Goal: Complete application form: Complete application form

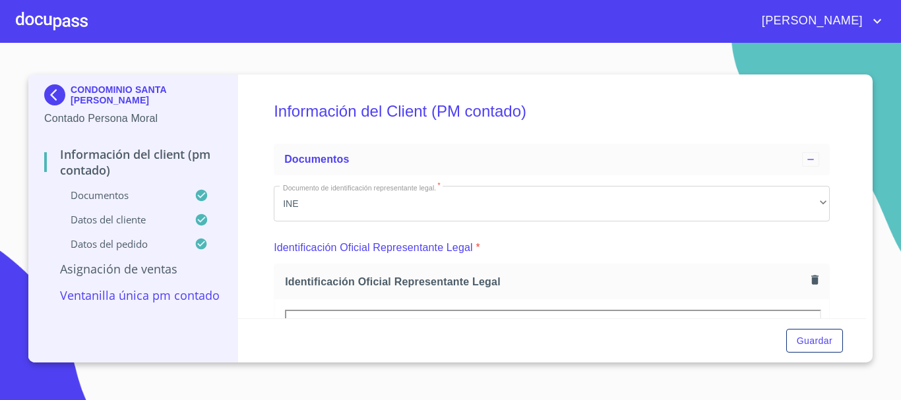
click at [73, 30] on div at bounding box center [52, 21] width 72 height 42
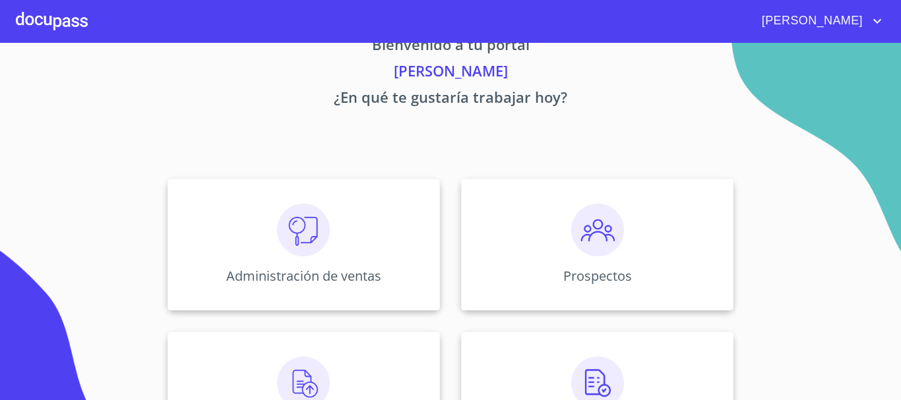
scroll to position [66, 0]
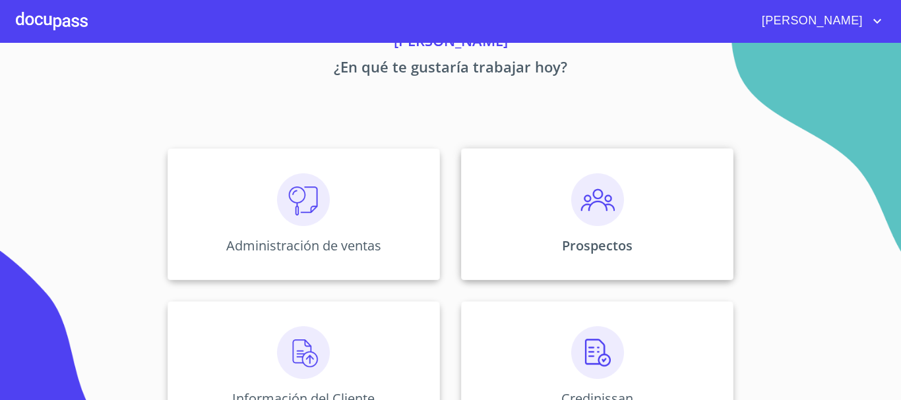
click at [631, 214] on div "Prospectos" at bounding box center [597, 214] width 272 height 132
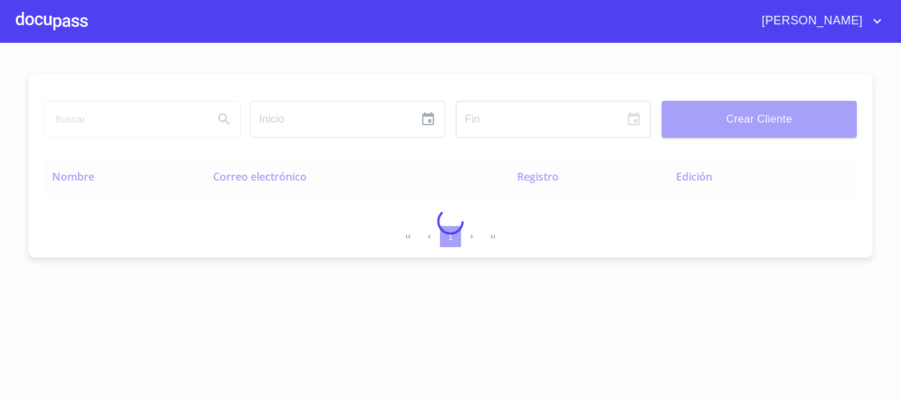
click at [702, 121] on div at bounding box center [450, 221] width 901 height 357
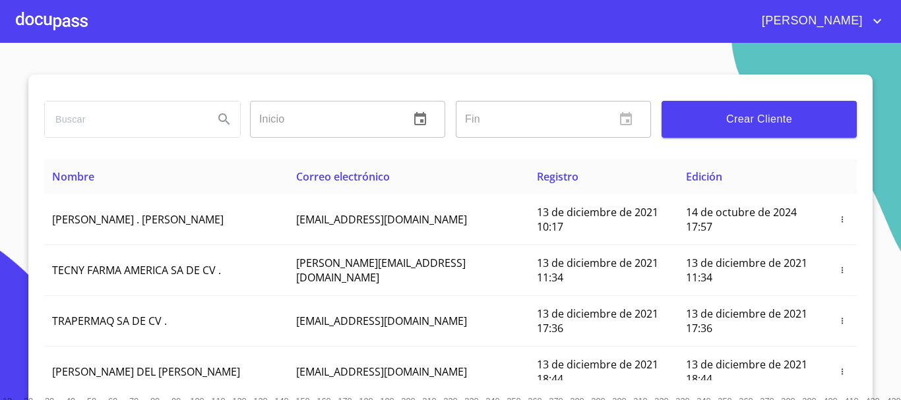
click at [702, 121] on span "Crear Cliente" at bounding box center [759, 119] width 174 height 18
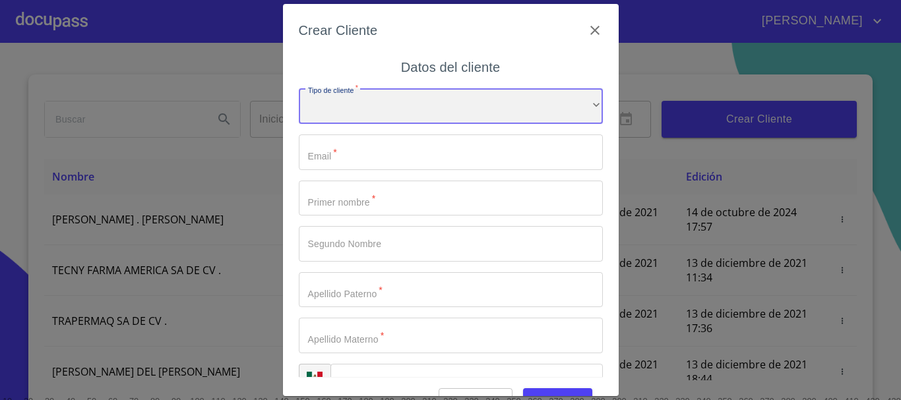
click at [371, 106] on div "​" at bounding box center [451, 106] width 304 height 36
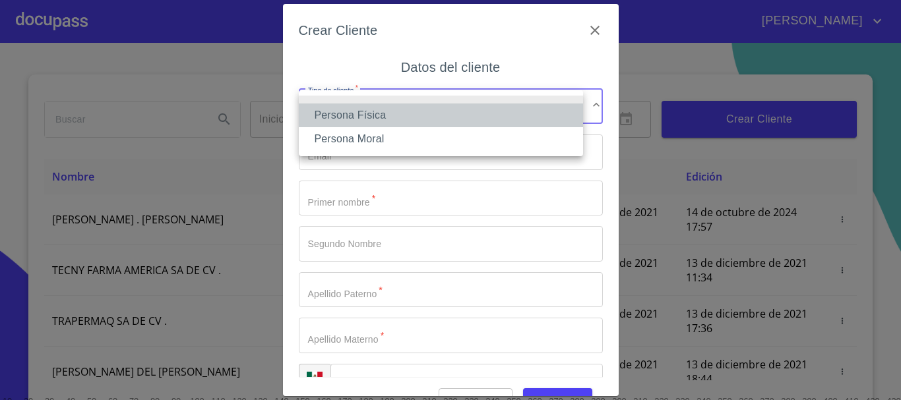
click at [367, 119] on li "Persona Física" at bounding box center [441, 116] width 284 height 24
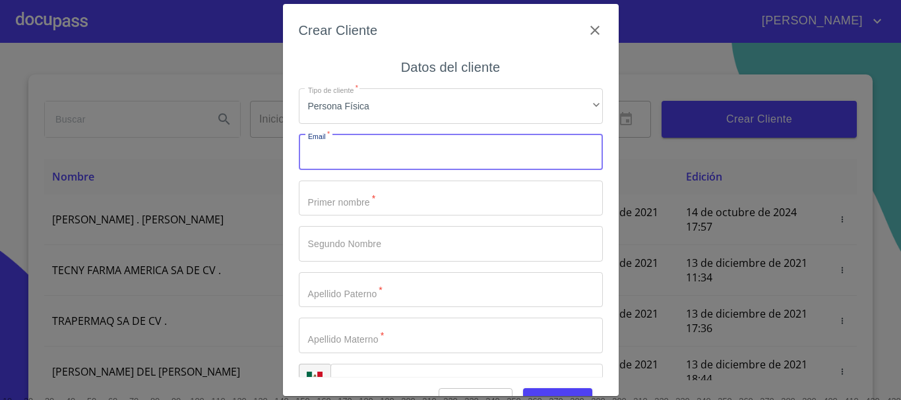
click at [360, 158] on input "Tipo de cliente   *" at bounding box center [451, 153] width 304 height 36
type input "[EMAIL_ADDRESS][DOMAIN_NAME]"
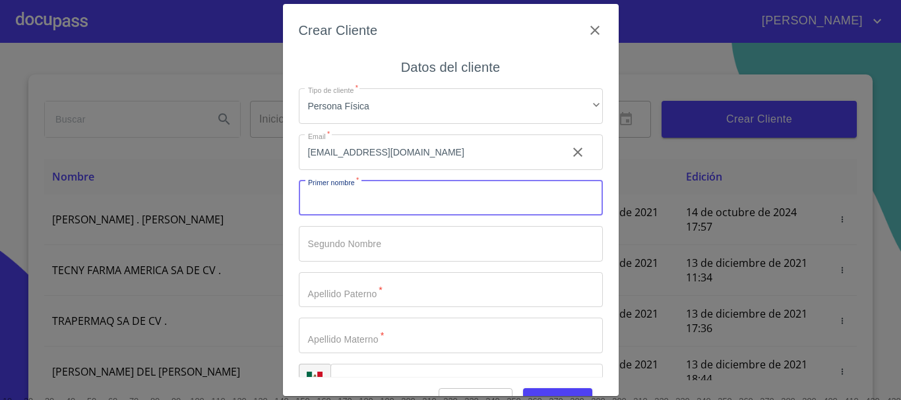
type input "j"
type input "JONH"
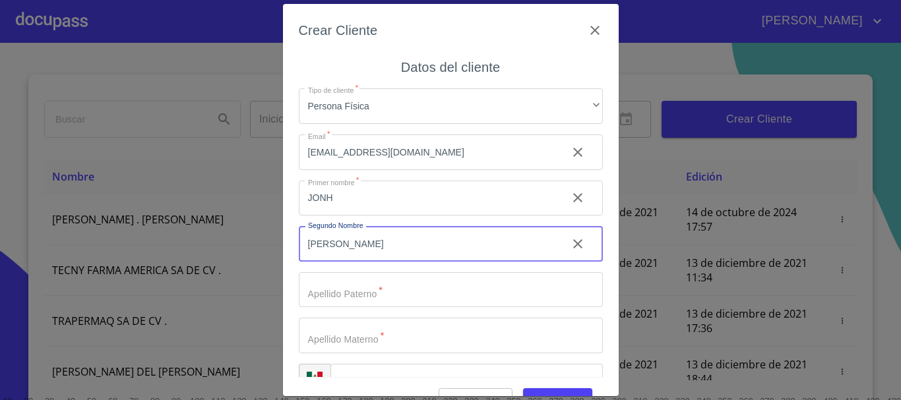
type input "[PERSON_NAME]"
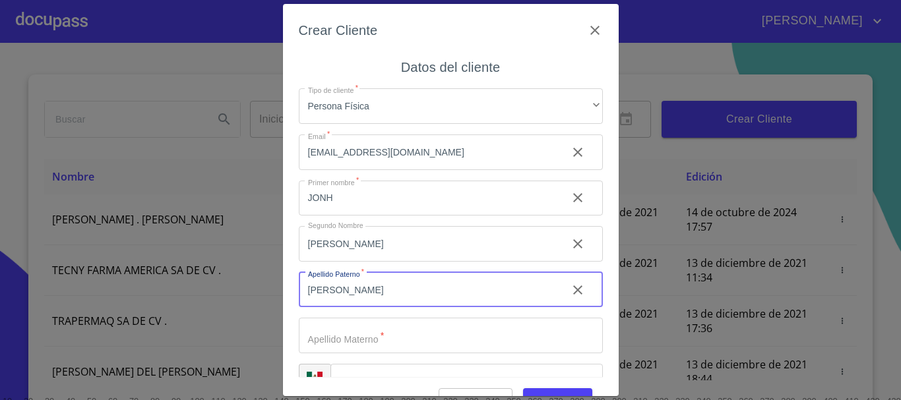
type input "[PERSON_NAME]"
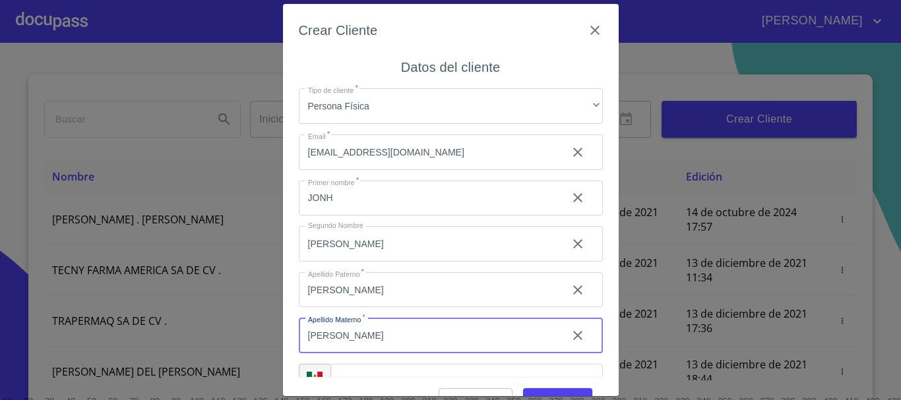
type input "[PERSON_NAME]"
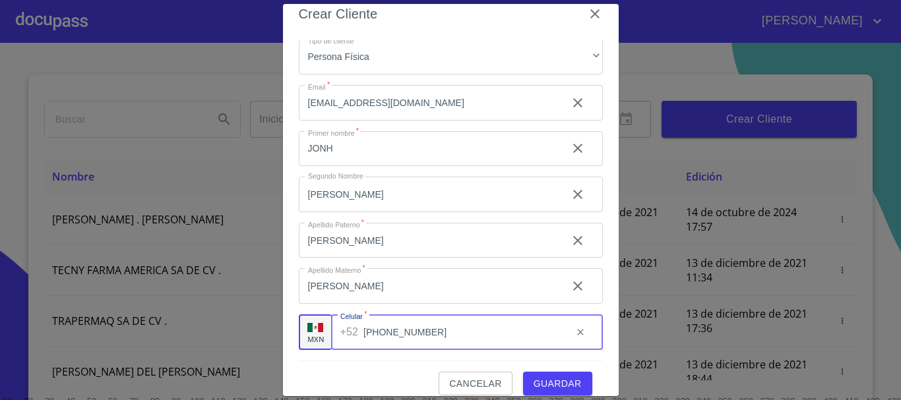
scroll to position [32, 0]
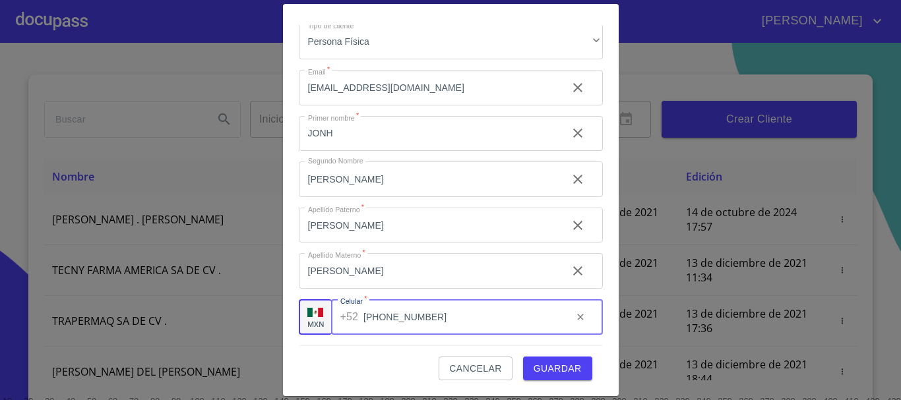
type input "[PHONE_NUMBER]"
click at [538, 365] on span "Guardar" at bounding box center [558, 369] width 48 height 16
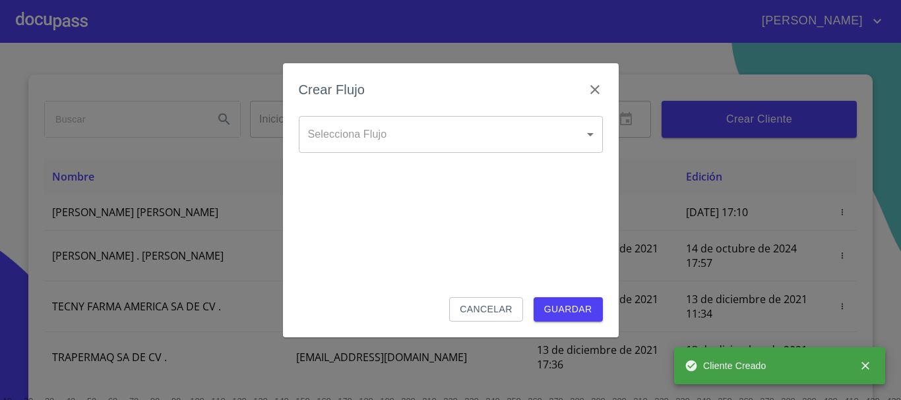
click at [391, 144] on body "[PERSON_NAME] ​ Fin ​ Crear Cliente Nombre Correo electrónico Registro Edición …" at bounding box center [450, 200] width 901 height 400
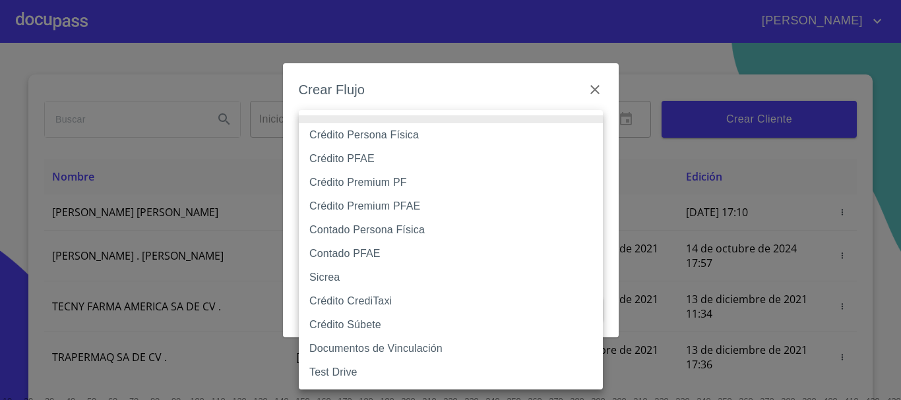
click at [383, 133] on li "Crédito Persona Física" at bounding box center [451, 135] width 304 height 24
type input "61b033e49b8c202ad5bb7912"
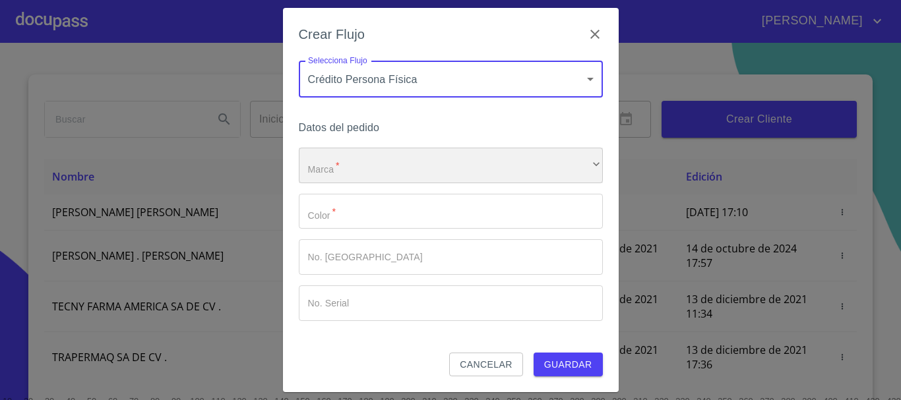
click at [361, 155] on div "​" at bounding box center [451, 166] width 304 height 36
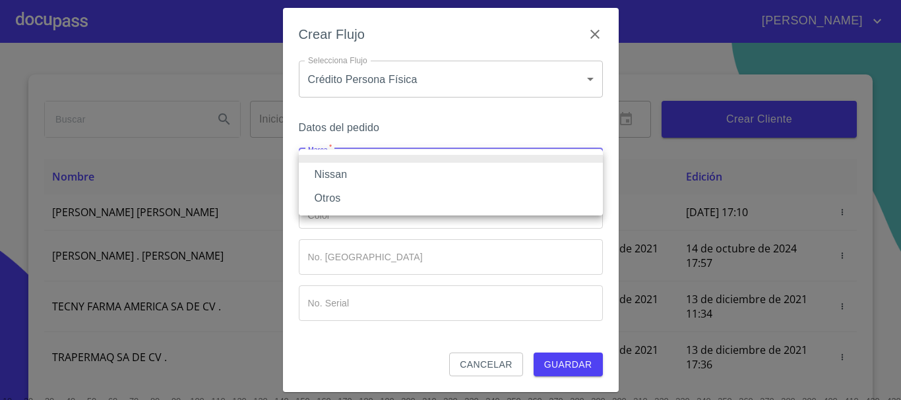
click at [356, 185] on li "Nissan" at bounding box center [451, 175] width 304 height 24
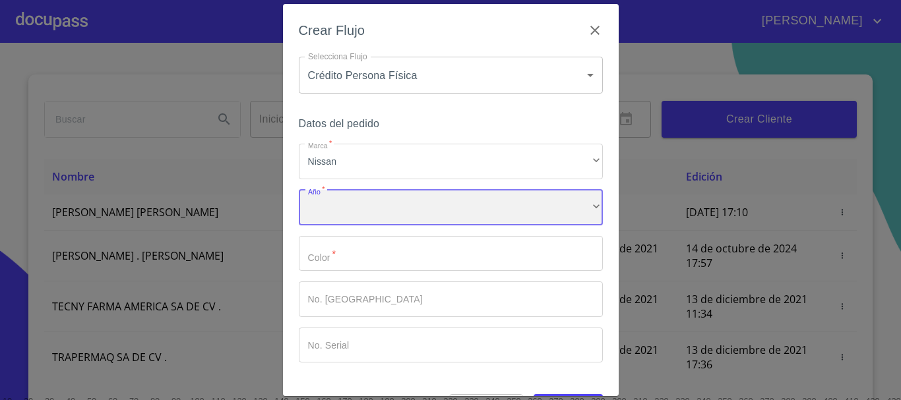
click at [345, 216] on div "​" at bounding box center [451, 208] width 304 height 36
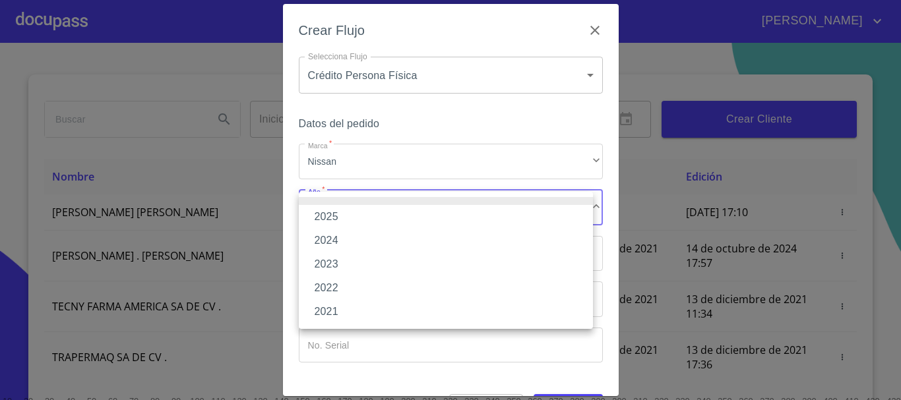
click at [350, 217] on li "2025" at bounding box center [446, 217] width 294 height 24
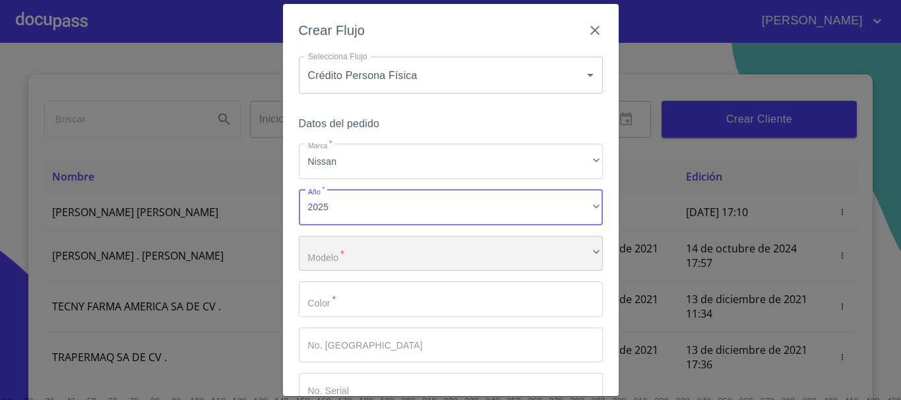
click at [341, 243] on div "​" at bounding box center [451, 254] width 304 height 36
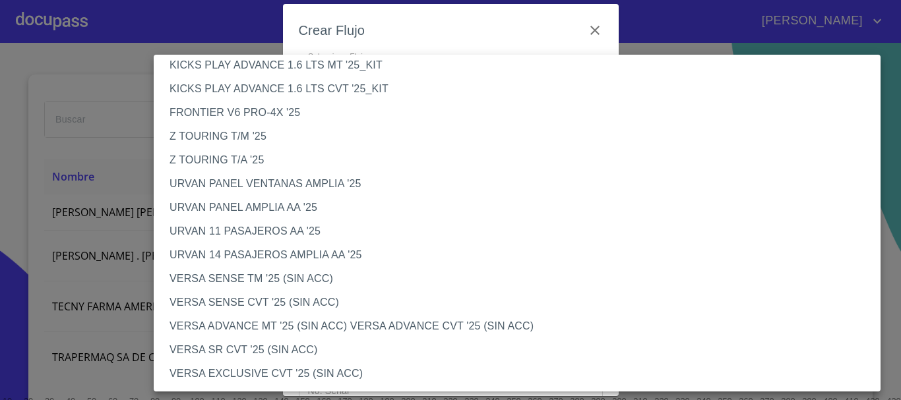
scroll to position [330, 0]
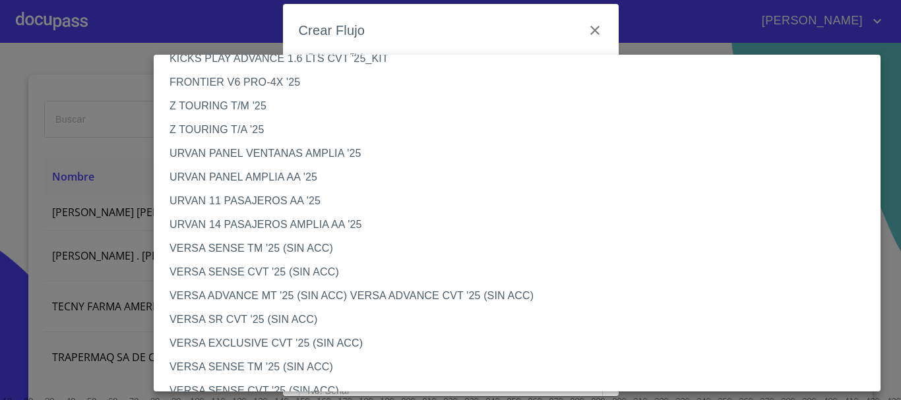
click at [312, 359] on li "VERSA SENSE TM '25 (SIN ACC)" at bounding box center [522, 368] width 737 height 24
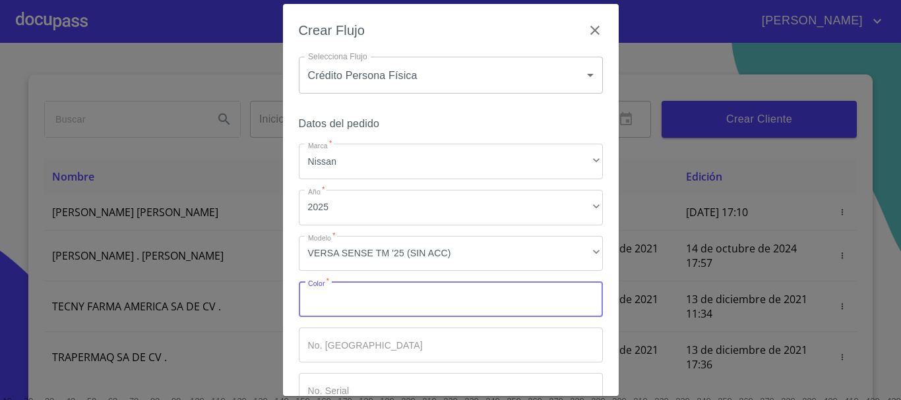
click at [349, 304] on input "Marca   *" at bounding box center [451, 300] width 304 height 36
type input "GRIS"
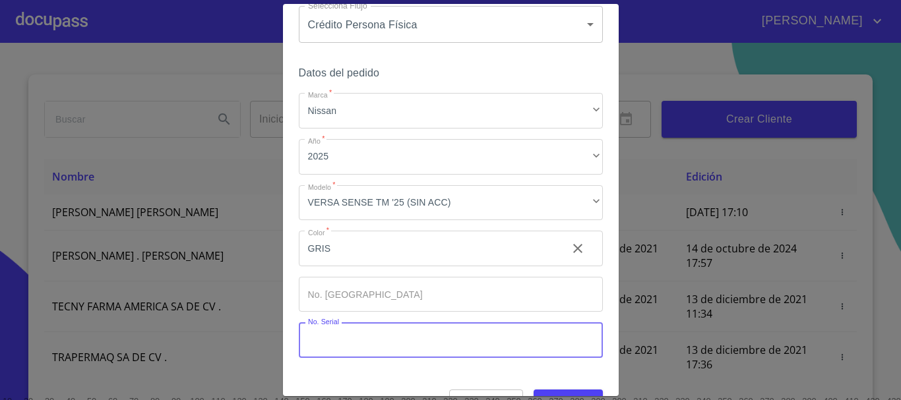
scroll to position [84, 0]
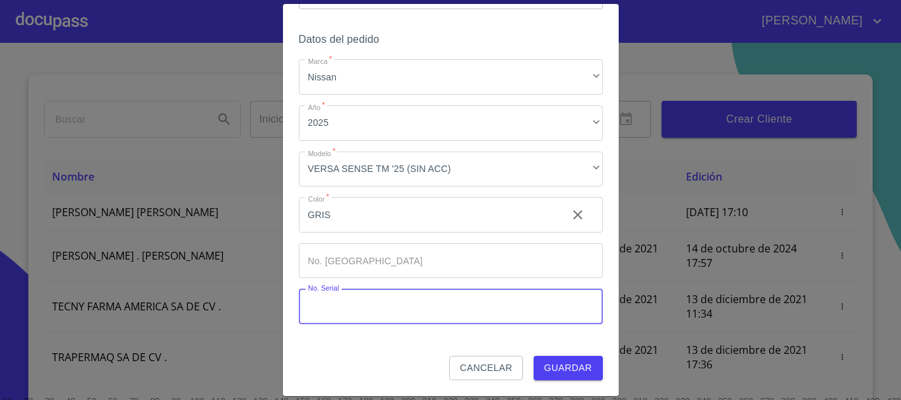
click at [549, 373] on span "Guardar" at bounding box center [568, 368] width 48 height 16
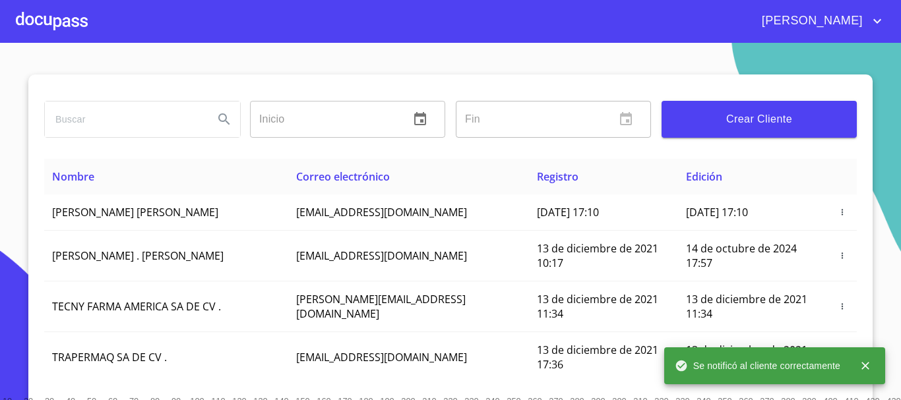
click at [34, 21] on div at bounding box center [52, 21] width 72 height 42
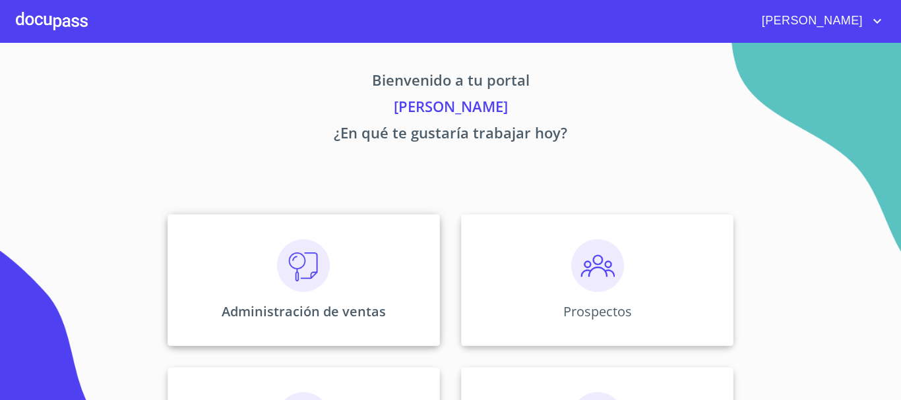
scroll to position [198, 0]
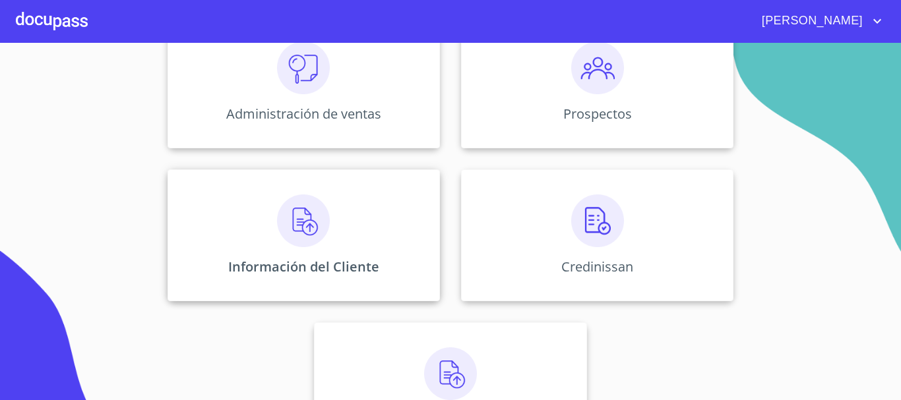
click at [288, 253] on div "Información del Cliente" at bounding box center [304, 236] width 272 height 132
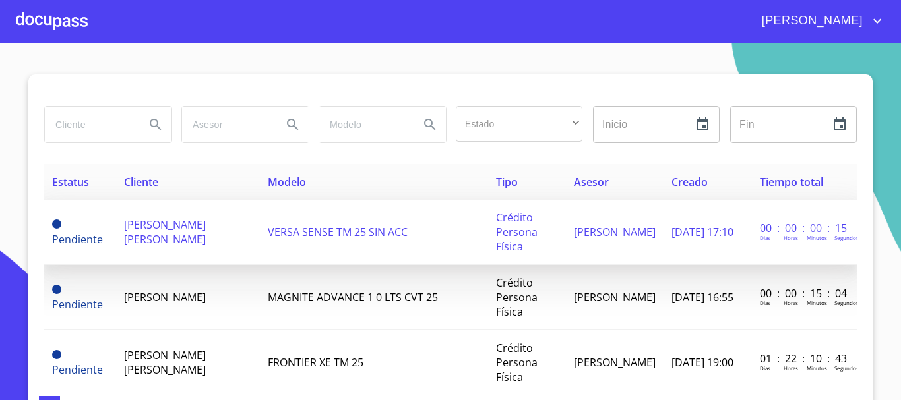
click at [137, 224] on span "[PERSON_NAME] [PERSON_NAME]" at bounding box center [165, 232] width 82 height 29
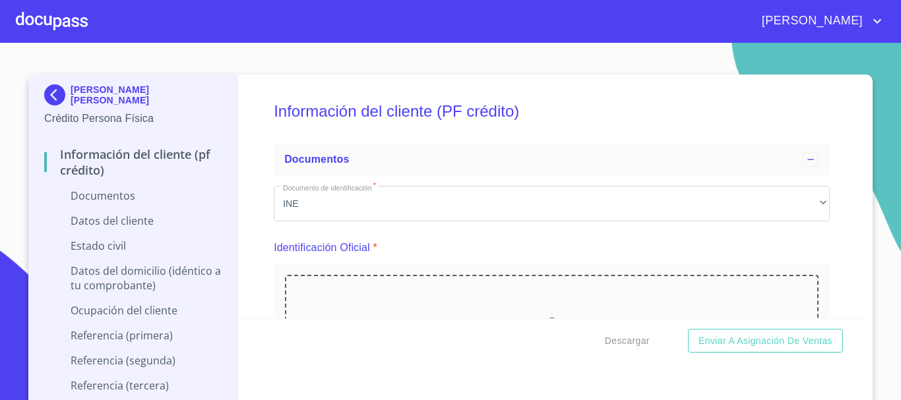
scroll to position [66, 0]
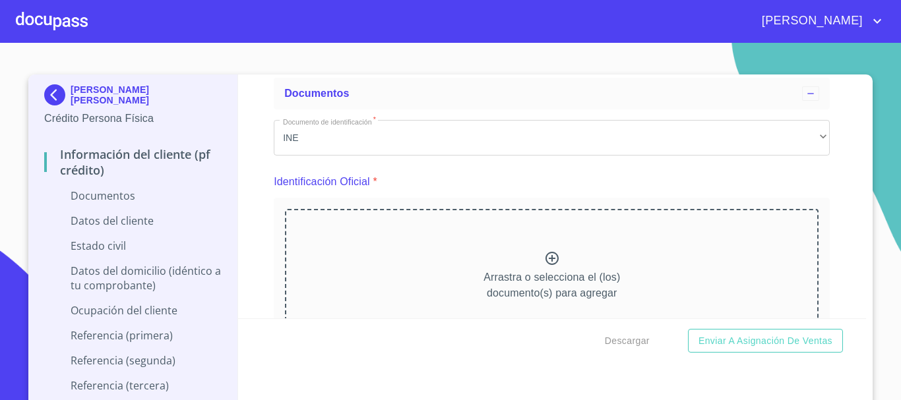
click at [544, 261] on icon at bounding box center [552, 259] width 16 height 16
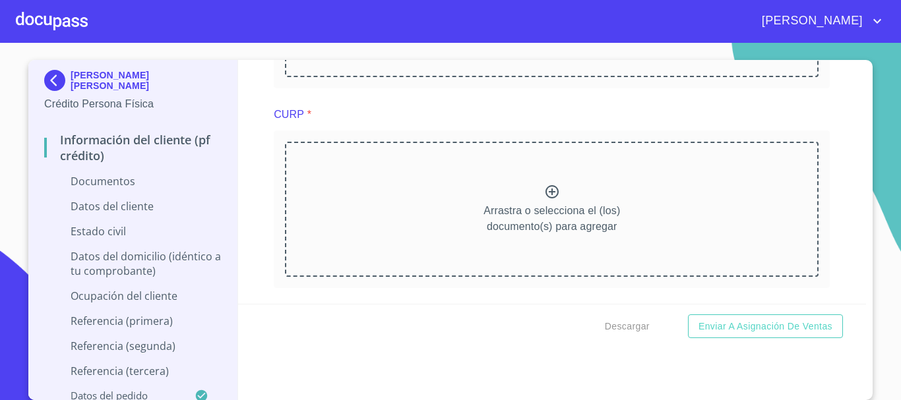
scroll to position [1517, 0]
click at [544, 191] on icon at bounding box center [552, 189] width 16 height 16
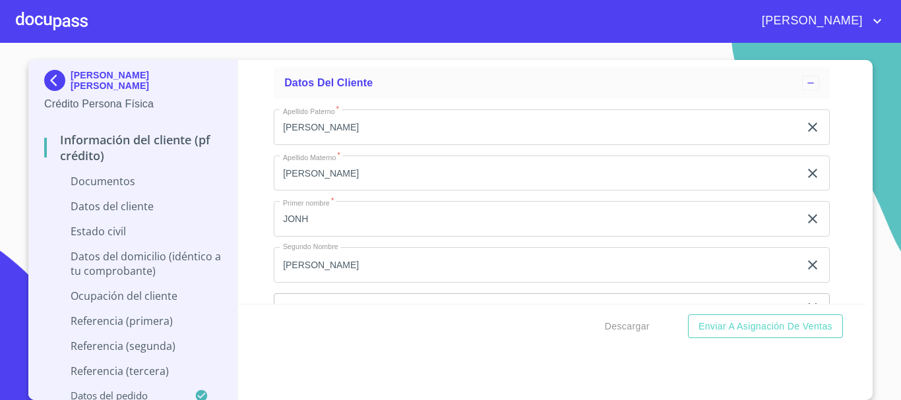
scroll to position [2374, 0]
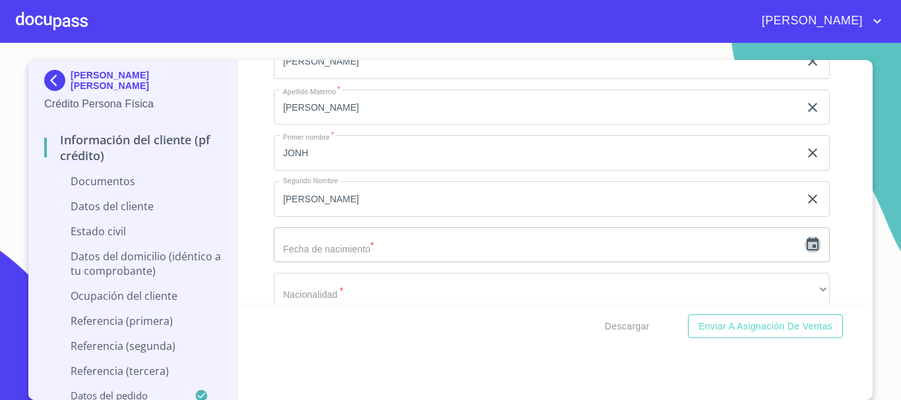
click at [807, 241] on icon "button" at bounding box center [813, 243] width 12 height 13
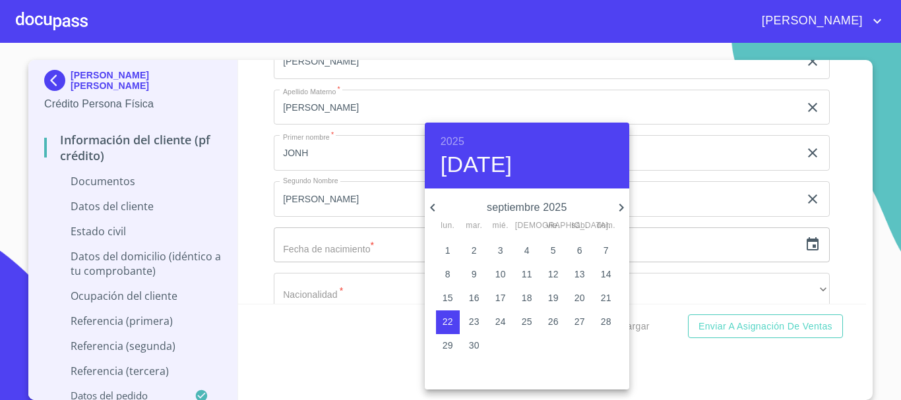
click at [456, 142] on h6 "2025" at bounding box center [453, 142] width 24 height 18
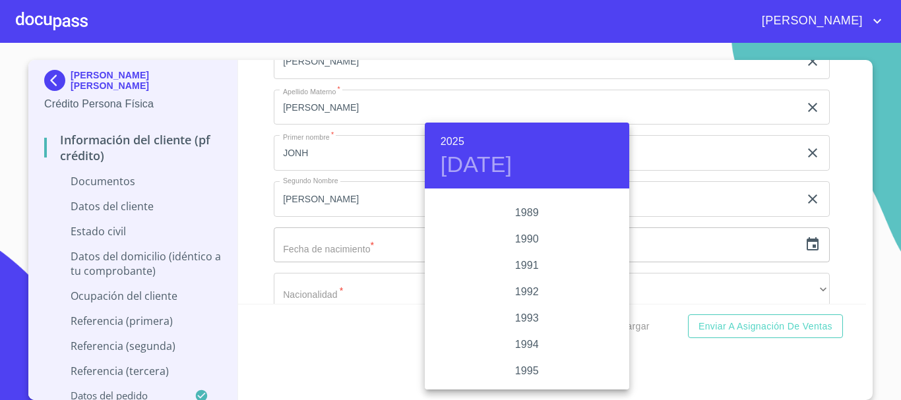
scroll to position [1702, 0]
click at [528, 292] on div "1993" at bounding box center [527, 296] width 204 height 26
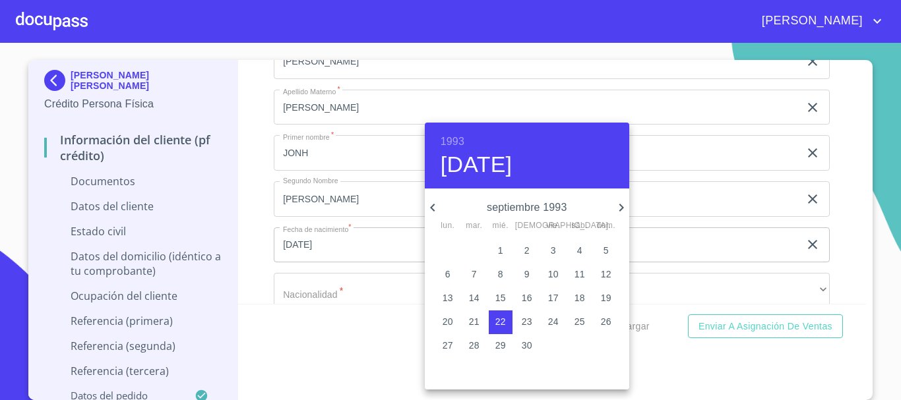
click at [434, 205] on icon "button" at bounding box center [432, 208] width 5 height 8
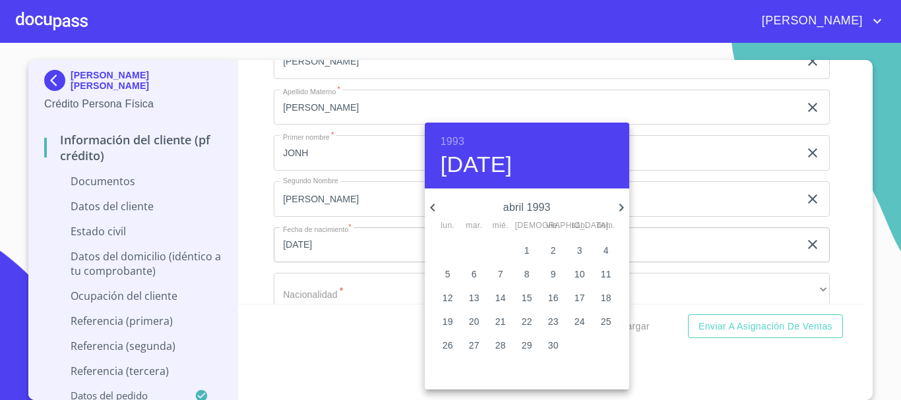
click at [434, 205] on icon "button" at bounding box center [432, 208] width 5 height 8
click at [555, 252] on p "1" at bounding box center [553, 250] width 5 height 13
click at [579, 345] on p "30" at bounding box center [579, 345] width 11 height 13
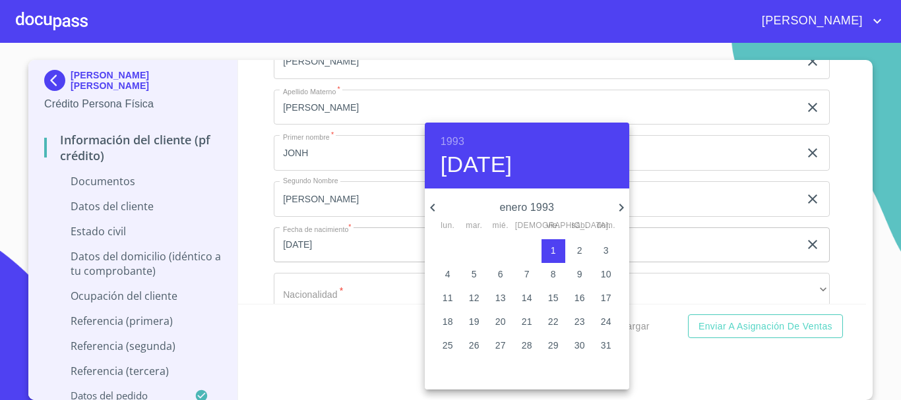
type input "30 de ene. de 1993"
click at [846, 209] on div at bounding box center [450, 200] width 901 height 400
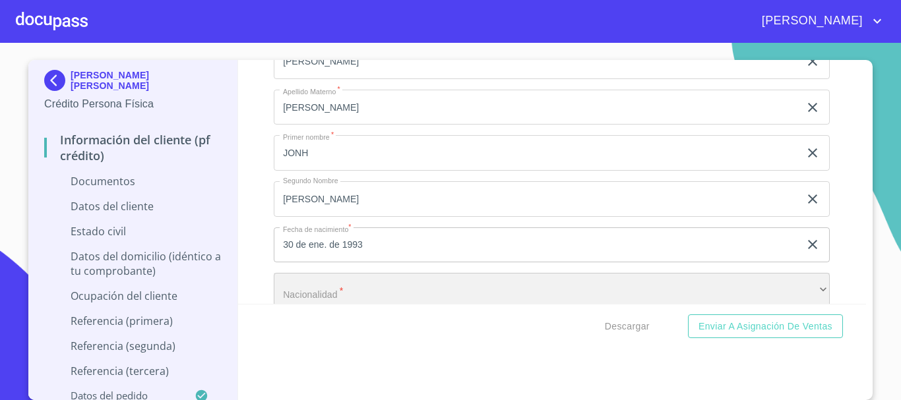
click at [319, 291] on div "​" at bounding box center [552, 291] width 556 height 36
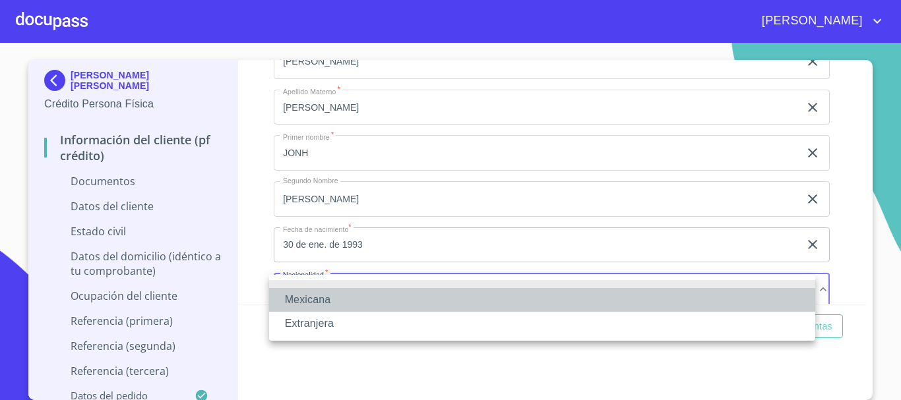
drag, startPoint x: 323, startPoint y: 295, endPoint x: 712, endPoint y: 266, distance: 389.6
click at [323, 295] on li "Mexicana" at bounding box center [542, 300] width 546 height 24
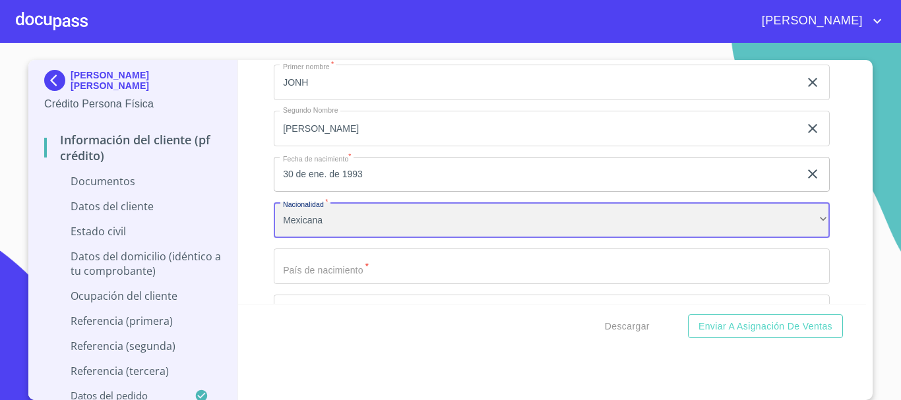
scroll to position [2577, 0]
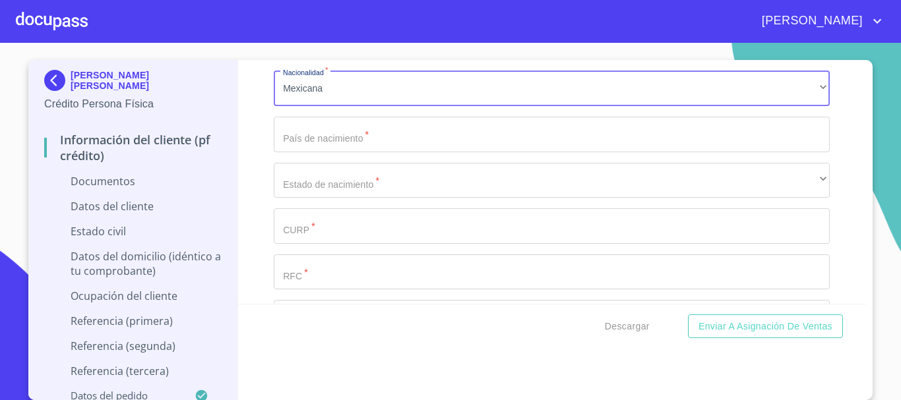
click at [396, 142] on input "Documento de identificación   *" at bounding box center [552, 135] width 556 height 36
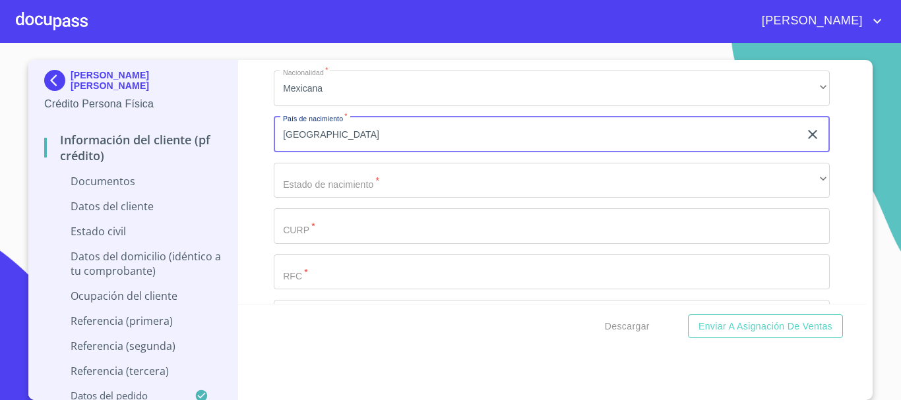
type input "[GEOGRAPHIC_DATA]"
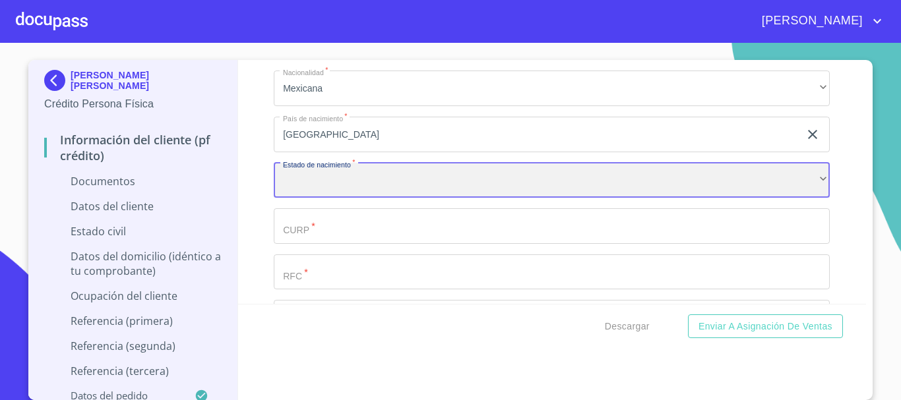
click at [336, 189] on div "​" at bounding box center [552, 181] width 556 height 36
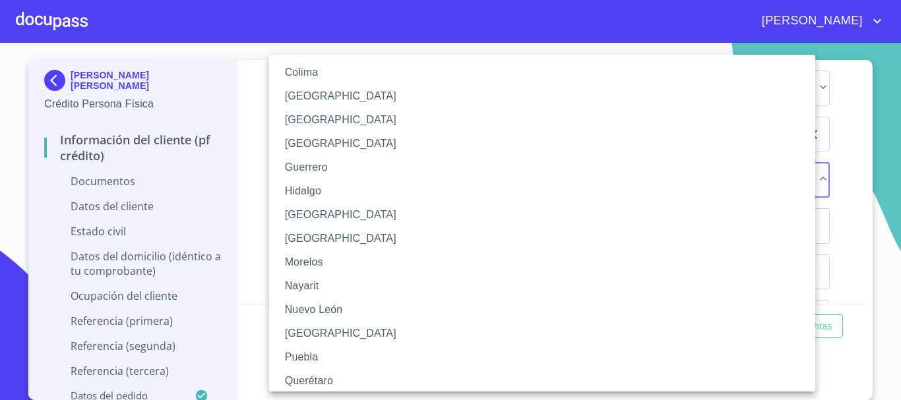
scroll to position [198, 0]
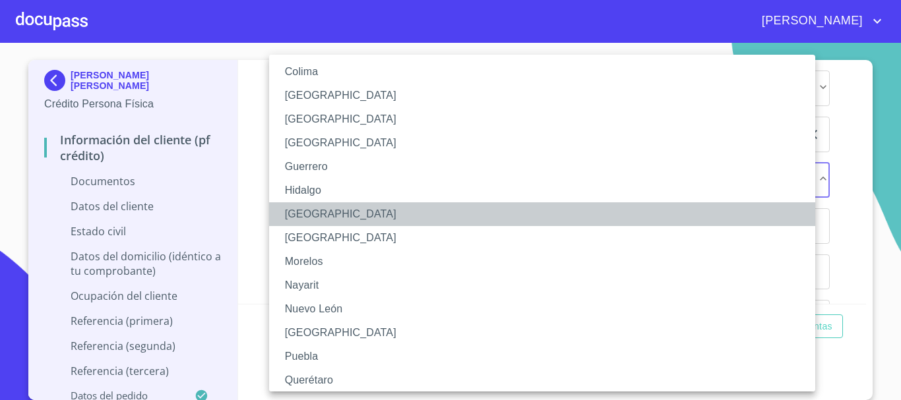
click at [320, 212] on li "[GEOGRAPHIC_DATA]" at bounding box center [547, 214] width 556 height 24
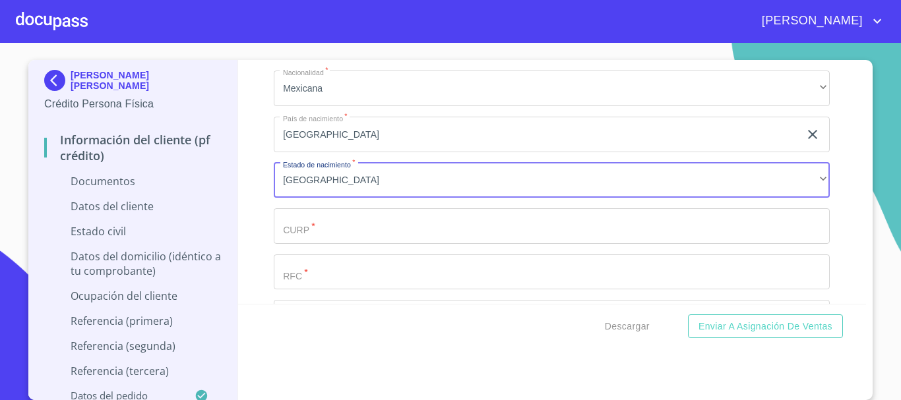
click at [844, 170] on div "Información del cliente (PF crédito) Documentos Documento de identificación   *…" at bounding box center [552, 182] width 629 height 244
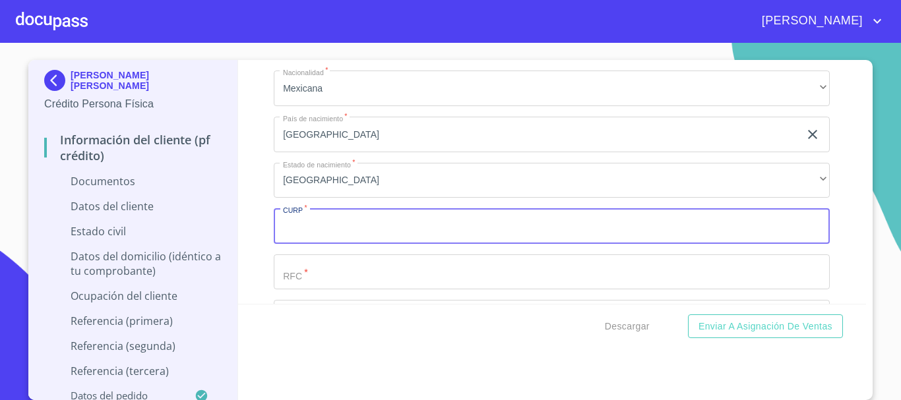
click at [371, 224] on input "Documento de identificación   *" at bounding box center [552, 226] width 556 height 36
type input "AICJ930130HJCRRN09"
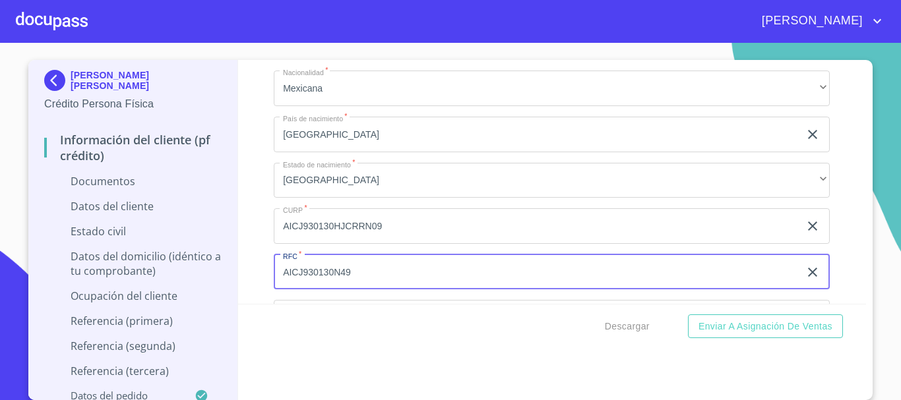
type input "AICJ930130N49"
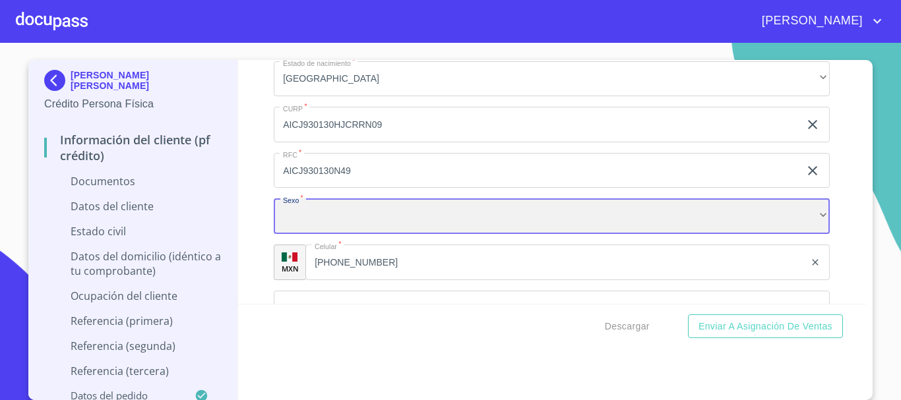
scroll to position [2675, 0]
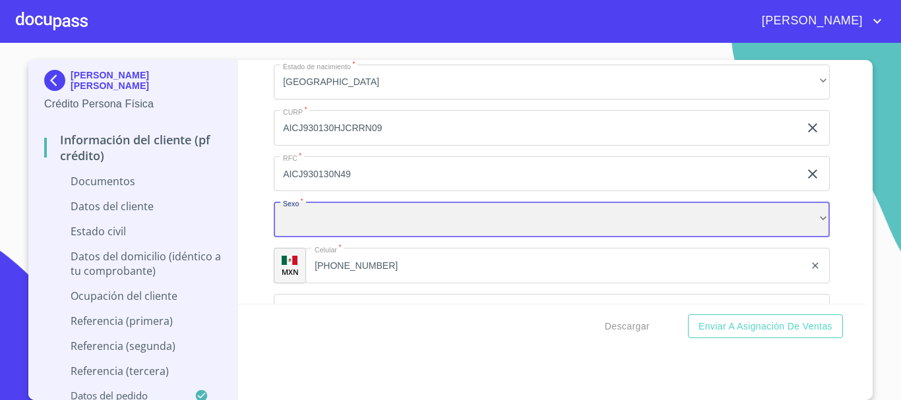
click at [350, 227] on div "​" at bounding box center [552, 220] width 556 height 36
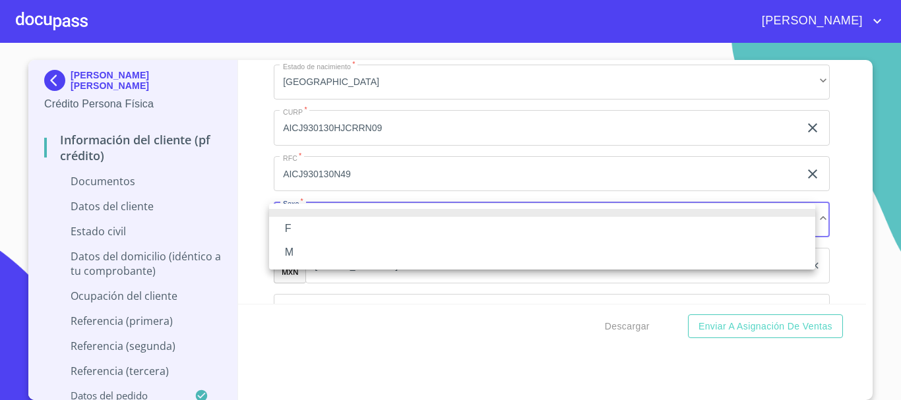
click at [294, 251] on li "M" at bounding box center [542, 253] width 546 height 24
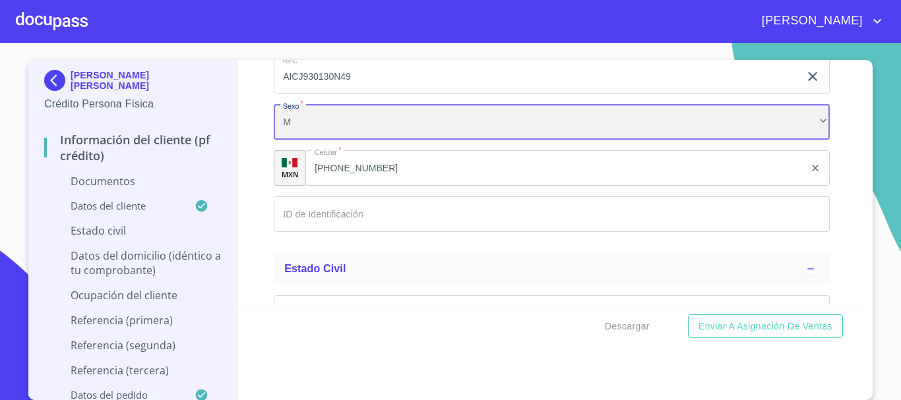
scroll to position [2807, 0]
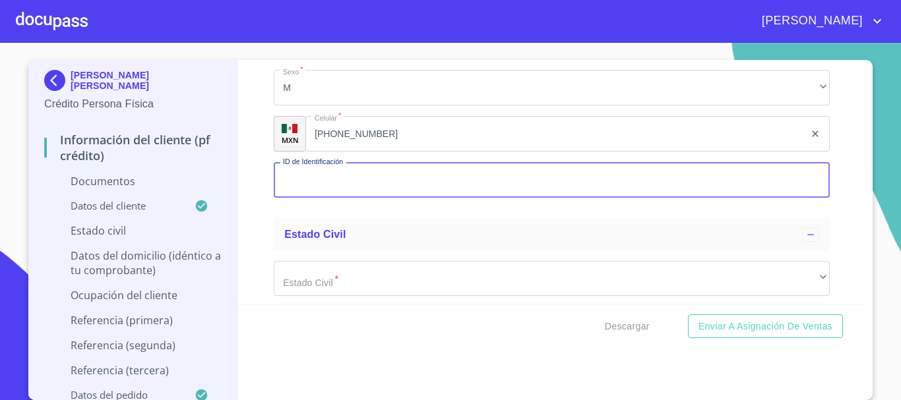
click at [435, 183] on input "Documento de identificación   *" at bounding box center [552, 180] width 556 height 36
type input "1937010764"
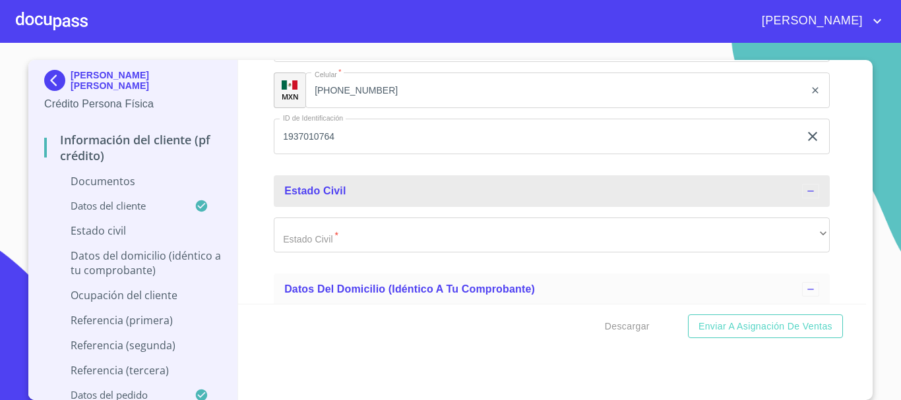
scroll to position [2873, 0]
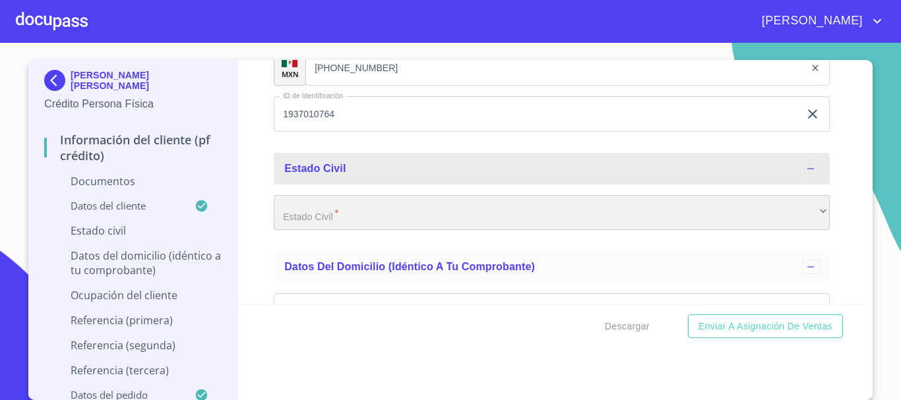
click at [366, 206] on div "​" at bounding box center [552, 213] width 556 height 36
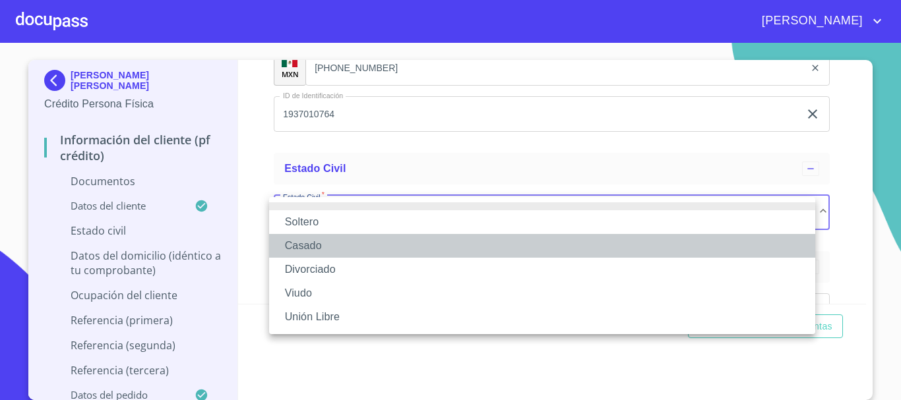
click at [317, 247] on li "Casado" at bounding box center [542, 246] width 546 height 24
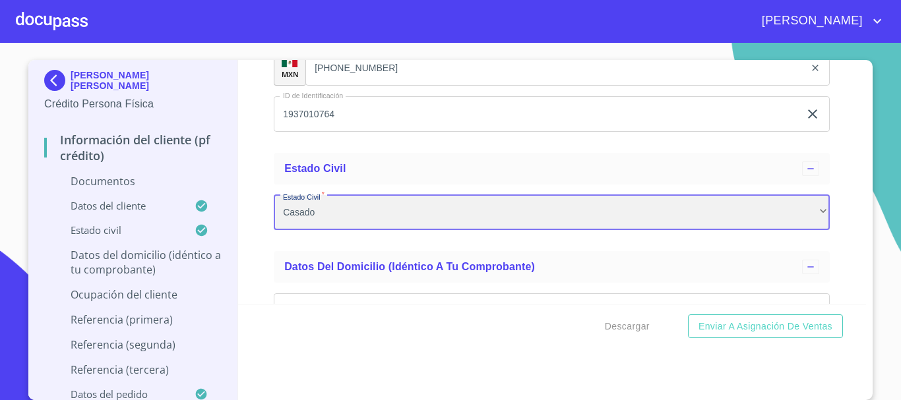
scroll to position [3005, 0]
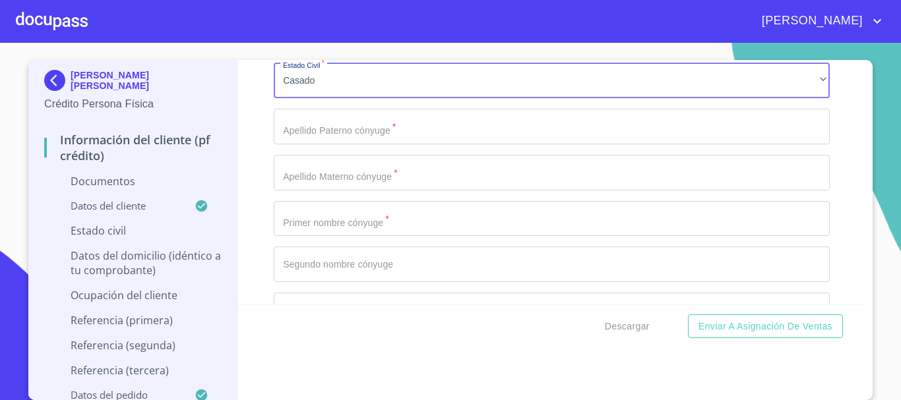
click at [372, 216] on input "Documento de identificación   *" at bounding box center [552, 219] width 556 height 36
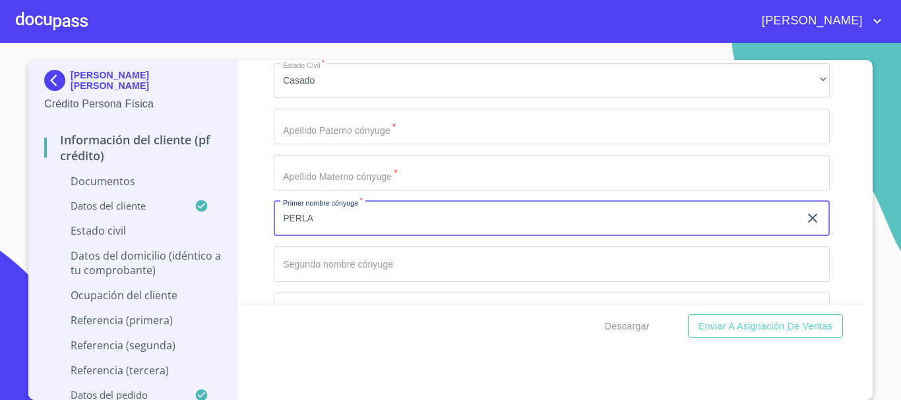
type input "PERLA"
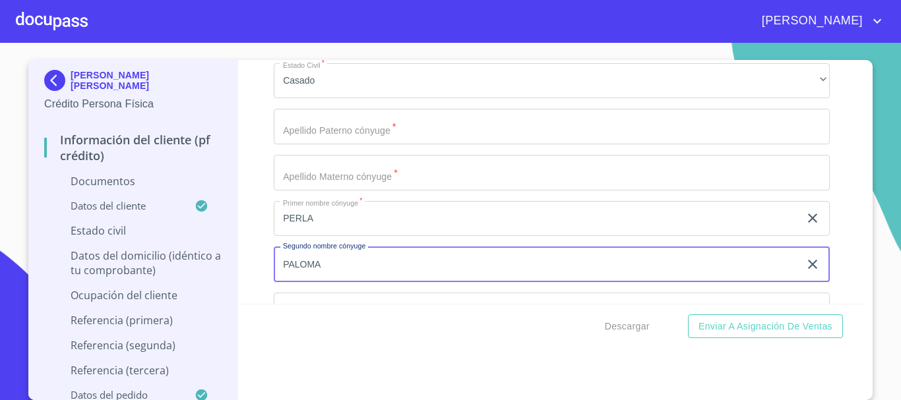
type input "PALOMA"
click at [454, 133] on input "Documento de identificación   *" at bounding box center [552, 127] width 556 height 36
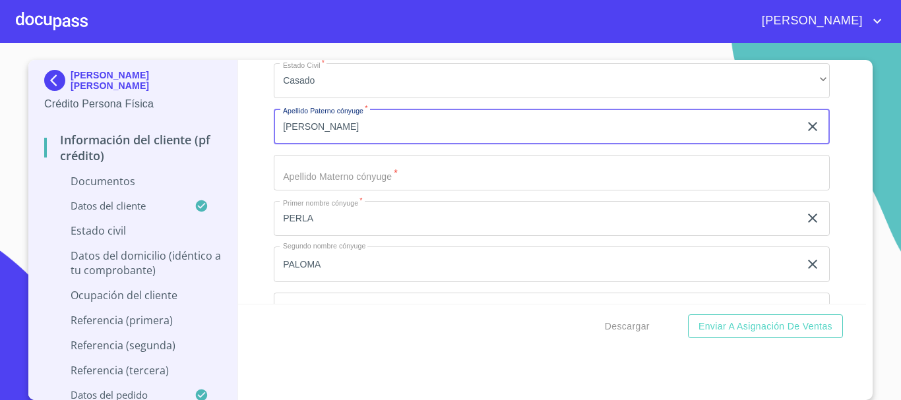
type input "[PERSON_NAME]"
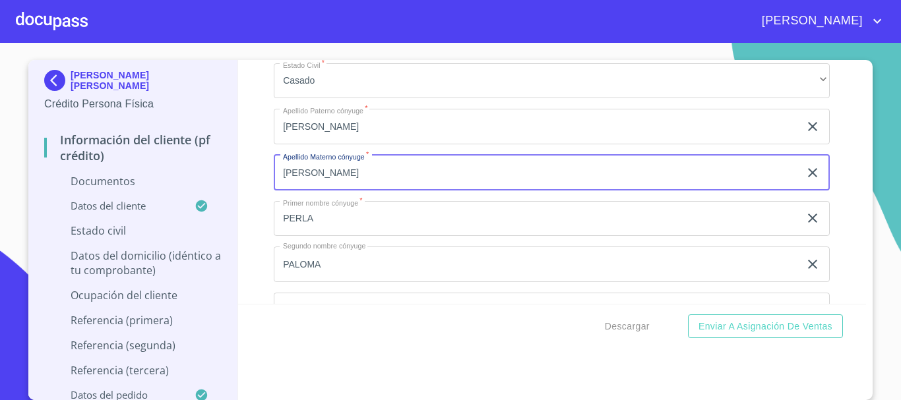
type input "[PERSON_NAME]"
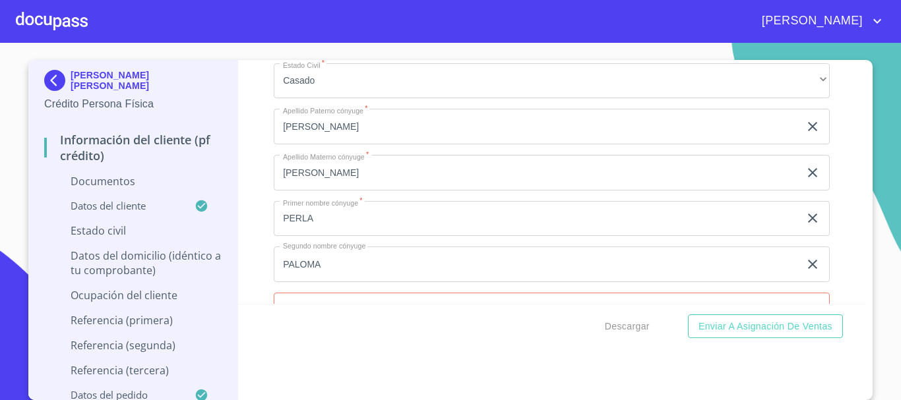
scroll to position [3179, 0]
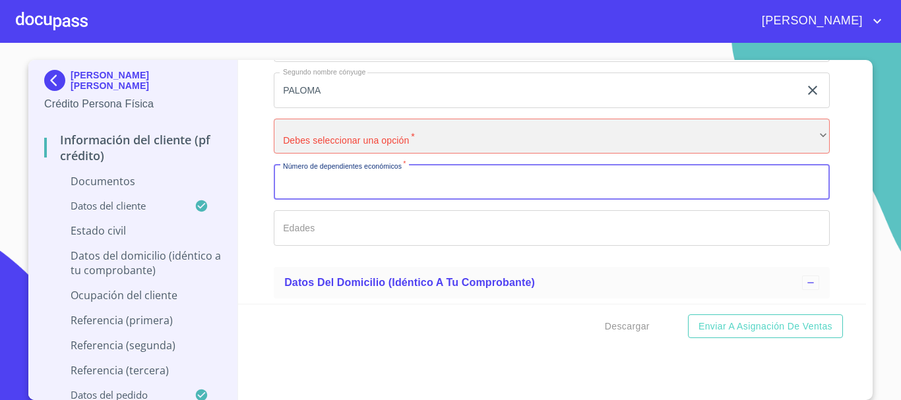
click at [347, 137] on div "​" at bounding box center [552, 137] width 556 height 36
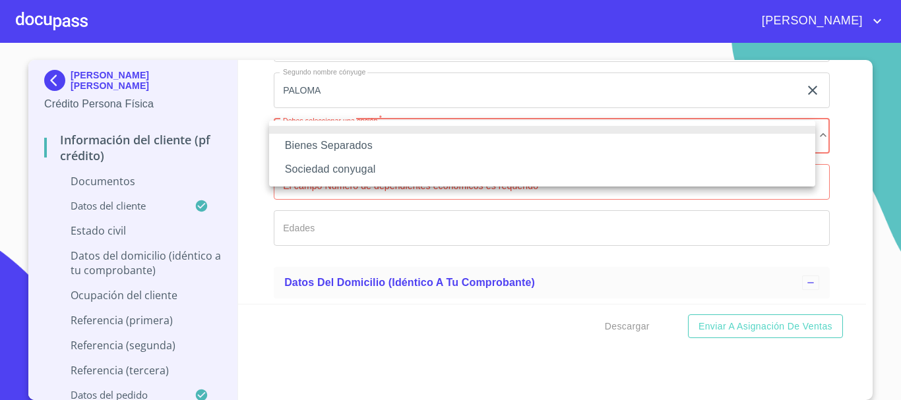
click at [378, 166] on li "Sociedad conyugal" at bounding box center [542, 170] width 546 height 24
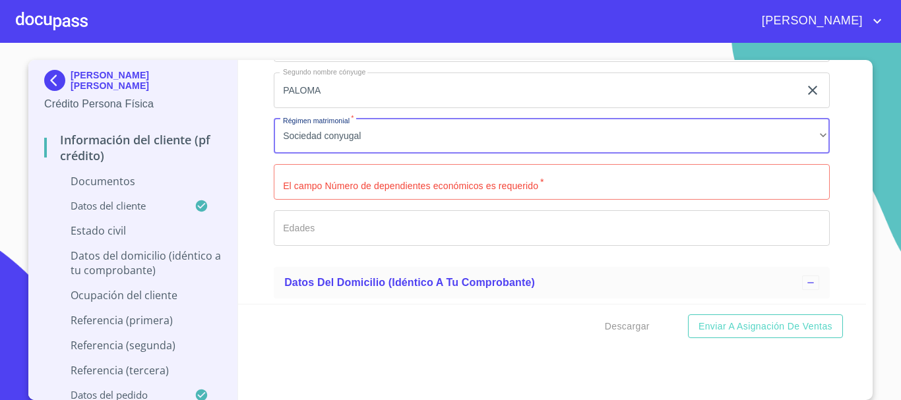
click at [371, 180] on input "Documento de identificación   *" at bounding box center [552, 182] width 556 height 36
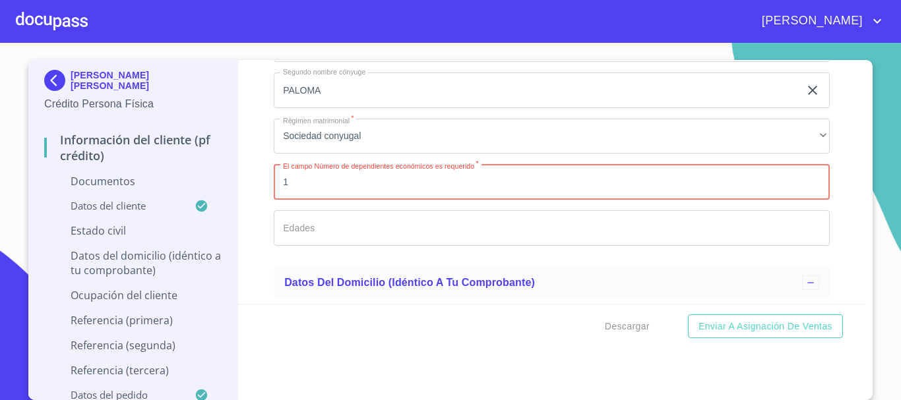
type input "1"
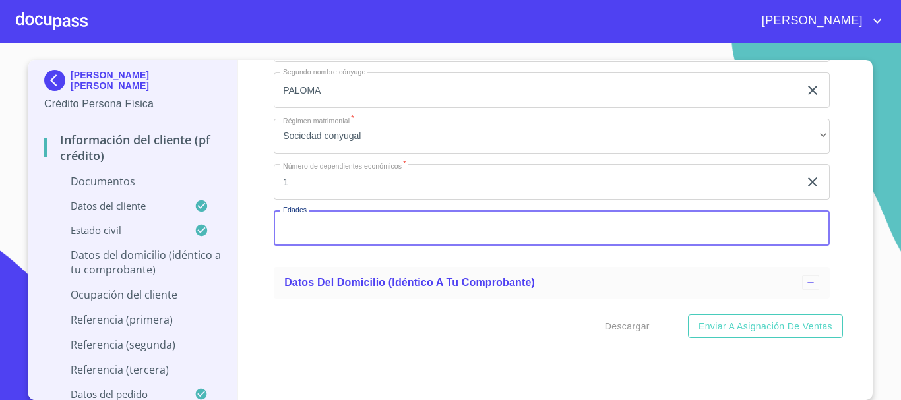
type input "5"
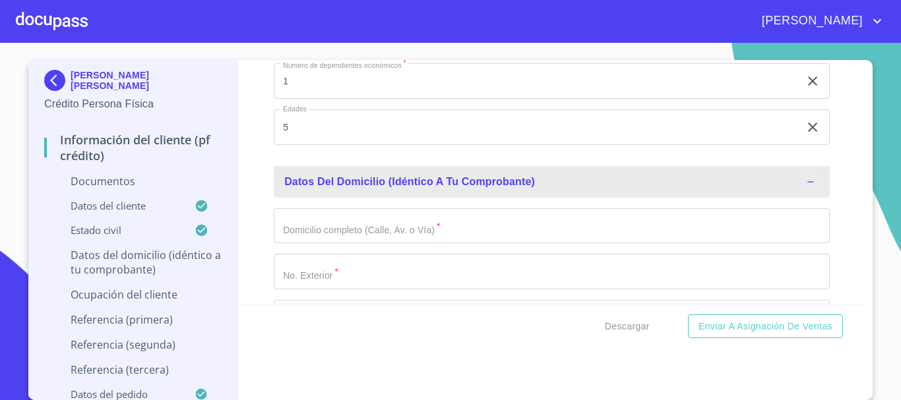
scroll to position [3311, 0]
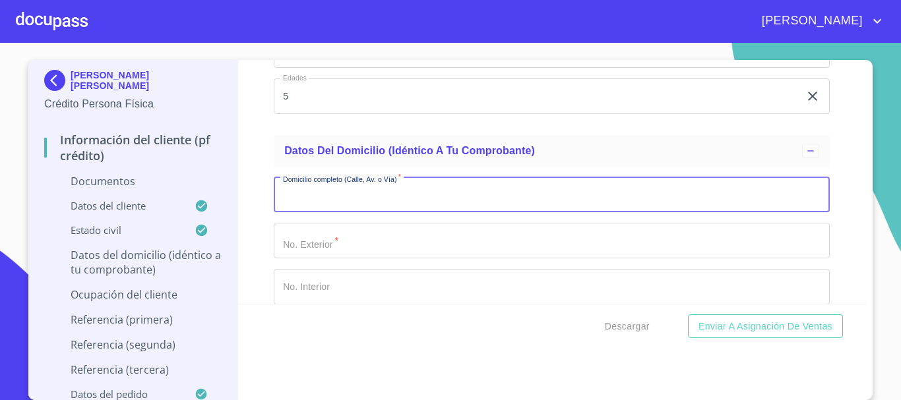
click at [313, 205] on input "Documento de identificación   *" at bounding box center [552, 195] width 556 height 36
type input "CIRCUITO CEDRO"
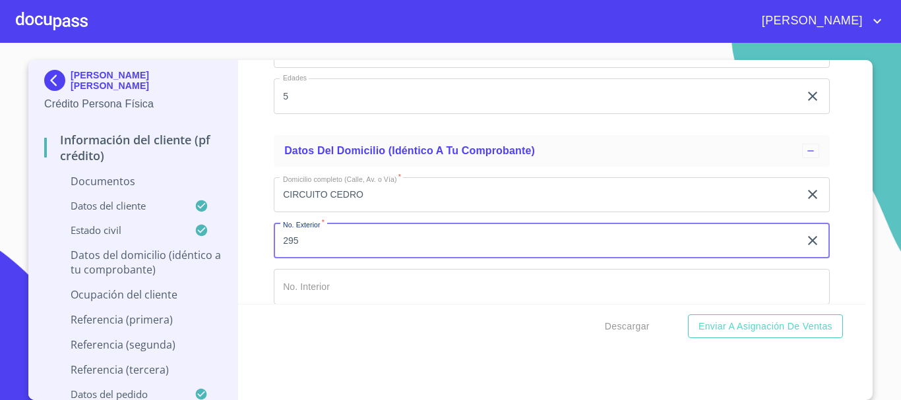
type input "295"
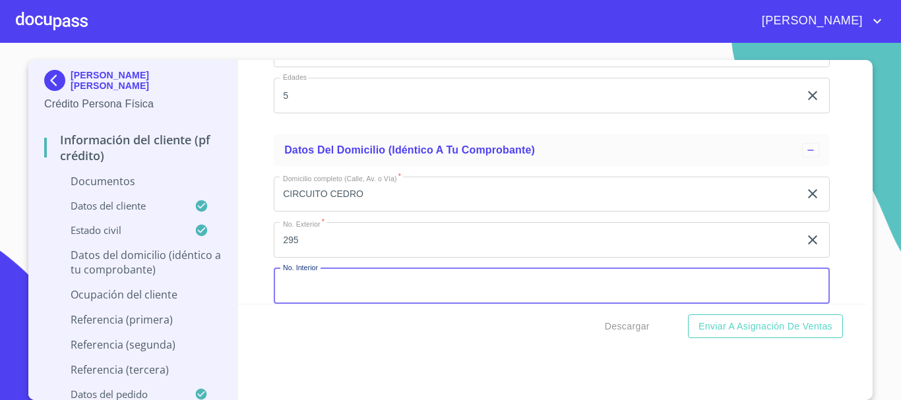
scroll to position [3378, 0]
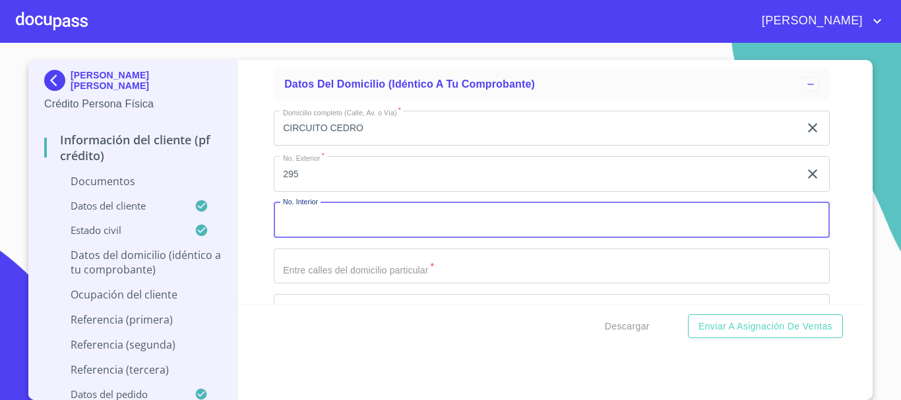
click at [330, 272] on input "Documento de identificación   *" at bounding box center [552, 267] width 556 height 36
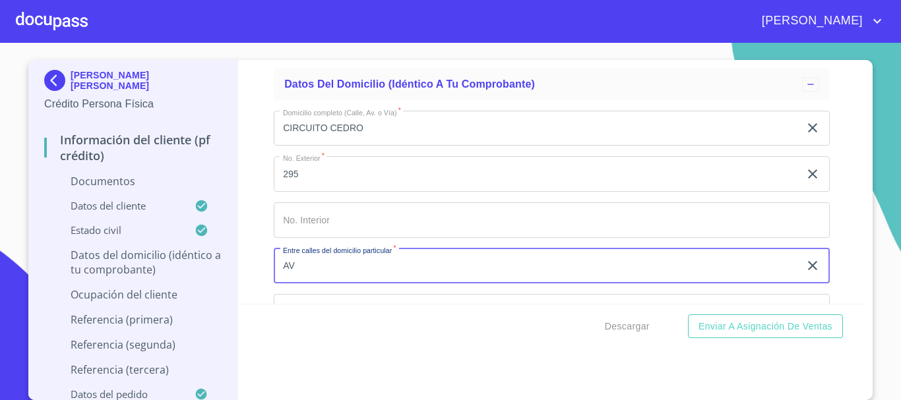
type input "A"
type input "CIRCUITO AV ENCINO"
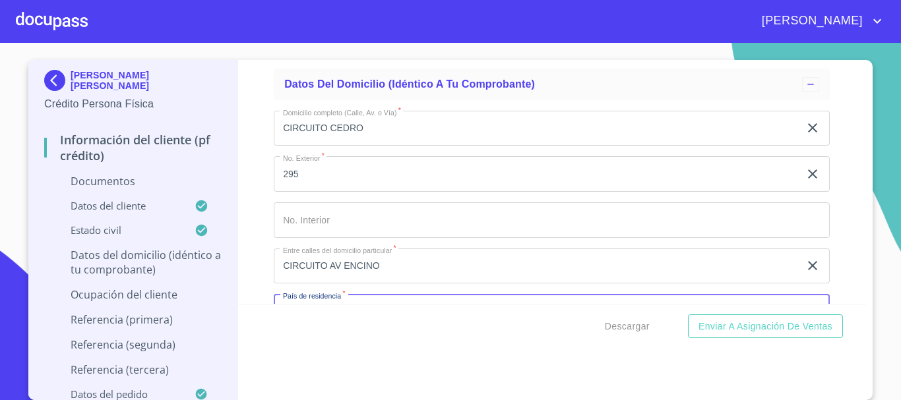
scroll to position [3403, 0]
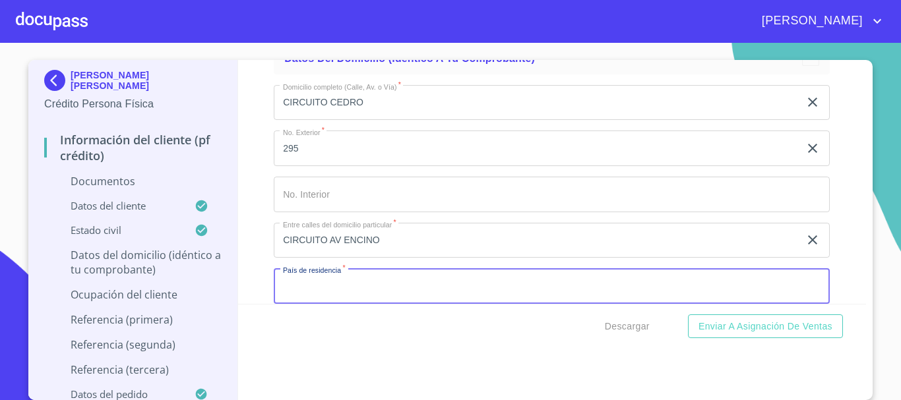
click at [389, 290] on input "Documento de identificación   *" at bounding box center [552, 286] width 556 height 36
type input "[GEOGRAPHIC_DATA]"
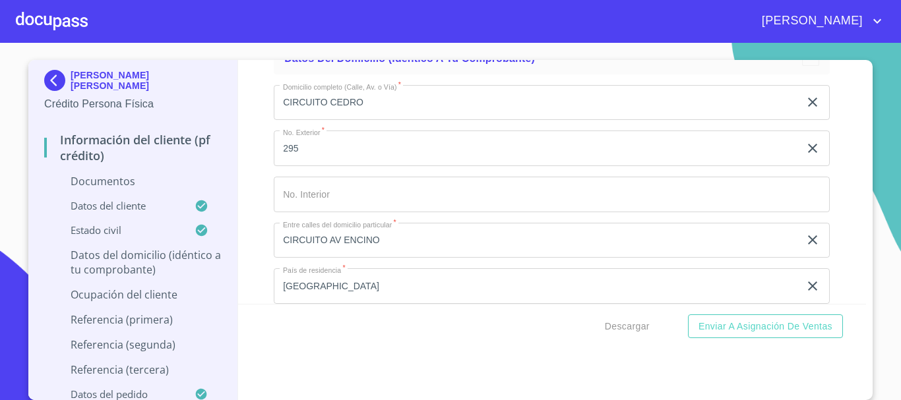
scroll to position [3554, 0]
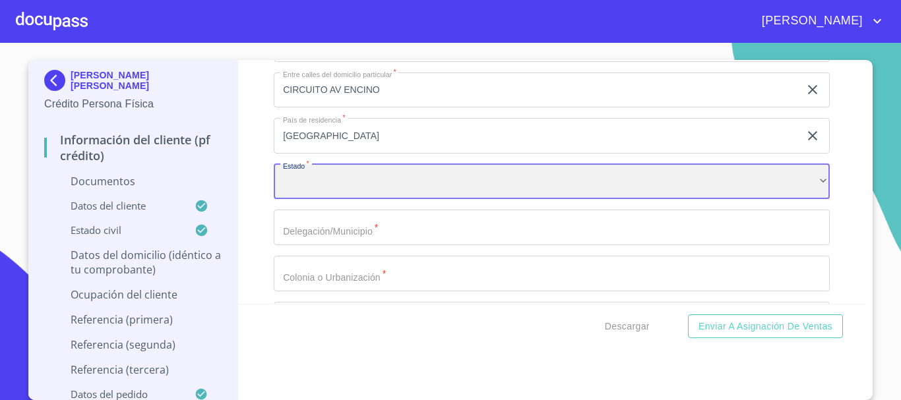
click at [369, 183] on div "​" at bounding box center [552, 182] width 556 height 36
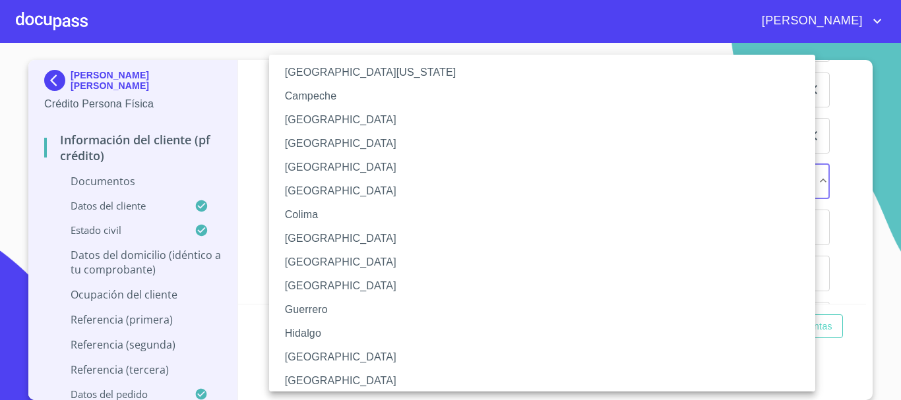
scroll to position [132, 0]
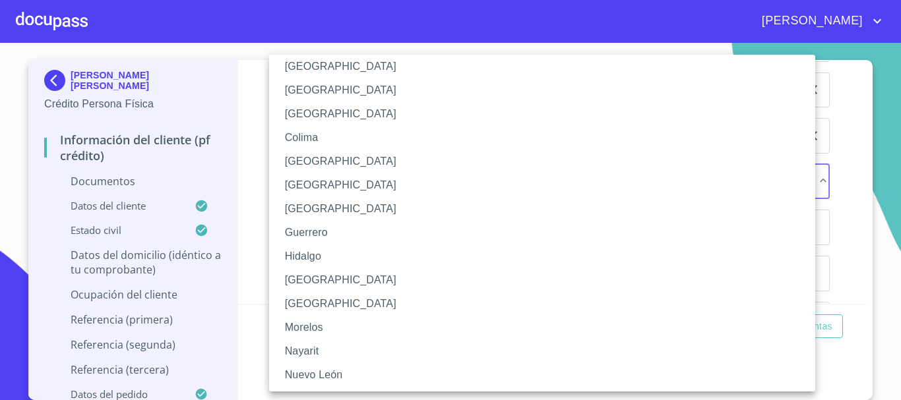
click at [321, 282] on li "[GEOGRAPHIC_DATA]" at bounding box center [547, 280] width 556 height 24
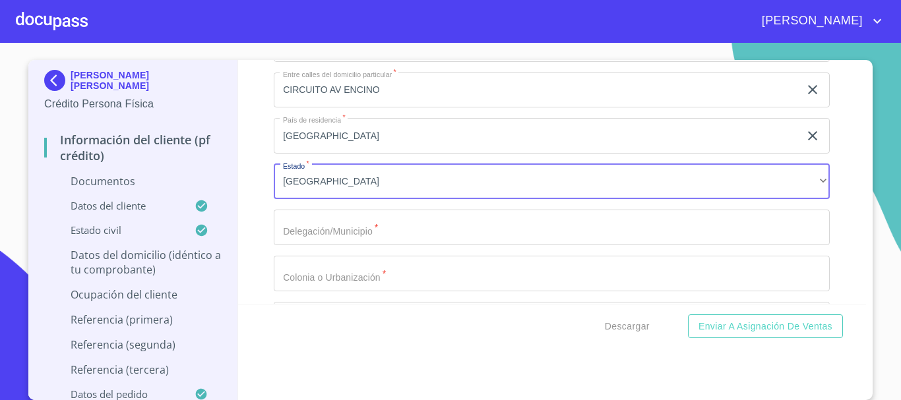
click at [358, 230] on input "Documento de identificación   *" at bounding box center [552, 228] width 556 height 36
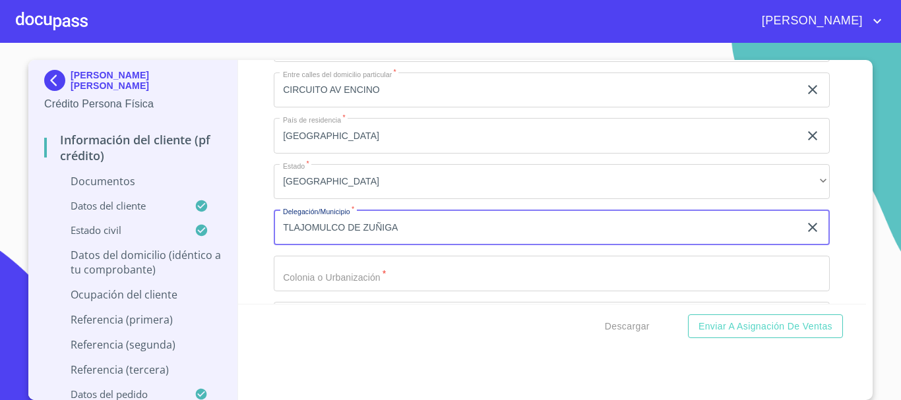
type input "TLAJOMULCO DE ZUÑIGA"
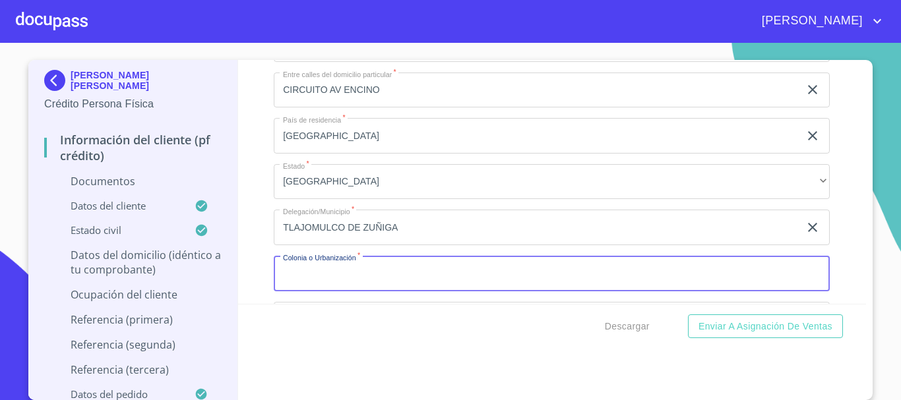
click at [339, 281] on input "Documento de identificación   *" at bounding box center [552, 274] width 556 height 36
type input "CIMA DEL SOL"
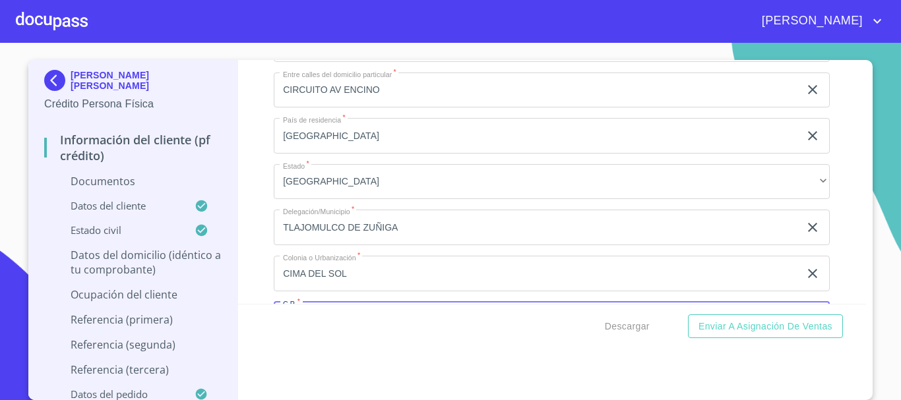
scroll to position [3587, 0]
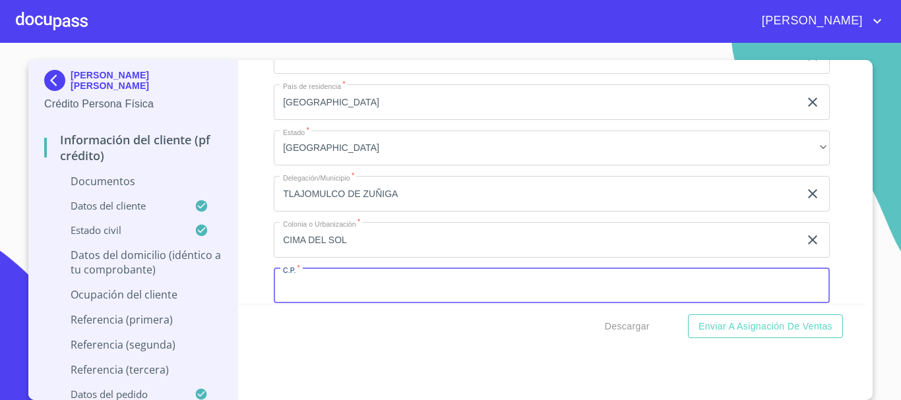
click at [628, 282] on input "Documento de identificación   *" at bounding box center [552, 286] width 556 height 36
type input "45040"
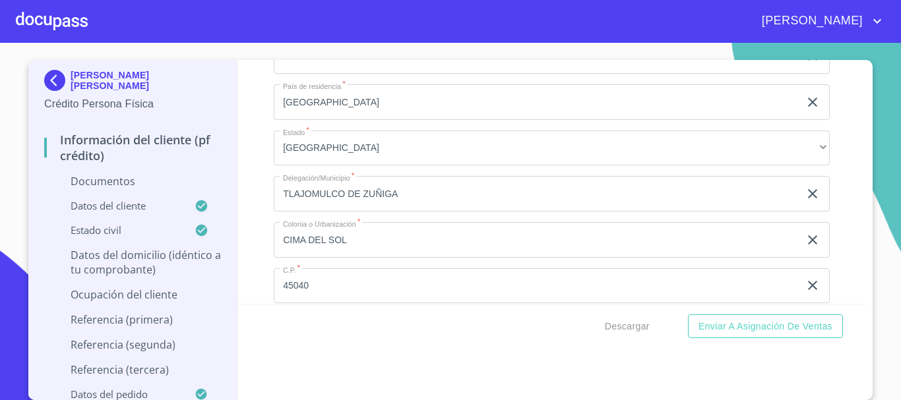
scroll to position [3737, 0]
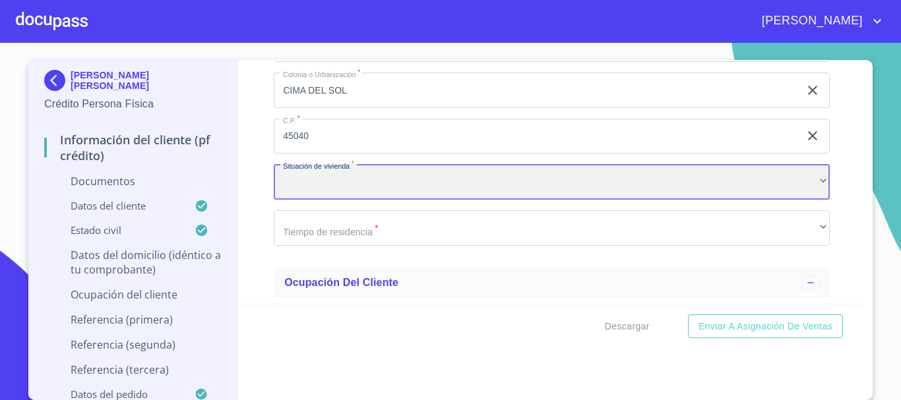
click at [425, 177] on div "​" at bounding box center [552, 182] width 556 height 36
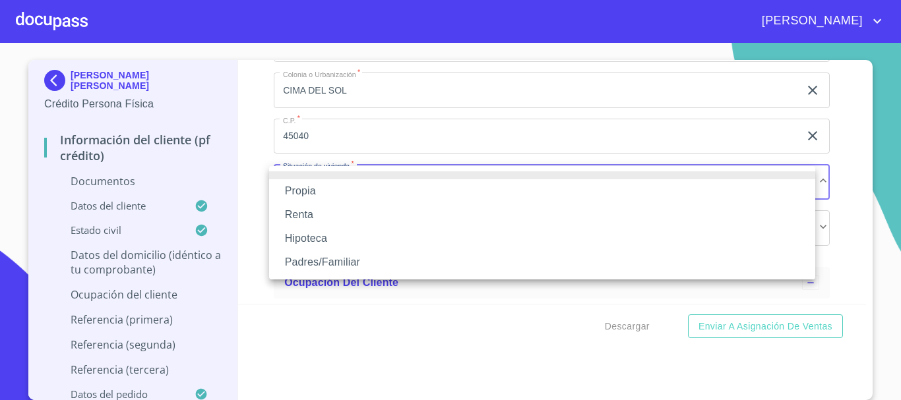
click at [333, 210] on li "Renta" at bounding box center [542, 215] width 546 height 24
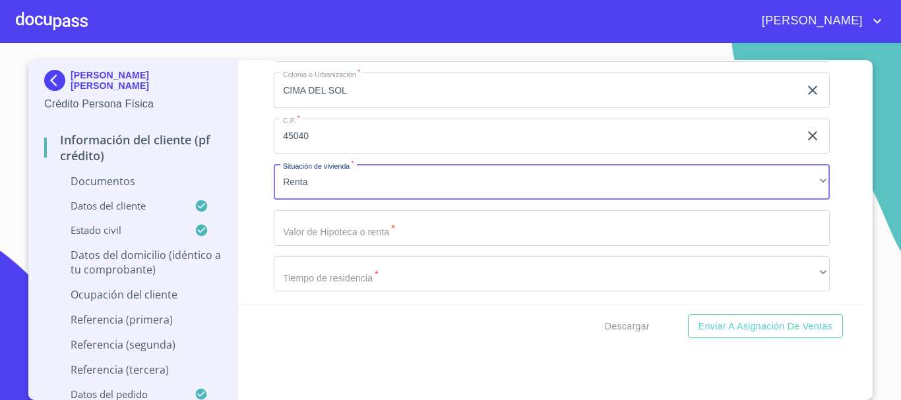
click at [358, 224] on input "Documento de identificación   *" at bounding box center [552, 228] width 556 height 36
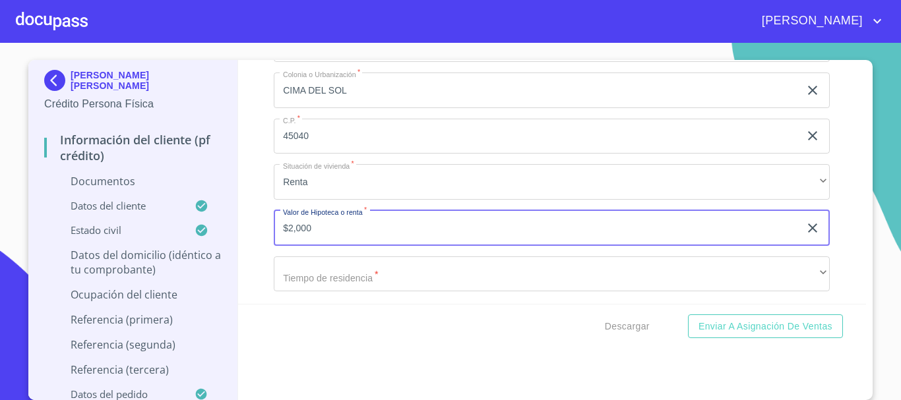
type input "$2,000"
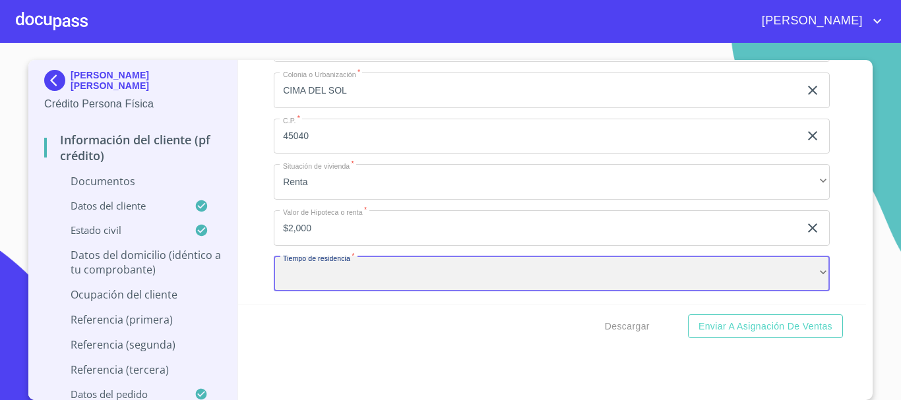
click at [308, 276] on div "​" at bounding box center [552, 275] width 556 height 36
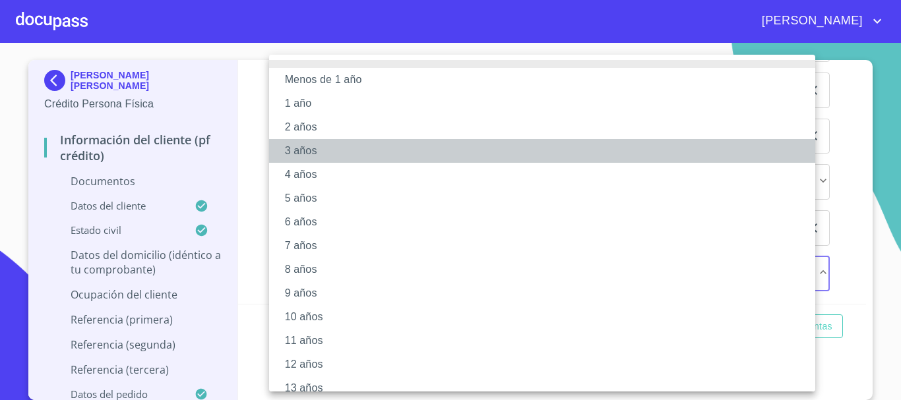
click at [313, 150] on li "3 años" at bounding box center [547, 151] width 556 height 24
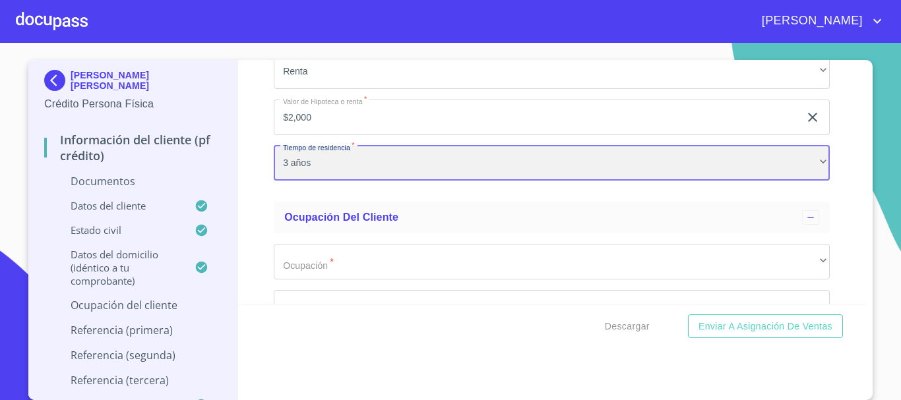
scroll to position [3869, 0]
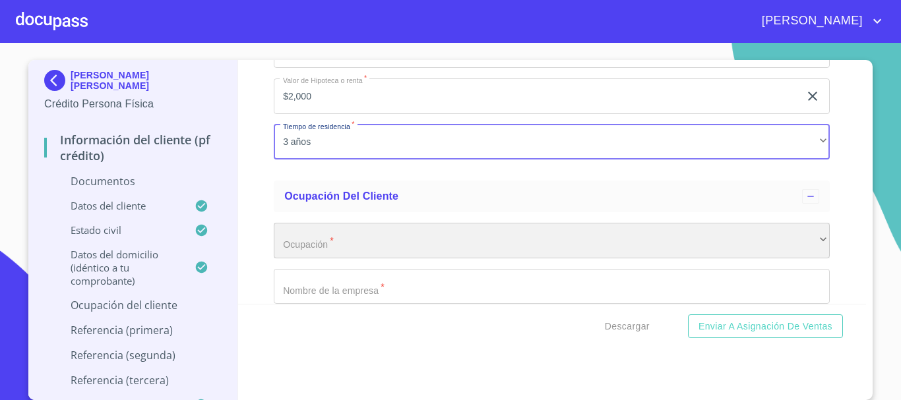
click at [406, 251] on div "​" at bounding box center [552, 241] width 556 height 36
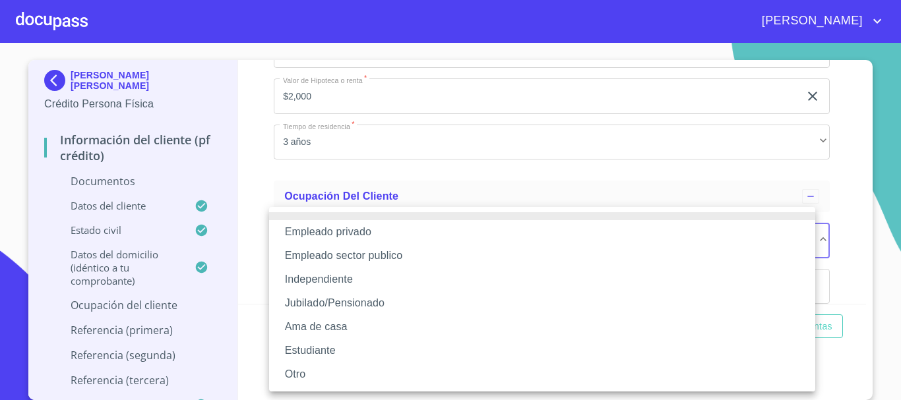
click at [327, 285] on li "Independiente" at bounding box center [542, 280] width 546 height 24
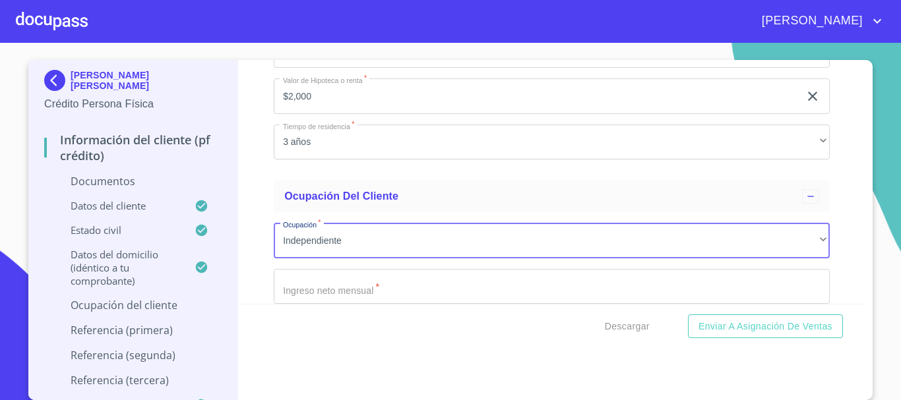
click at [326, 291] on input "Documento de identificación   *" at bounding box center [552, 287] width 556 height 36
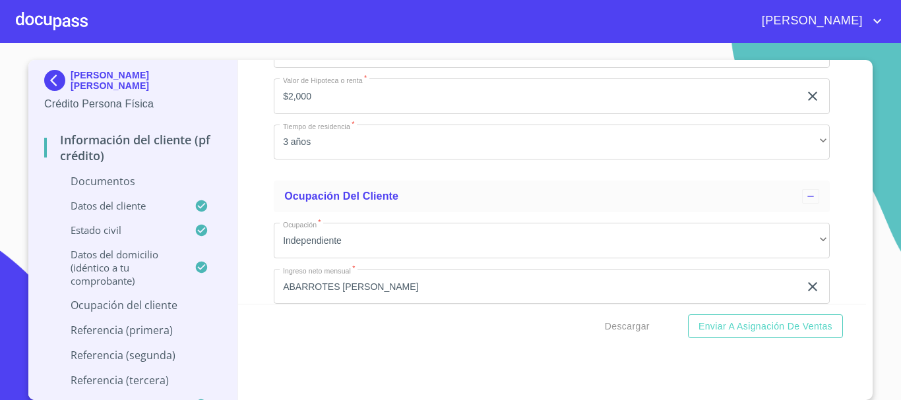
scroll to position [4019, 0]
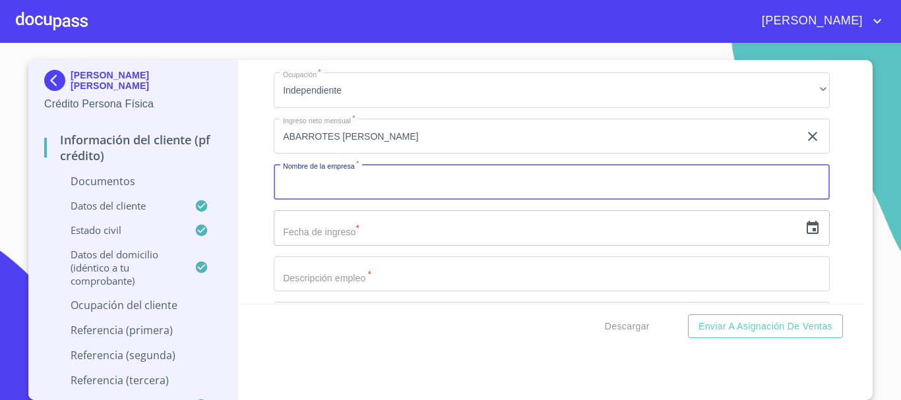
click at [336, 189] on input "Documento de identificación   *" at bounding box center [552, 182] width 556 height 36
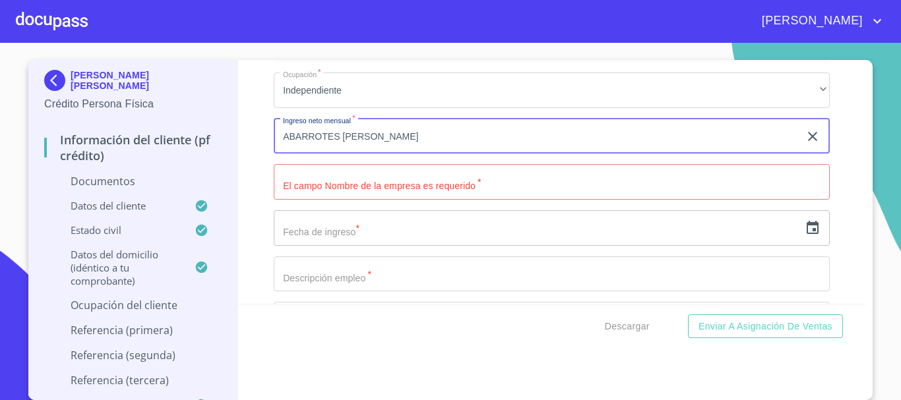
drag, startPoint x: 409, startPoint y: 137, endPoint x: 245, endPoint y: 137, distance: 163.6
click at [245, 137] on div "Información del cliente (PF crédito) Documentos Documento de identificación   *…" at bounding box center [552, 182] width 629 height 244
type input "38000"
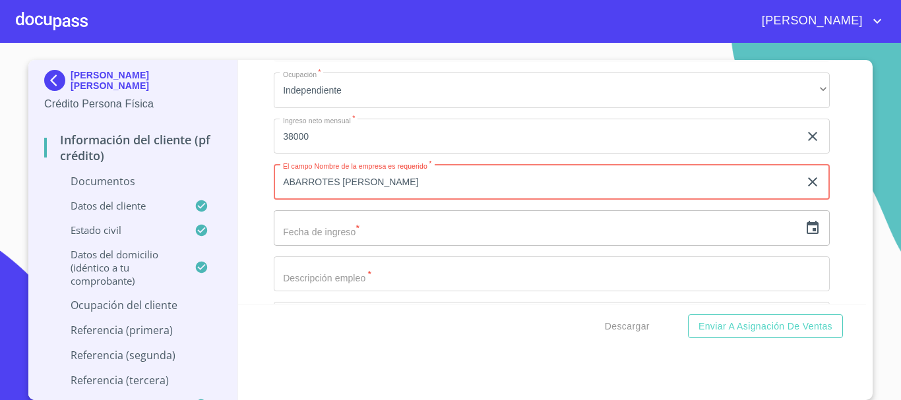
type input "ABARROTES [PERSON_NAME]"
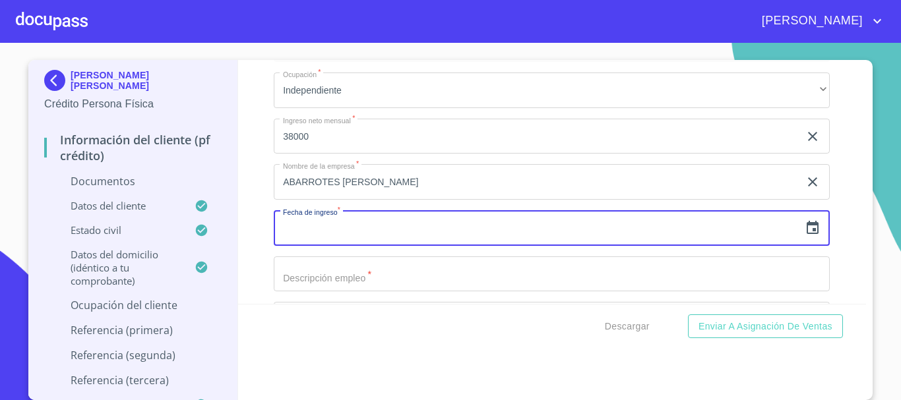
click at [805, 230] on icon "button" at bounding box center [813, 228] width 16 height 16
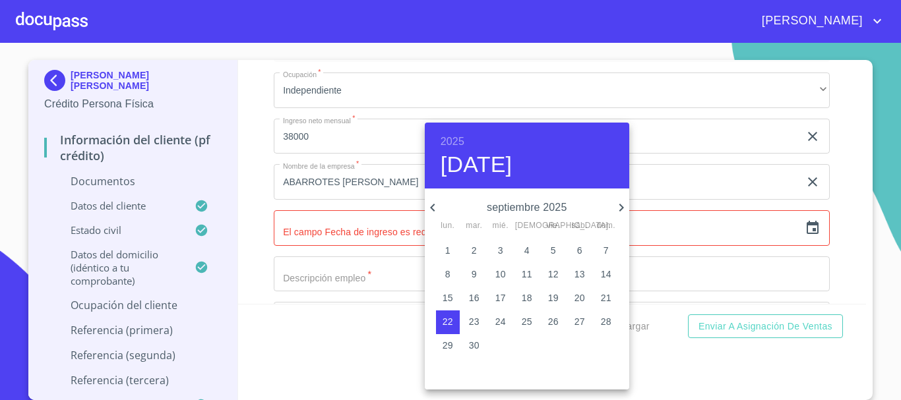
click at [454, 139] on h6 "2025" at bounding box center [453, 142] width 24 height 18
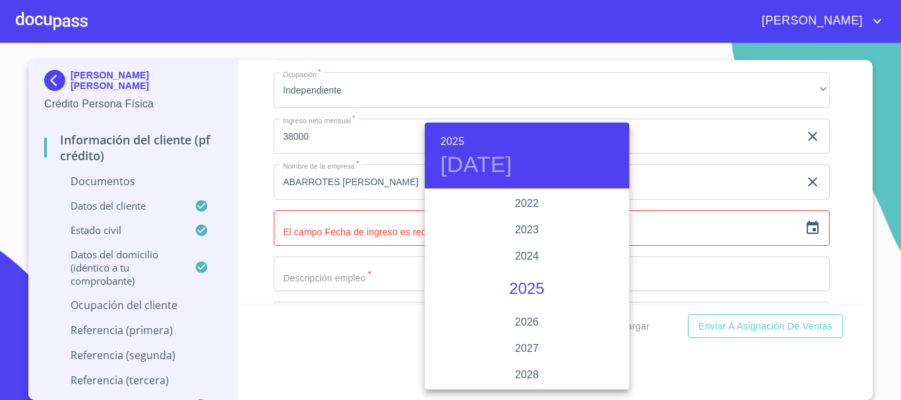
scroll to position [2295, 0]
click at [534, 359] on div "2018" at bounding box center [527, 362] width 204 height 26
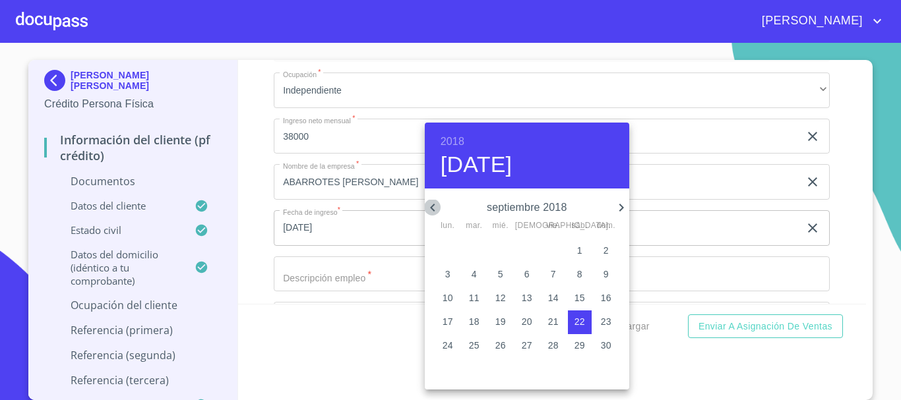
click at [436, 208] on icon "button" at bounding box center [433, 208] width 16 height 16
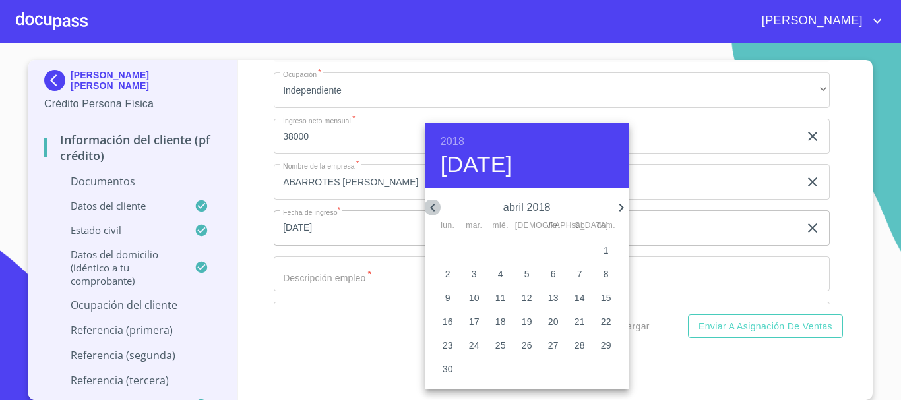
click at [436, 208] on icon "button" at bounding box center [433, 208] width 16 height 16
click at [526, 249] on p "1" at bounding box center [526, 250] width 5 height 13
type input "1 de feb. de 2018"
click at [828, 222] on div at bounding box center [450, 200] width 901 height 400
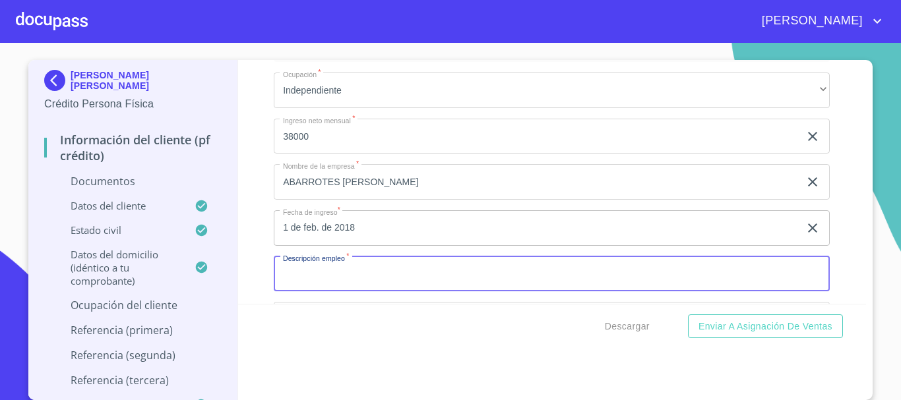
click at [360, 275] on input "Documento de identificación   *" at bounding box center [552, 275] width 556 height 36
type input "TIENDA DE ABARROTES"
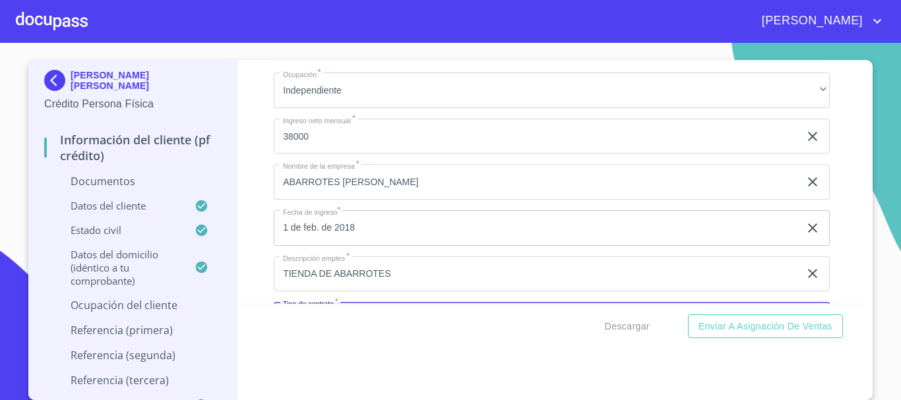
scroll to position [4053, 0]
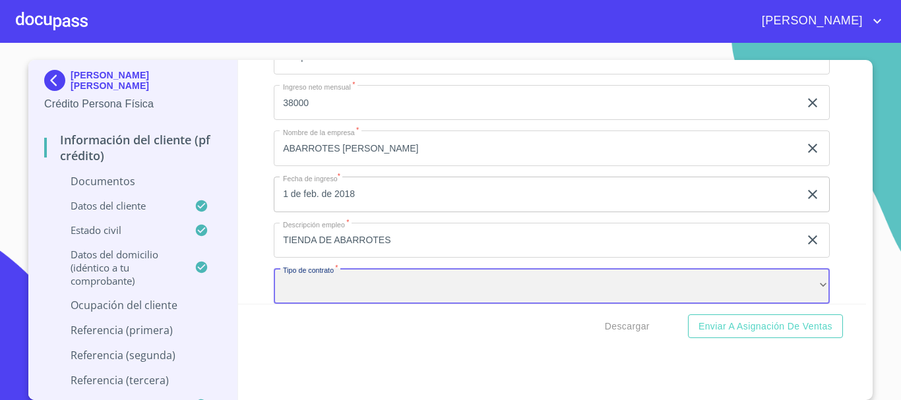
click at [363, 275] on div "​" at bounding box center [552, 286] width 556 height 36
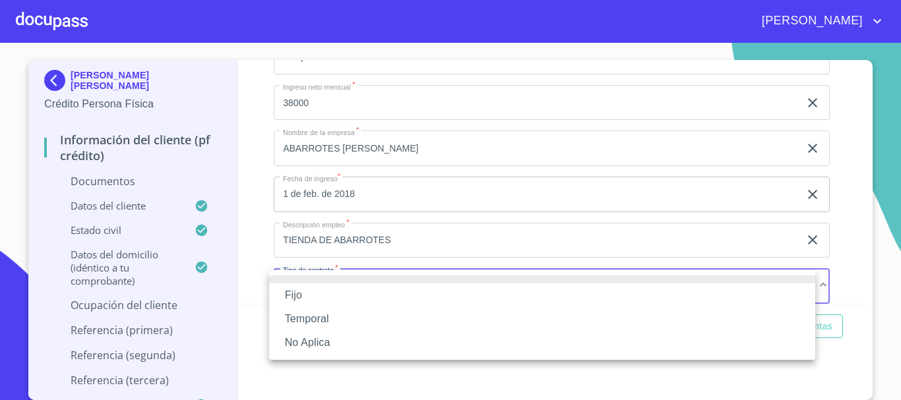
click at [309, 350] on li "No Aplica" at bounding box center [542, 343] width 546 height 24
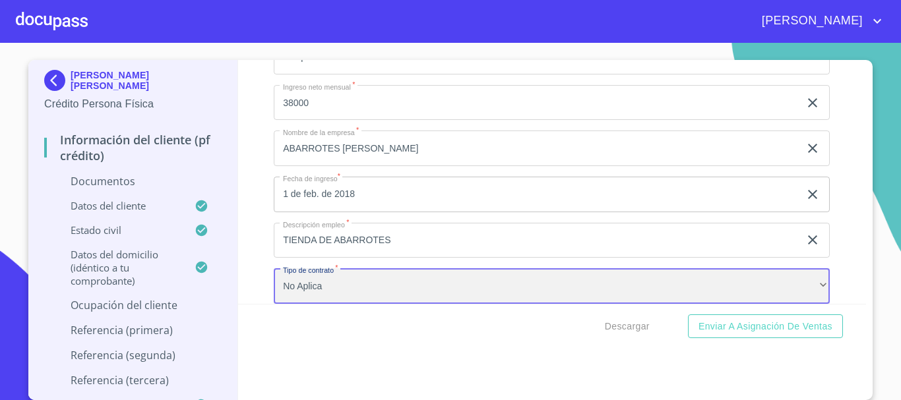
scroll to position [4119, 0]
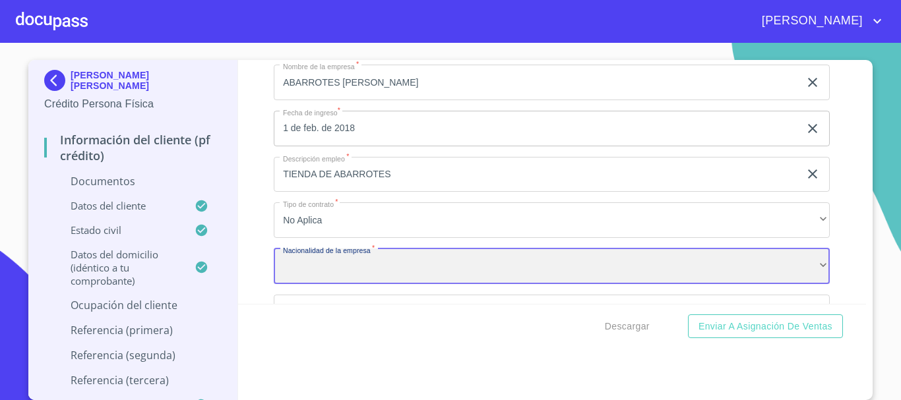
click at [323, 260] on div "​" at bounding box center [552, 267] width 556 height 36
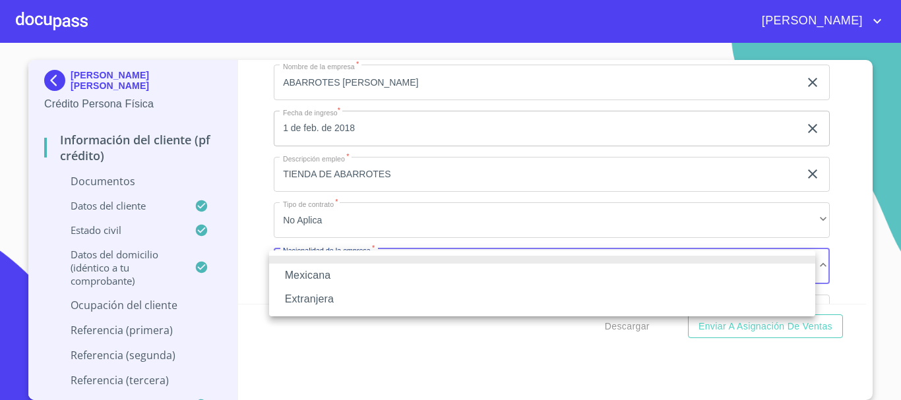
click at [321, 265] on li "Mexicana" at bounding box center [542, 276] width 546 height 24
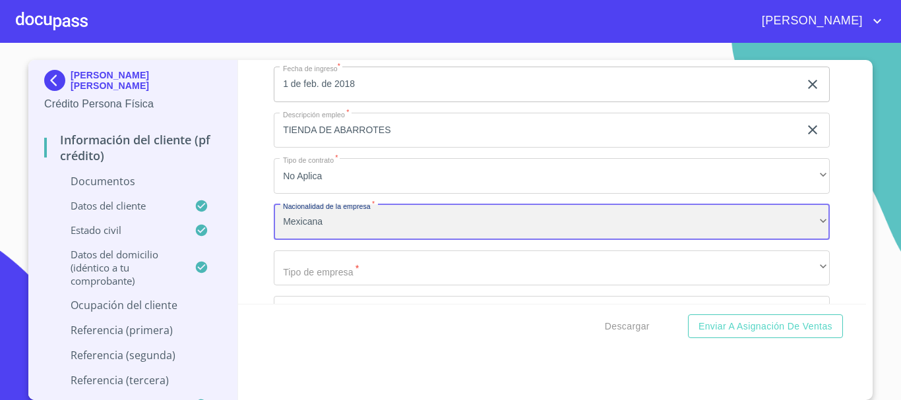
scroll to position [4185, 0]
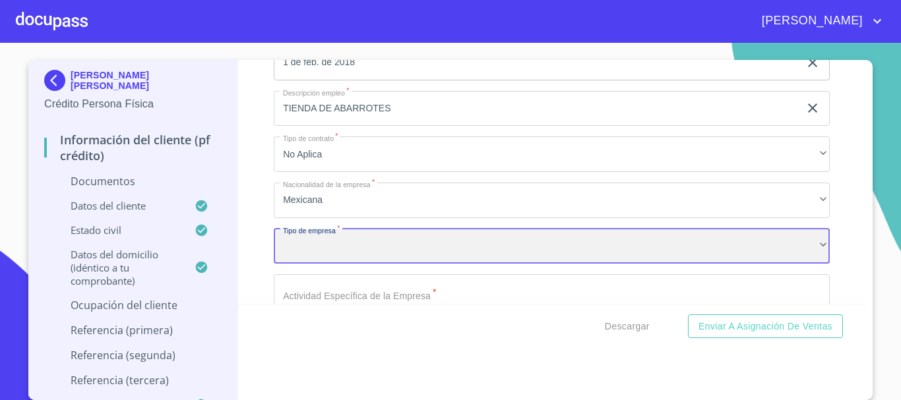
click at [385, 241] on div "​" at bounding box center [552, 247] width 556 height 36
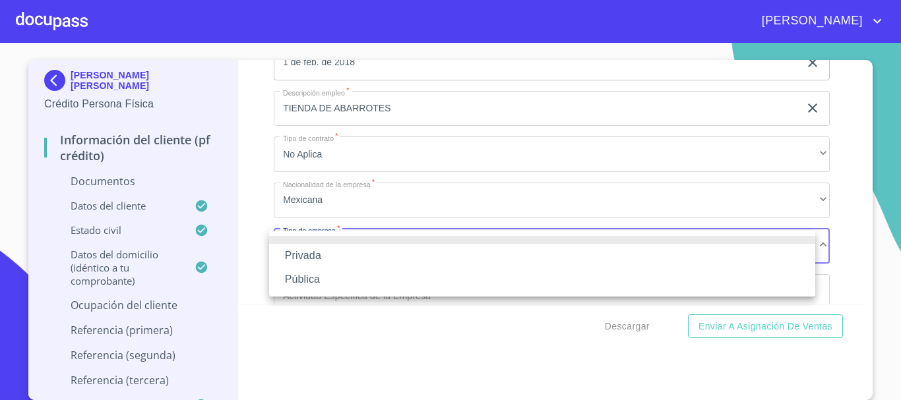
click at [346, 255] on li "Privada" at bounding box center [542, 256] width 546 height 24
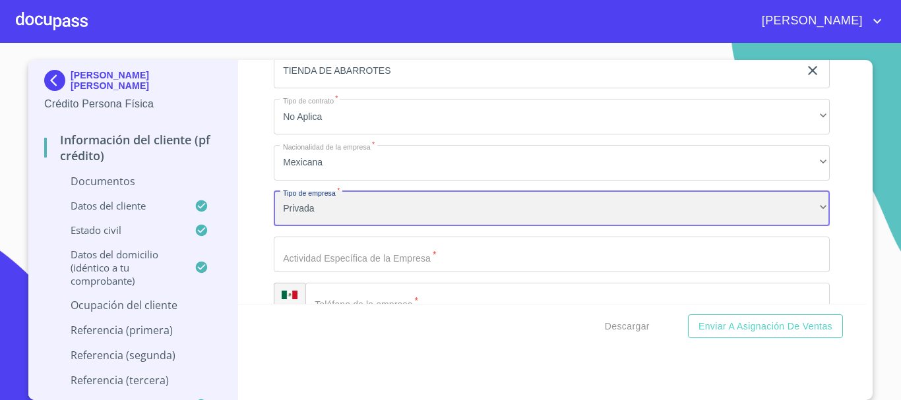
scroll to position [4251, 0]
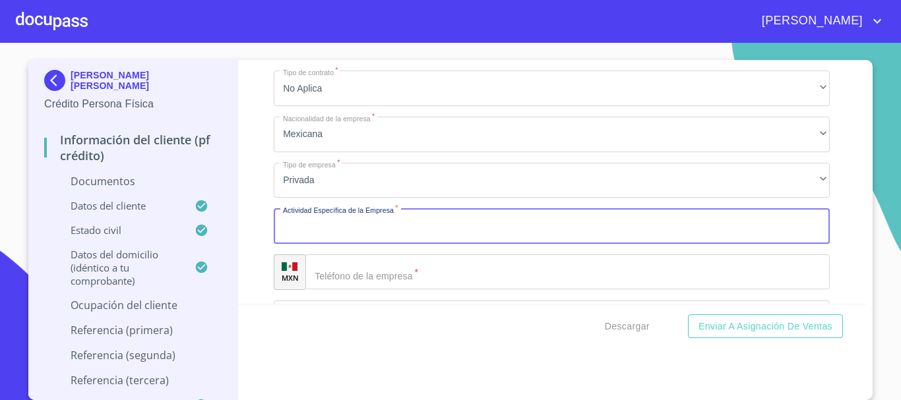
click at [354, 233] on input "Documento de identificación   *" at bounding box center [552, 226] width 556 height 36
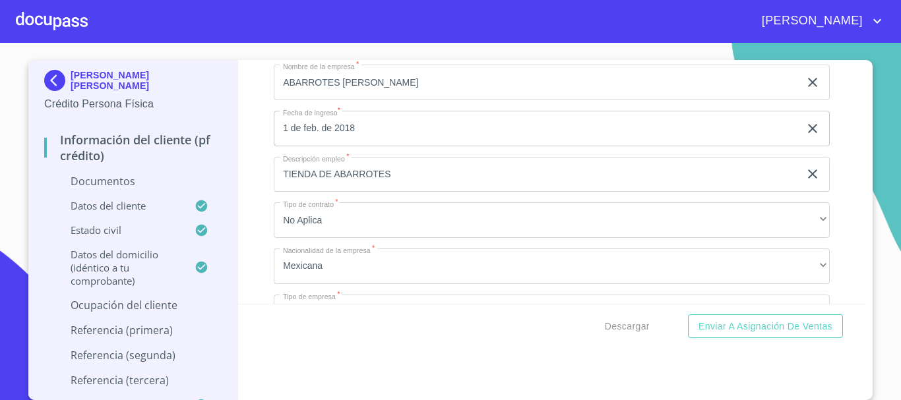
type input "VENTA DE ABARROTES"
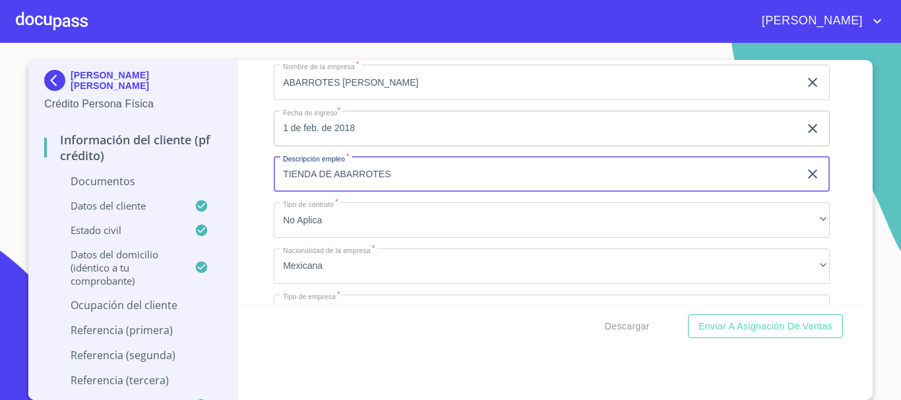
drag, startPoint x: 137, startPoint y: 183, endPoint x: 127, endPoint y: 186, distance: 10.9
click at [127, 186] on div "[PERSON_NAME] [PERSON_NAME] Crédito Persona Física Información del cliente (PF …" at bounding box center [447, 230] width 838 height 340
type input "PROPIETARIO"
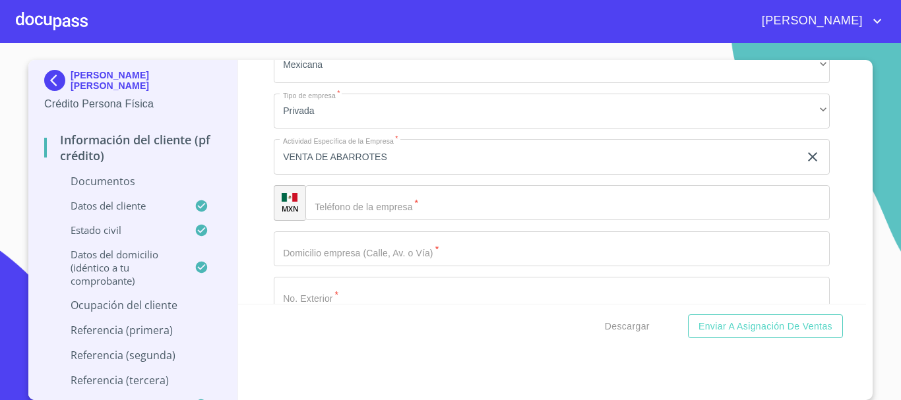
scroll to position [4317, 0]
click at [342, 211] on input "Documento de identificación   *" at bounding box center [567, 207] width 524 height 36
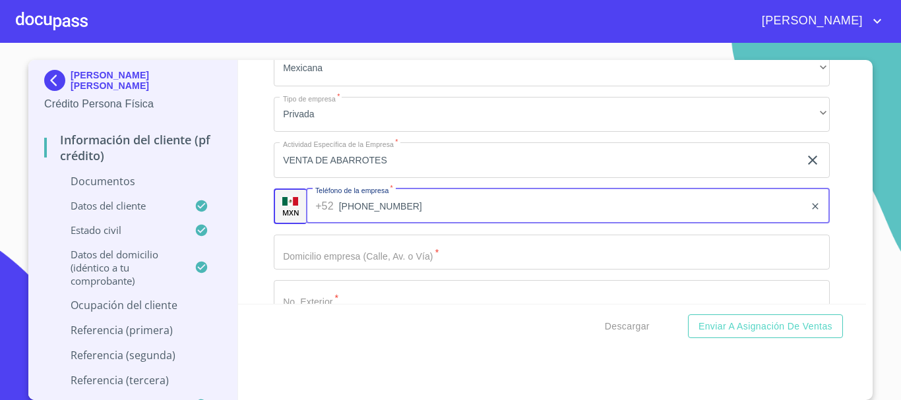
type input "[PHONE_NUMBER]"
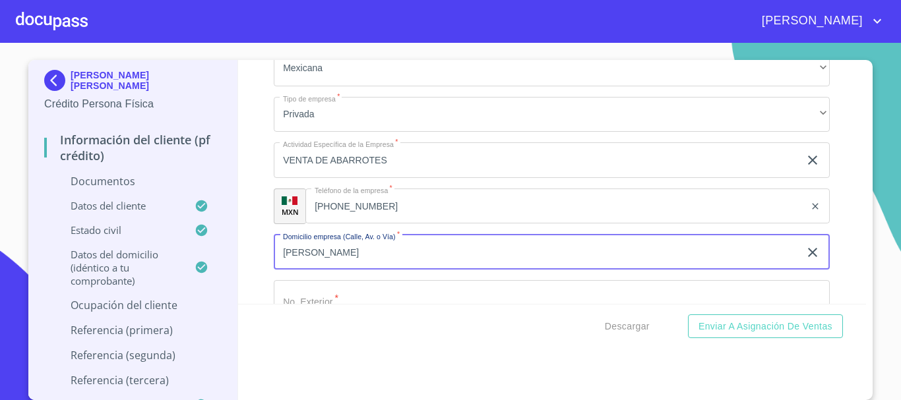
type input "[PERSON_NAME]"
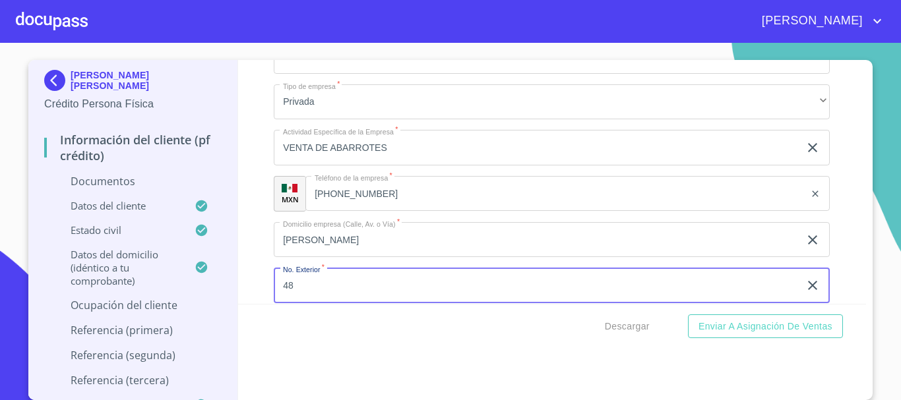
type input "48"
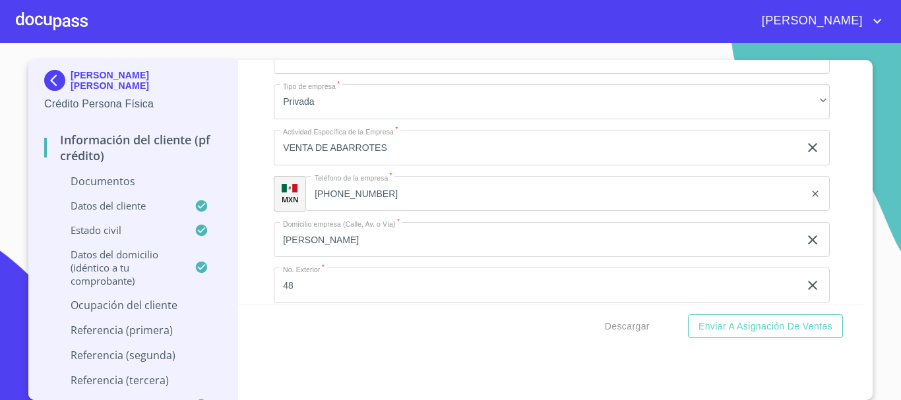
scroll to position [4479, 0]
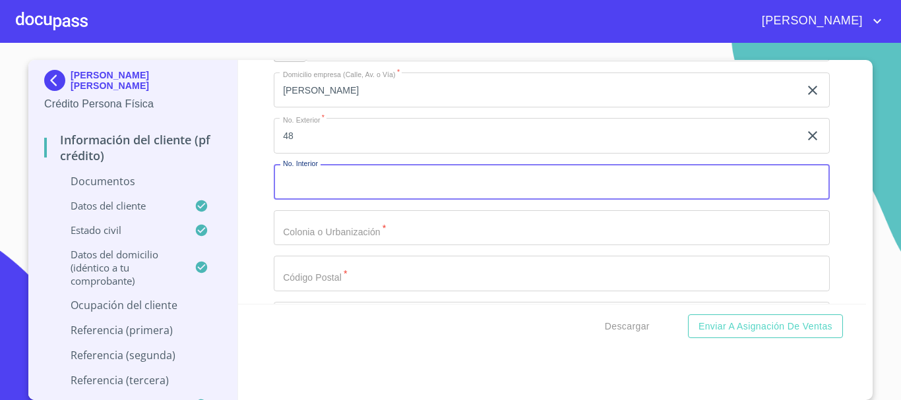
click at [317, 227] on input "Documento de identificación   *" at bounding box center [552, 228] width 556 height 36
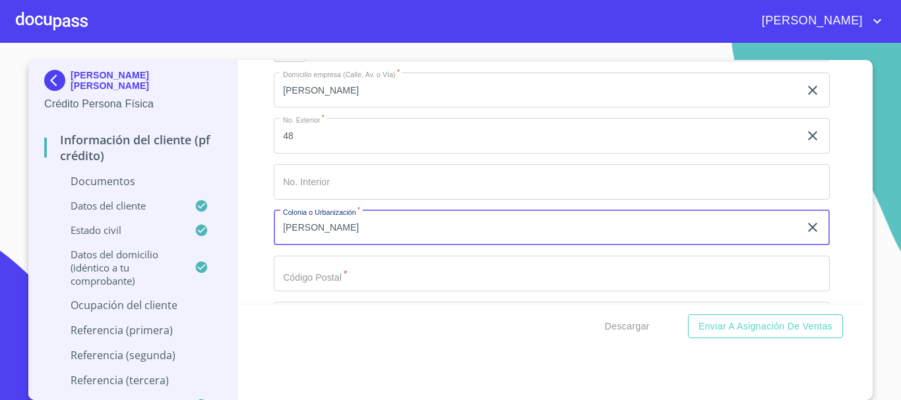
type input "[PERSON_NAME]"
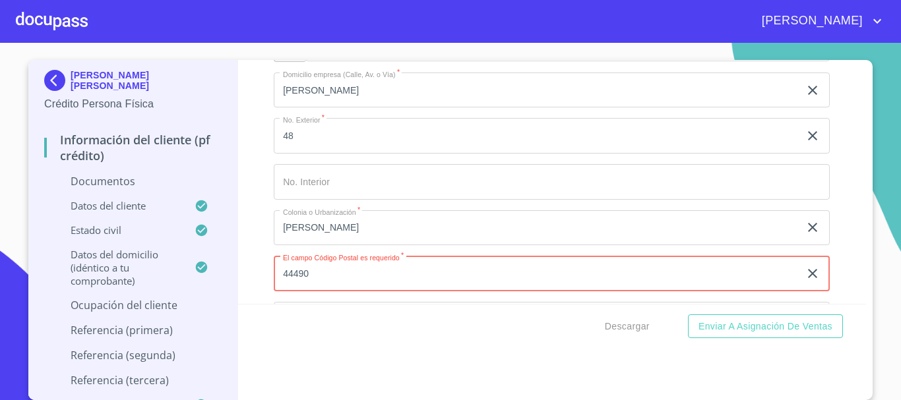
type input "44490"
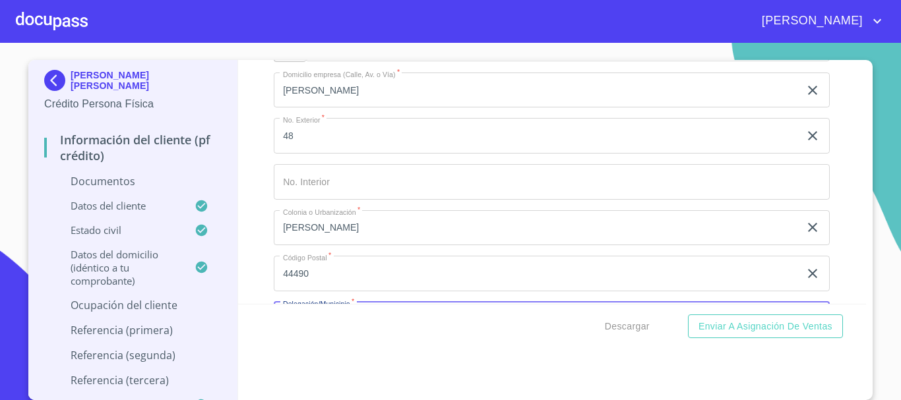
scroll to position [4513, 0]
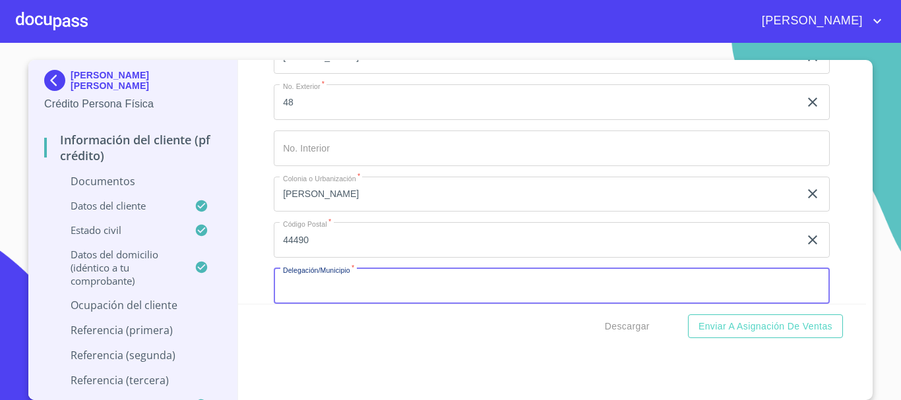
click at [357, 282] on input "Documento de identificación   *" at bounding box center [552, 286] width 556 height 36
type input "G"
type input "SAN PEDRO TLAQUEPAQUE"
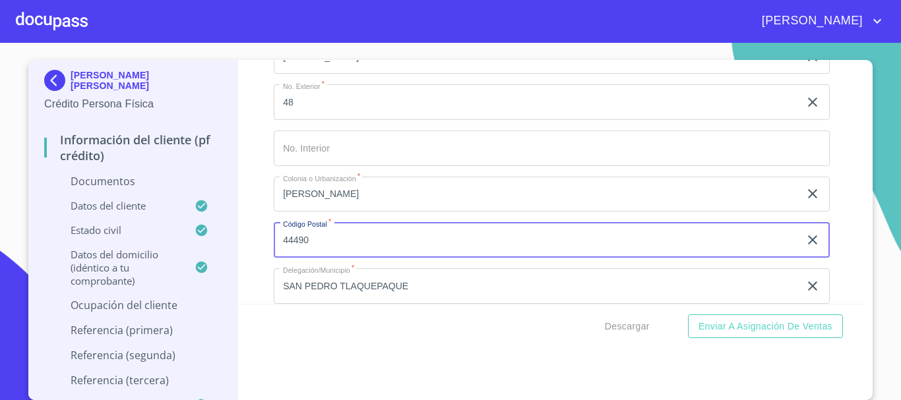
click at [161, 245] on div "[PERSON_NAME] [PERSON_NAME] Crédito Persona Física Información del cliente (PF …" at bounding box center [447, 230] width 838 height 340
type input "44980"
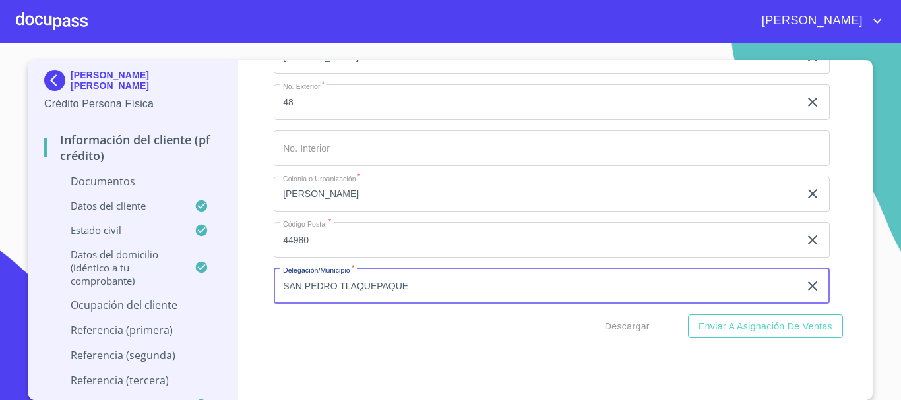
scroll to position [4645, 0]
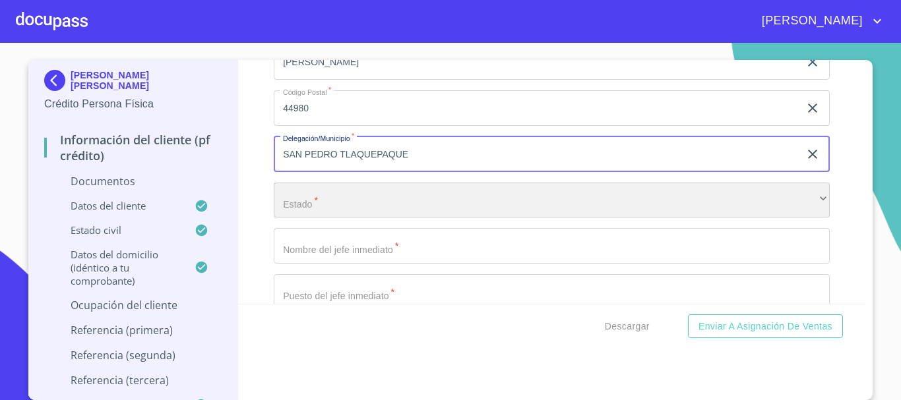
click at [325, 191] on div "​" at bounding box center [552, 201] width 556 height 36
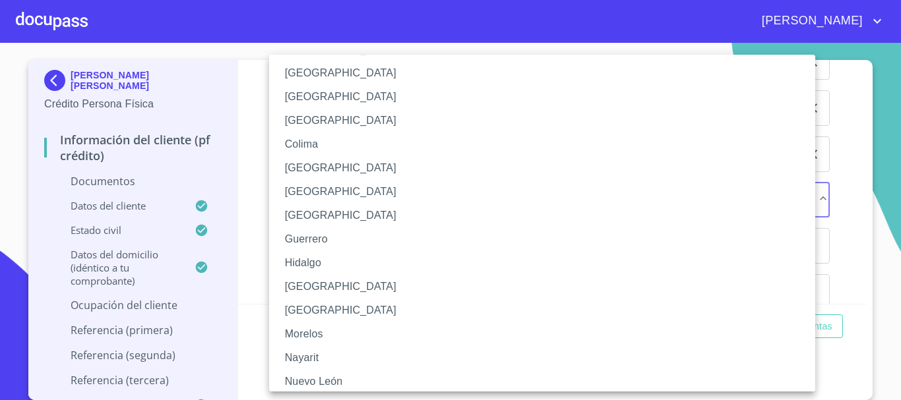
scroll to position [132, 0]
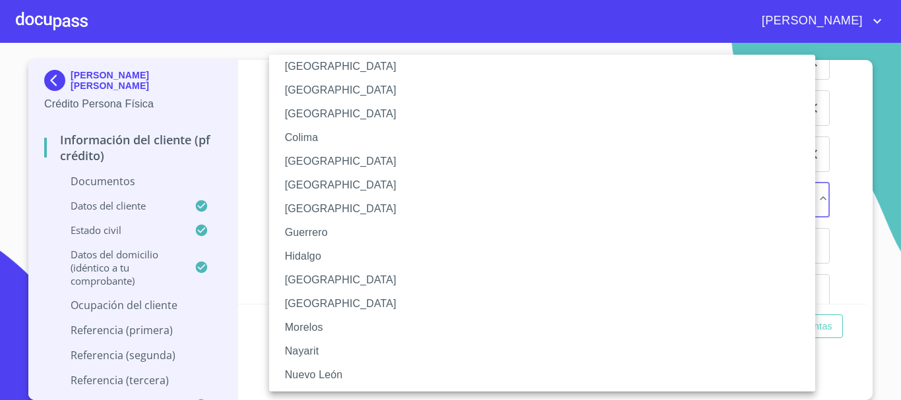
click at [305, 279] on li "[GEOGRAPHIC_DATA]" at bounding box center [547, 280] width 556 height 24
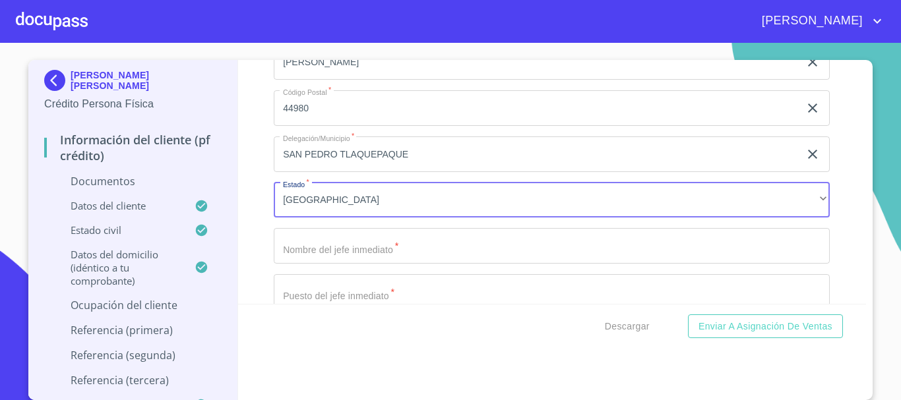
click at [348, 256] on input "Documento de identificación   *" at bounding box center [552, 246] width 556 height 36
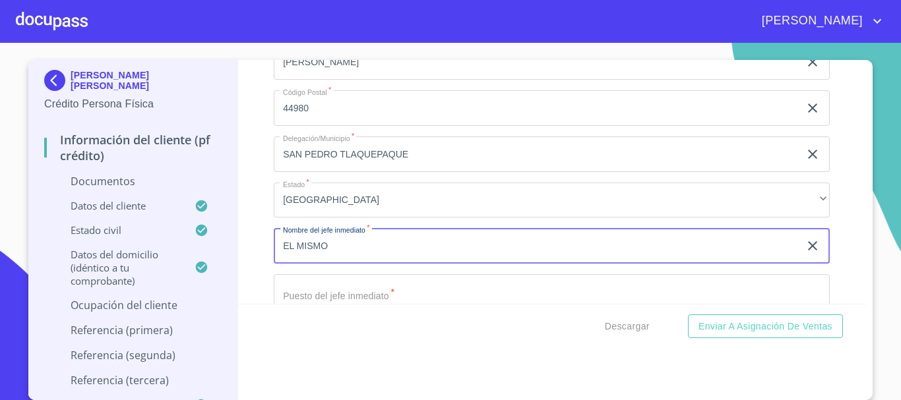
type input "EL MISMO"
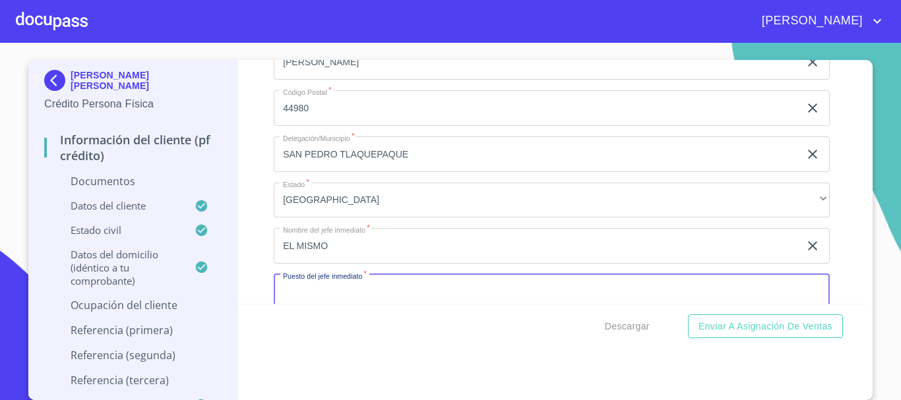
scroll to position [4651, 0]
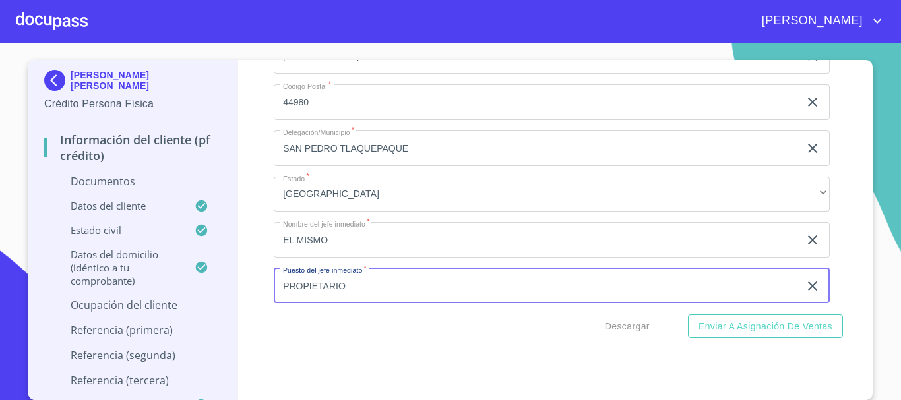
type input "PROPIETARIO"
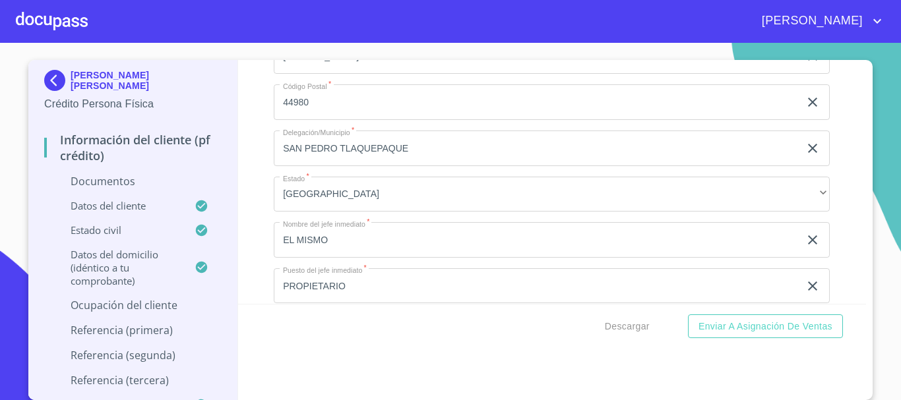
scroll to position [4800, 0]
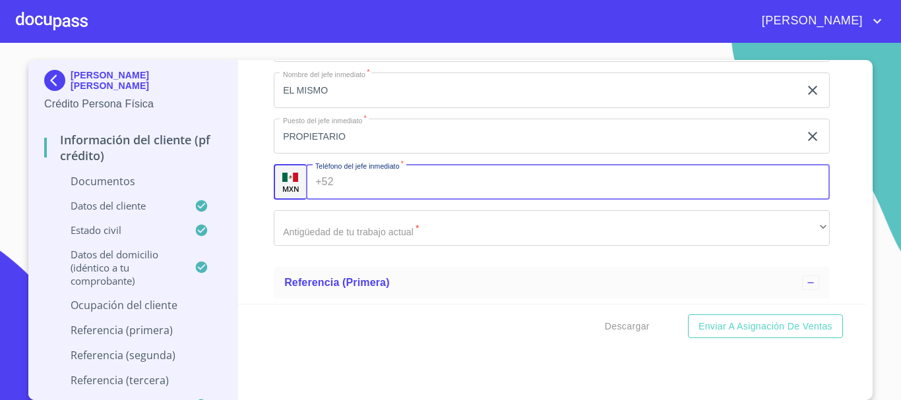
click at [396, 175] on input "Documento de identificación   *" at bounding box center [584, 182] width 491 height 36
type input "[PHONE_NUMBER]"
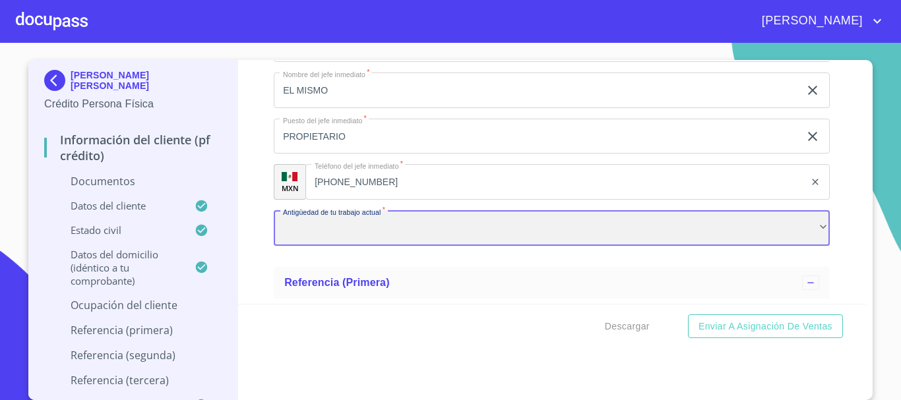
click at [359, 224] on div "​" at bounding box center [552, 228] width 556 height 36
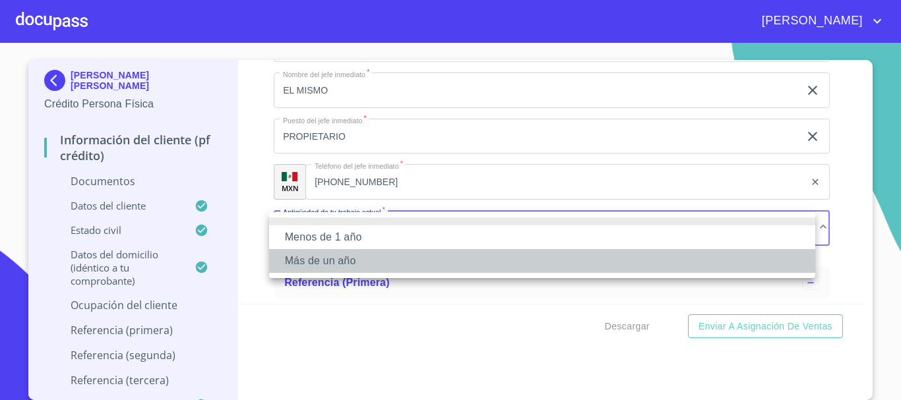
click at [343, 261] on li "Más de un año" at bounding box center [542, 261] width 546 height 24
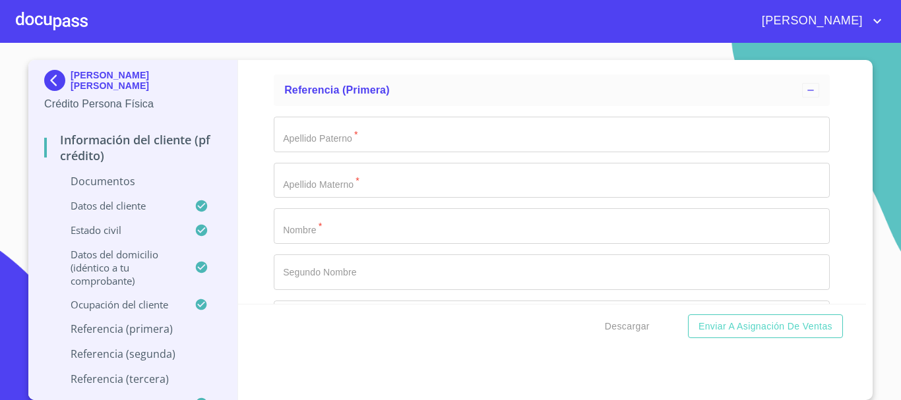
scroll to position [4998, 0]
click at [319, 226] on input "Documento de identificación   *" at bounding box center [552, 221] width 556 height 36
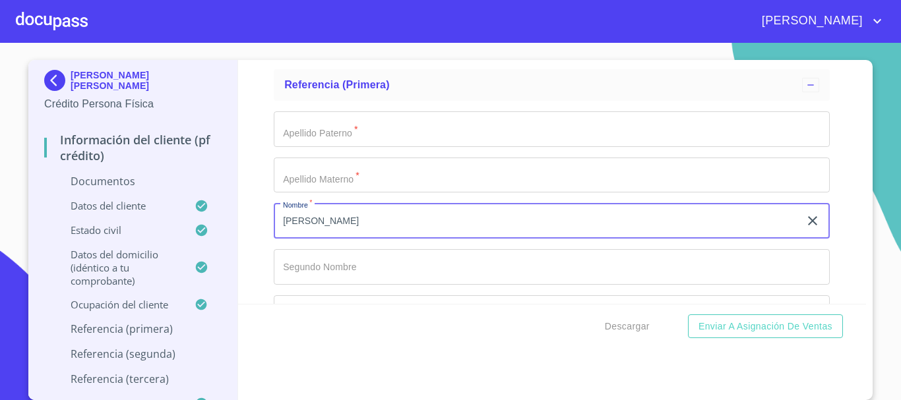
type input "[PERSON_NAME]"
click at [356, 144] on input "Documento de identificación   *" at bounding box center [552, 129] width 556 height 36
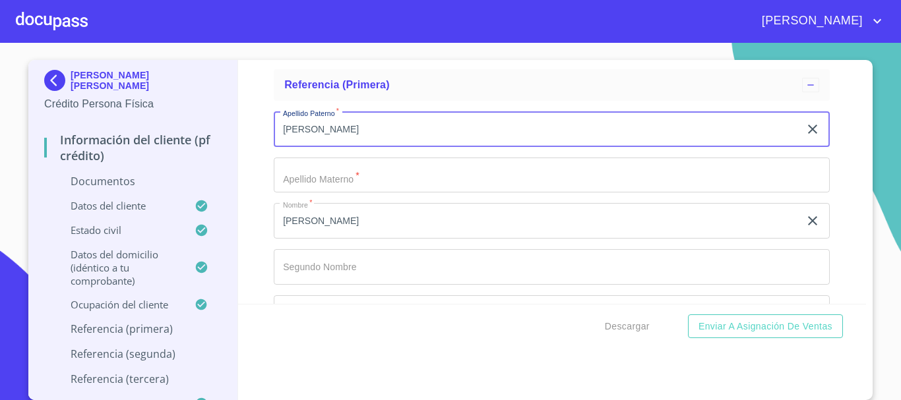
type input "[PERSON_NAME]"
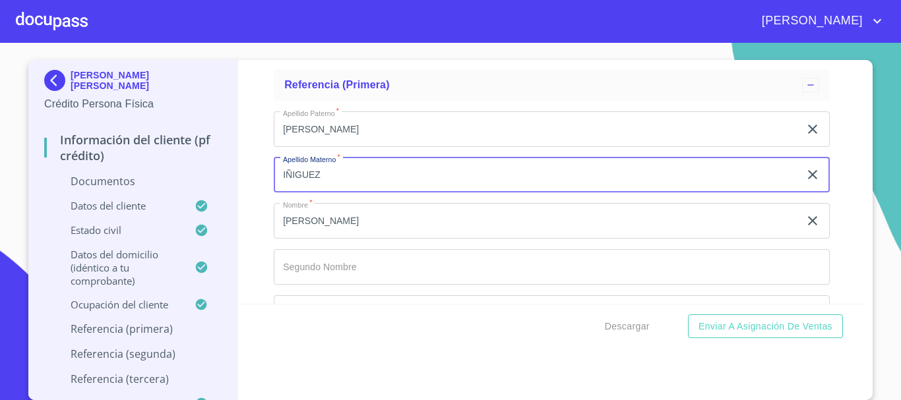
type input "IÑIGUEZ"
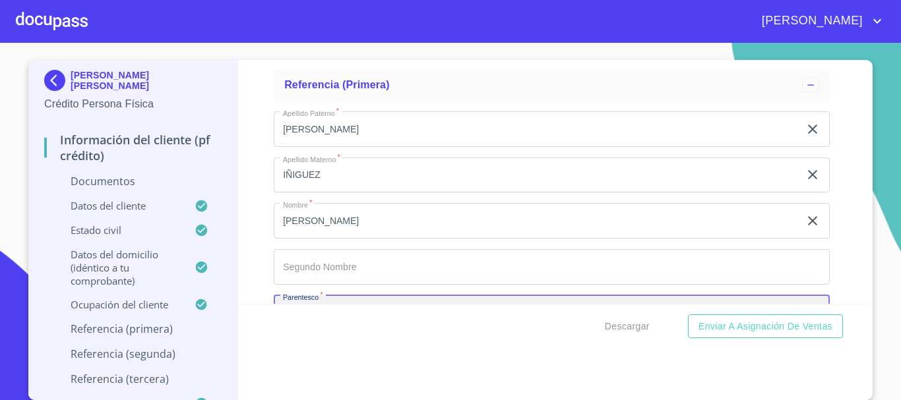
scroll to position [5025, 0]
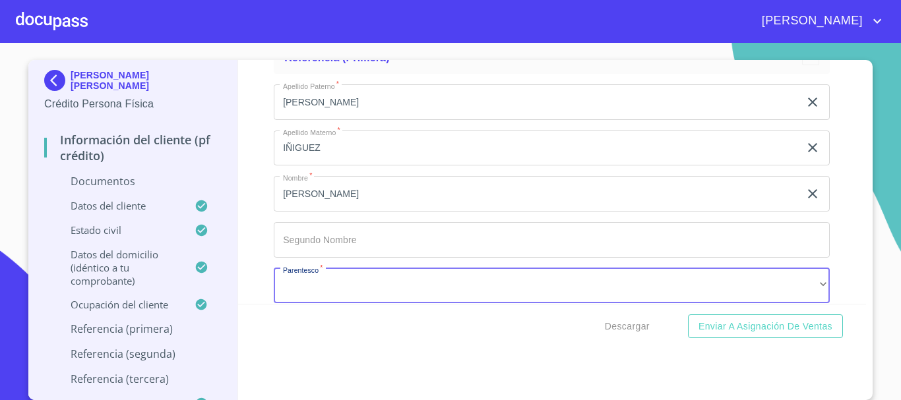
click at [354, 193] on input "[PERSON_NAME]" at bounding box center [537, 194] width 526 height 36
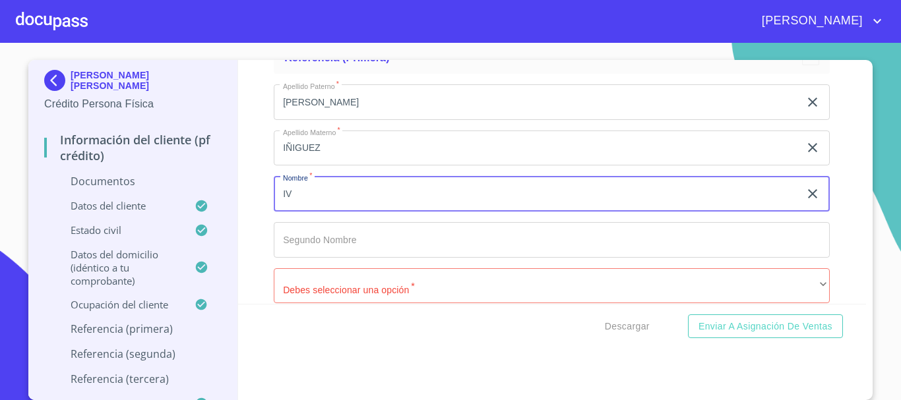
type input "I"
type input "[PERSON_NAME]"
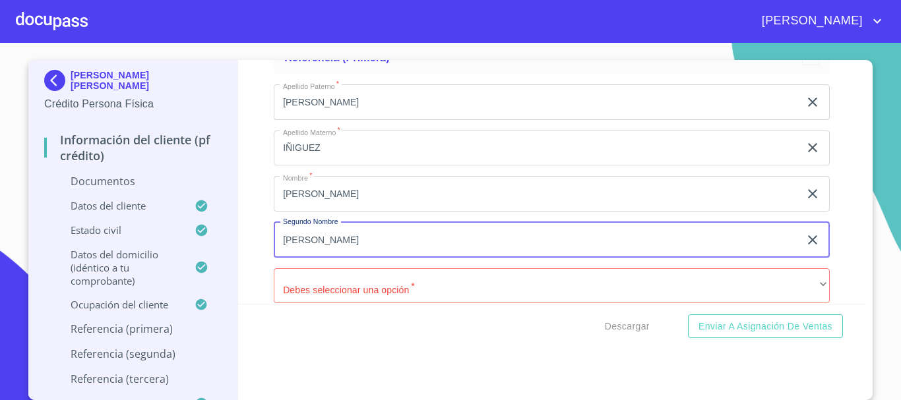
type input "[PERSON_NAME]"
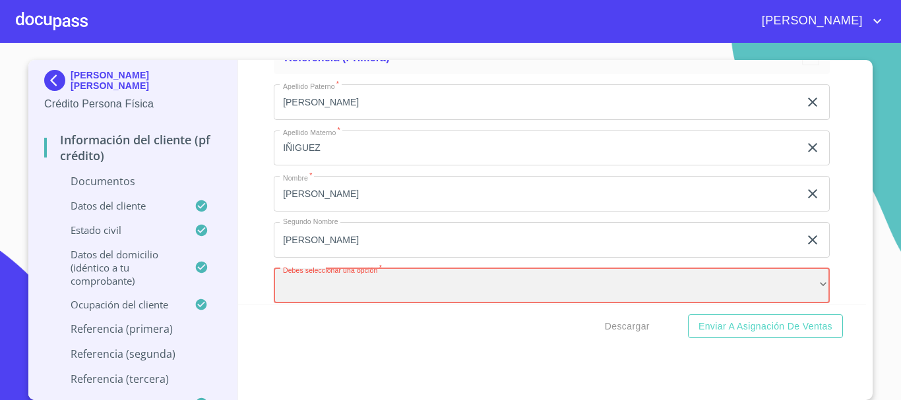
click at [344, 280] on div "​" at bounding box center [552, 286] width 556 height 36
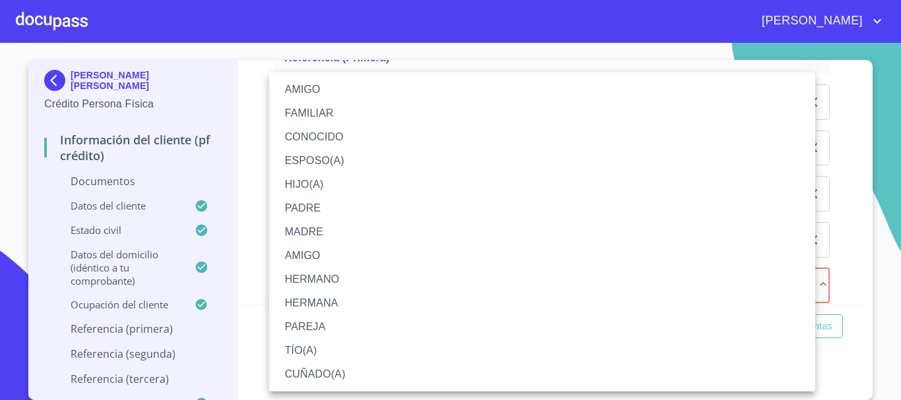
click at [342, 92] on li "AMIGO" at bounding box center [542, 90] width 546 height 24
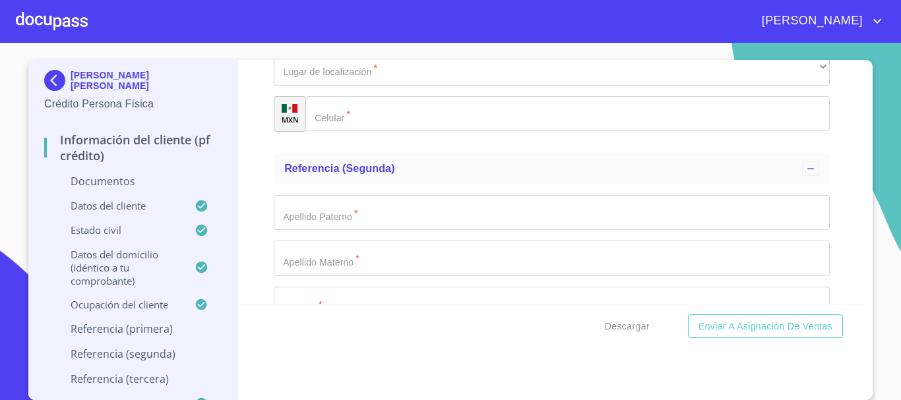
scroll to position [5223, 0]
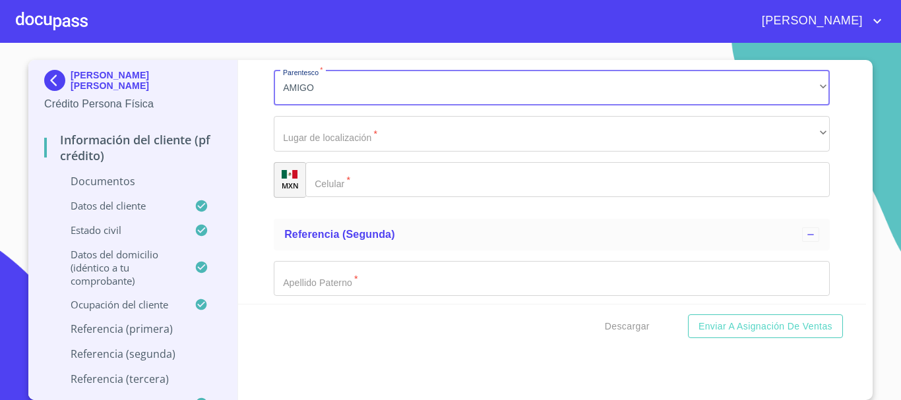
click at [375, 188] on input "Documento de identificación   *" at bounding box center [567, 180] width 524 height 36
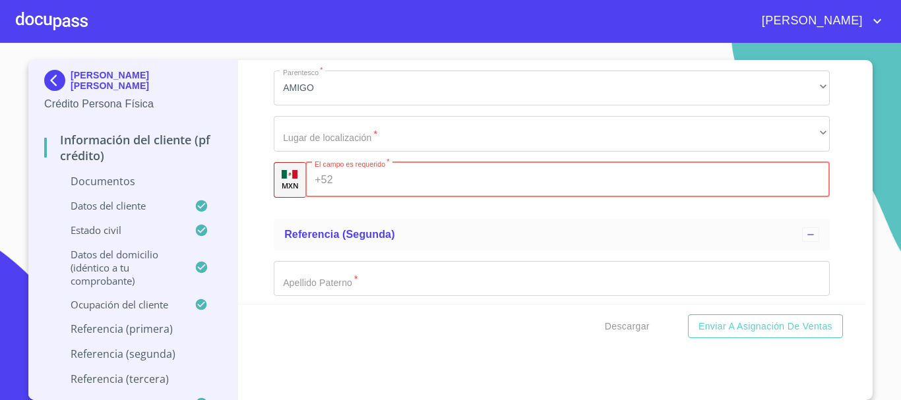
click at [382, 181] on input "Documento de identificación   *" at bounding box center [584, 180] width 492 height 36
type input "[PHONE_NUMBER]"
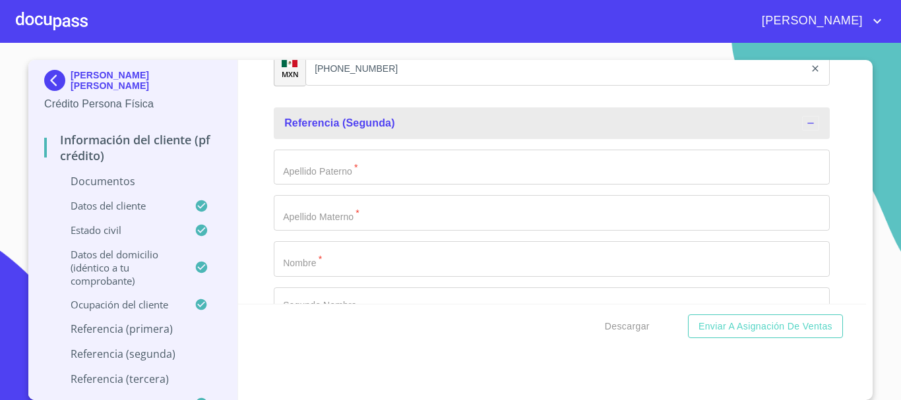
scroll to position [5355, 0]
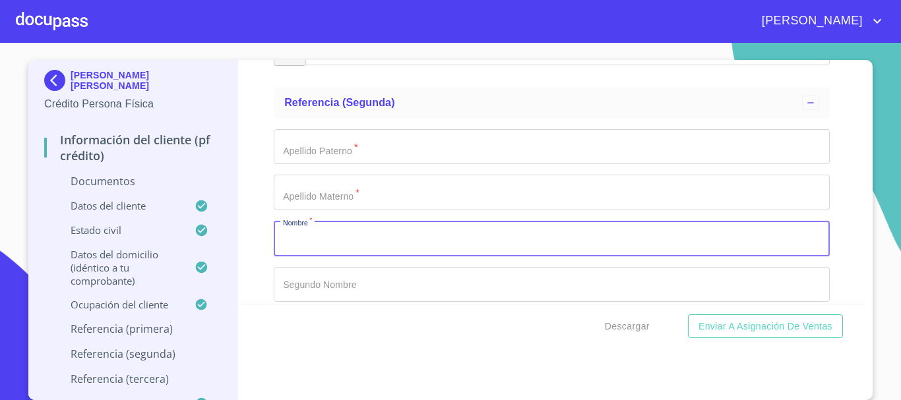
click at [295, 241] on input "Documento de identificación   *" at bounding box center [552, 239] width 556 height 36
type input "[PERSON_NAME]"
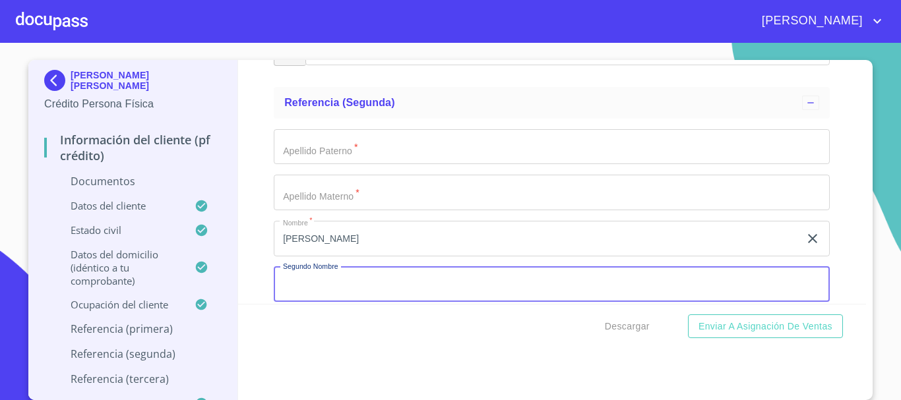
click at [290, 148] on input "Documento de identificación   *" at bounding box center [552, 147] width 556 height 36
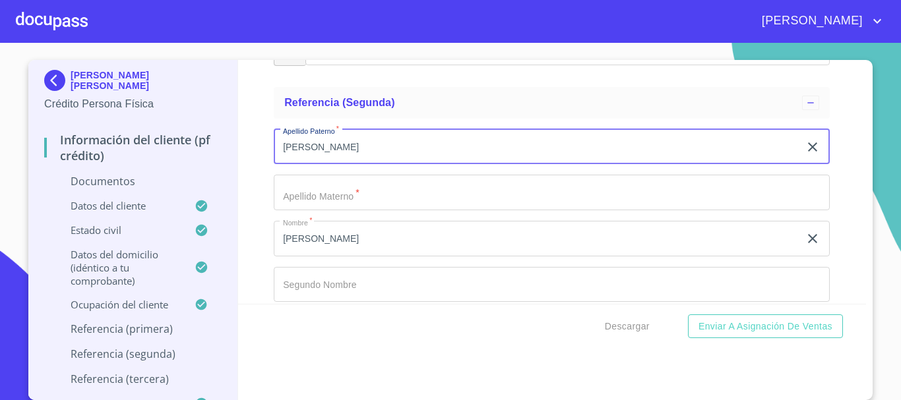
type input "[PERSON_NAME]"
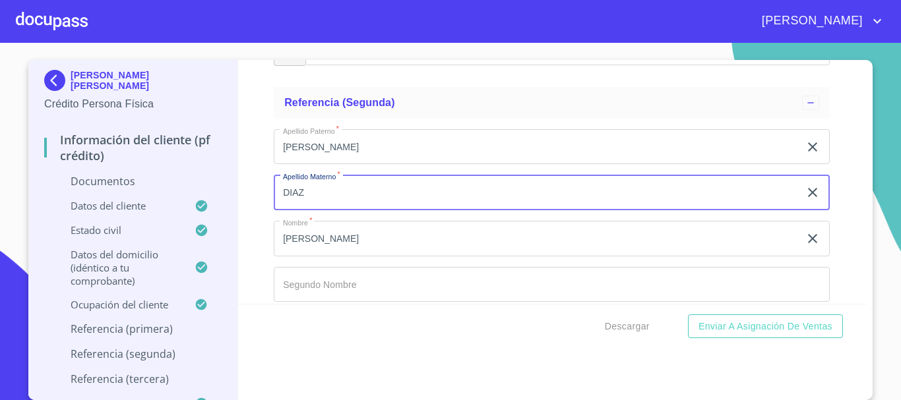
type input "DIAZ"
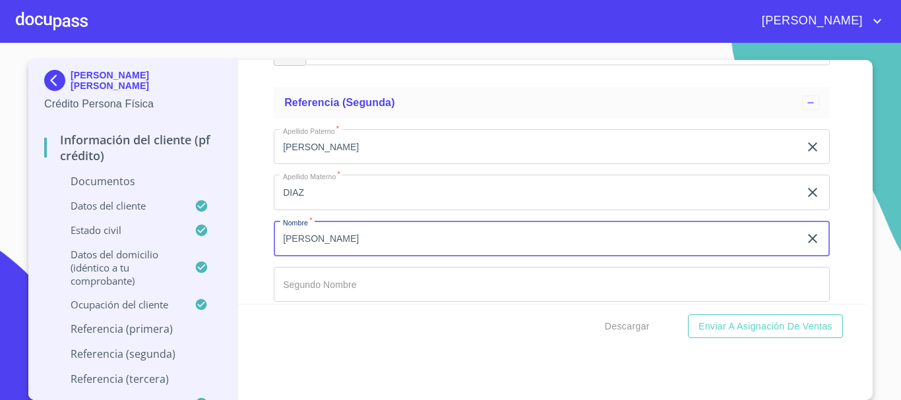
scroll to position [5421, 0]
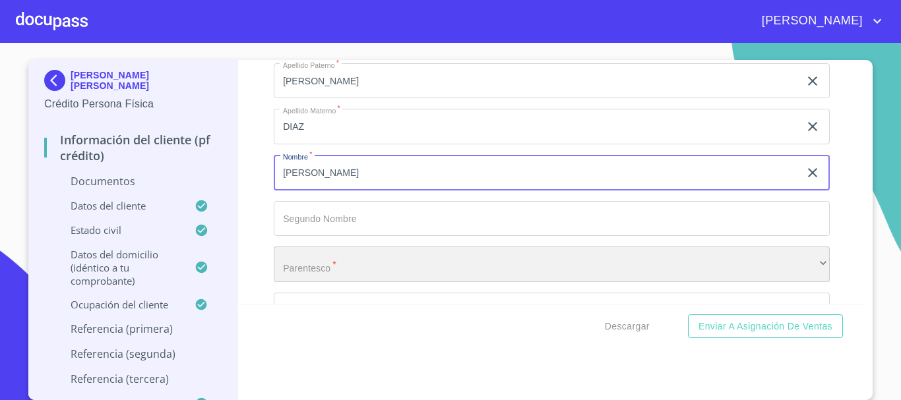
click at [367, 270] on div "​" at bounding box center [552, 265] width 556 height 36
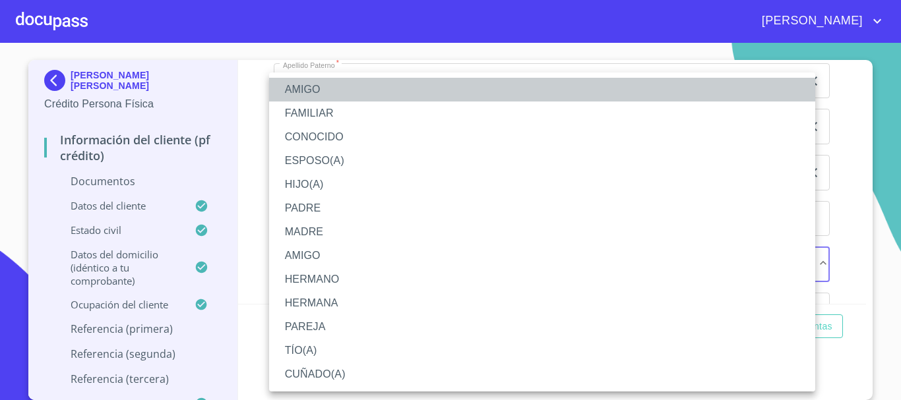
click at [317, 86] on li "AMIGO" at bounding box center [542, 90] width 546 height 24
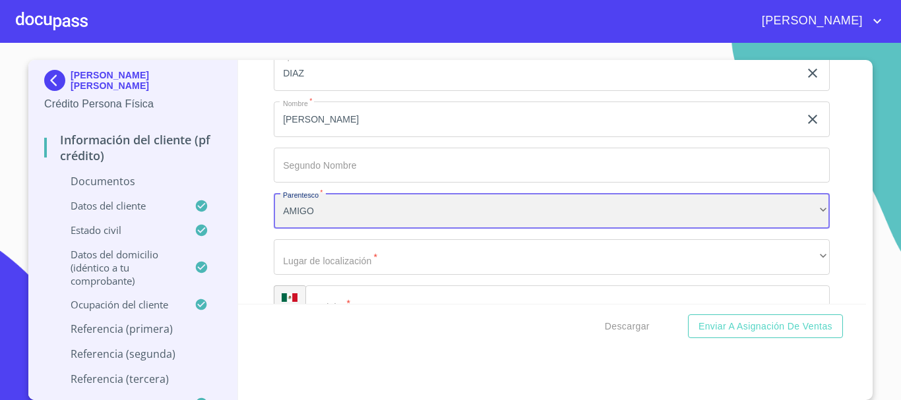
scroll to position [5553, 0]
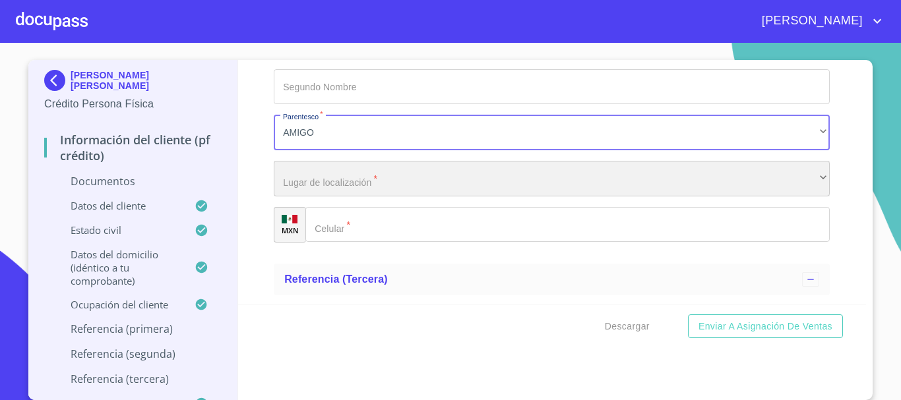
click at [337, 187] on div "​" at bounding box center [552, 179] width 556 height 36
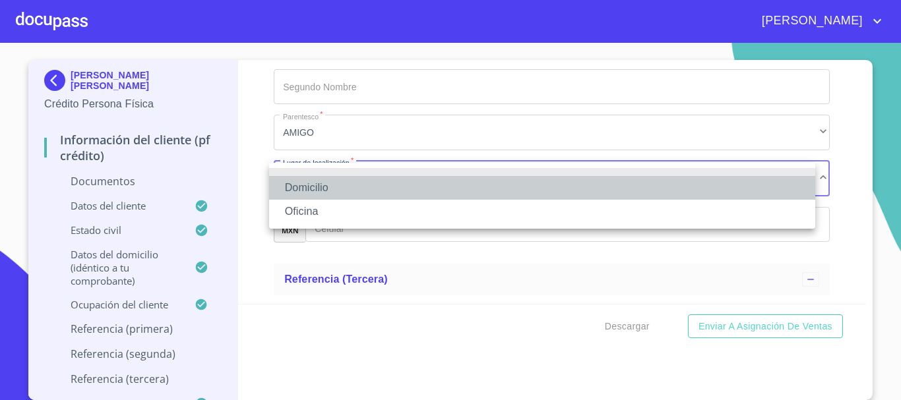
click at [335, 189] on li "Domicilio" at bounding box center [542, 188] width 546 height 24
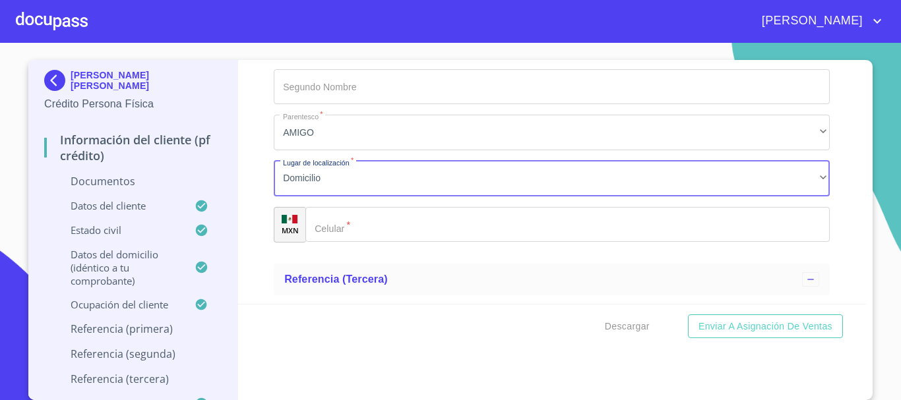
click at [336, 228] on div "Domicilio Oficina" at bounding box center [450, 200] width 901 height 400
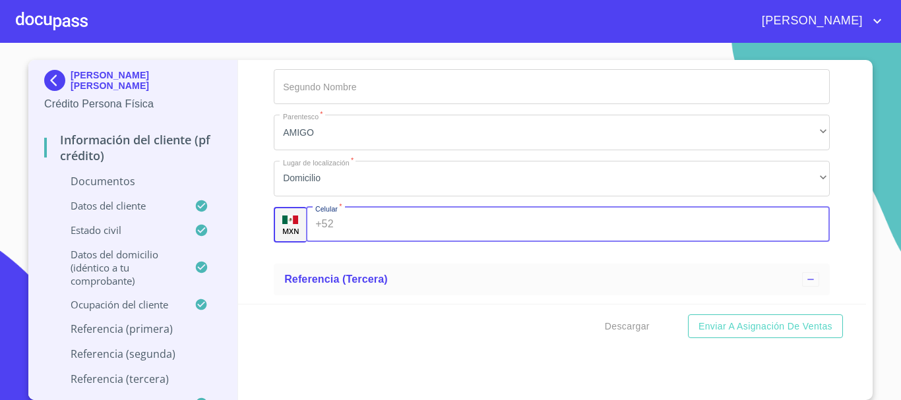
click at [339, 228] on input "Documento de identificación   *" at bounding box center [584, 225] width 491 height 36
type input "[PHONE_NUMBER]"
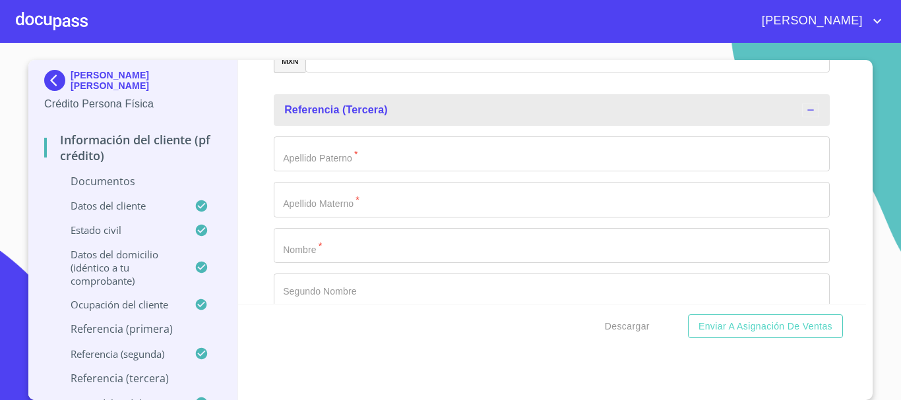
scroll to position [5751, 0]
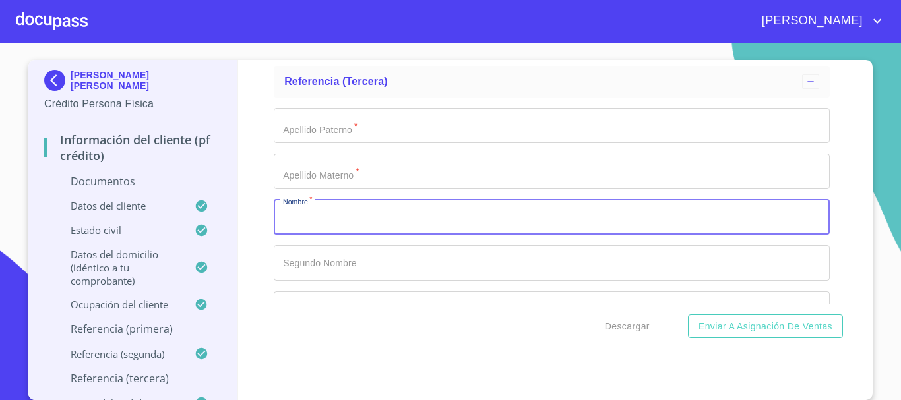
click at [346, 215] on input "Documento de identificación   *" at bounding box center [552, 218] width 556 height 36
type input "[PERSON_NAME]"
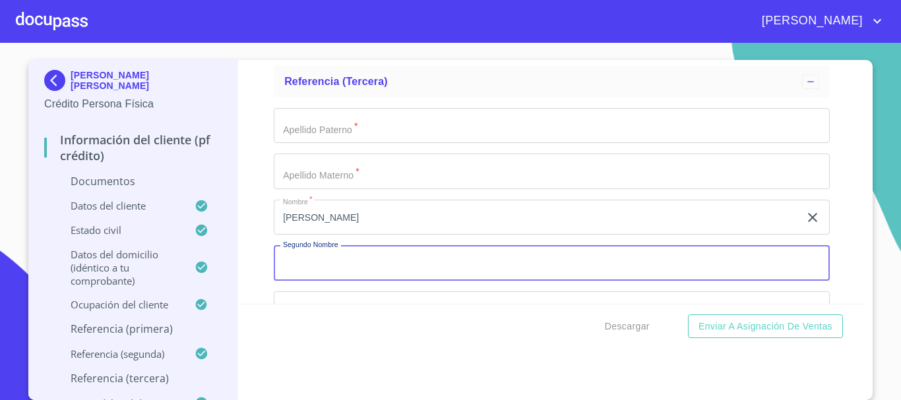
click at [363, 131] on input "Documento de identificación   *" at bounding box center [552, 126] width 556 height 36
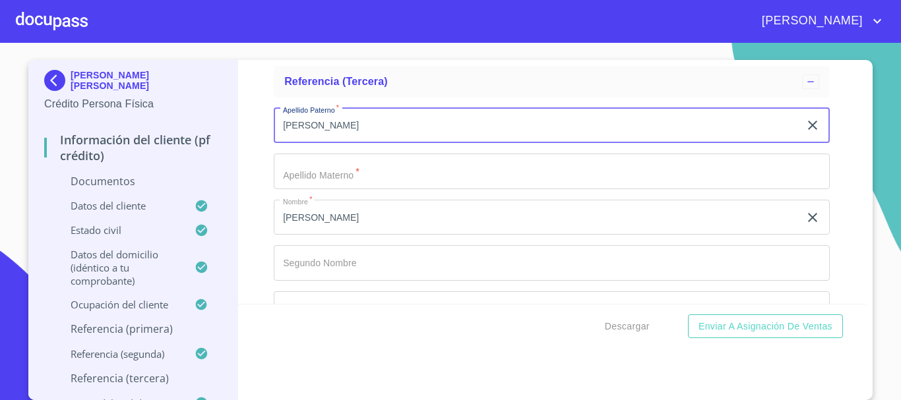
type input "[PERSON_NAME]"
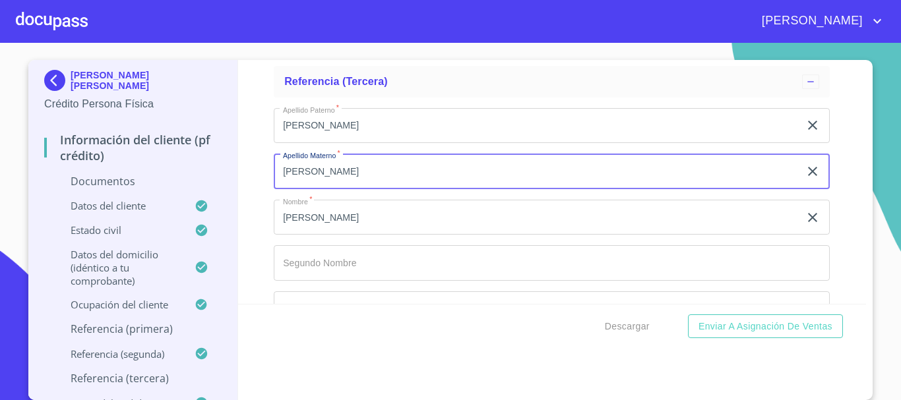
type input "[PERSON_NAME]"
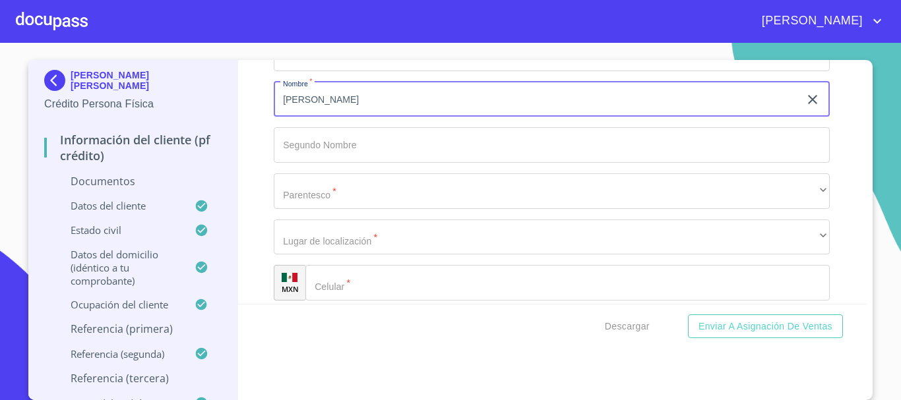
scroll to position [5883, 0]
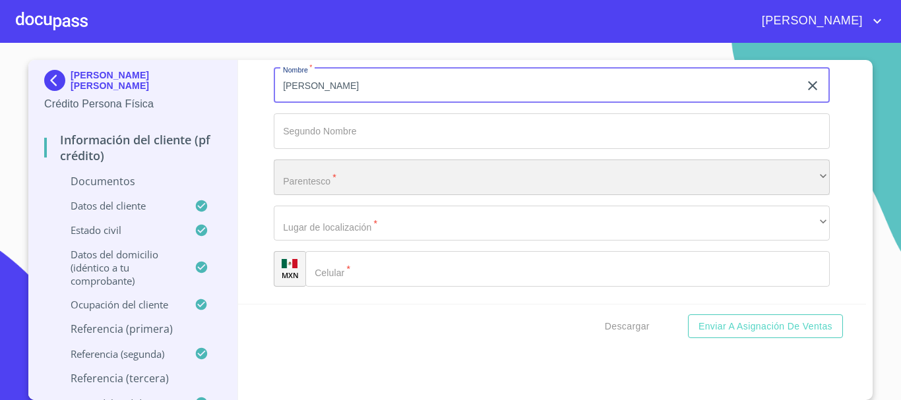
click at [470, 170] on div "​" at bounding box center [552, 178] width 556 height 36
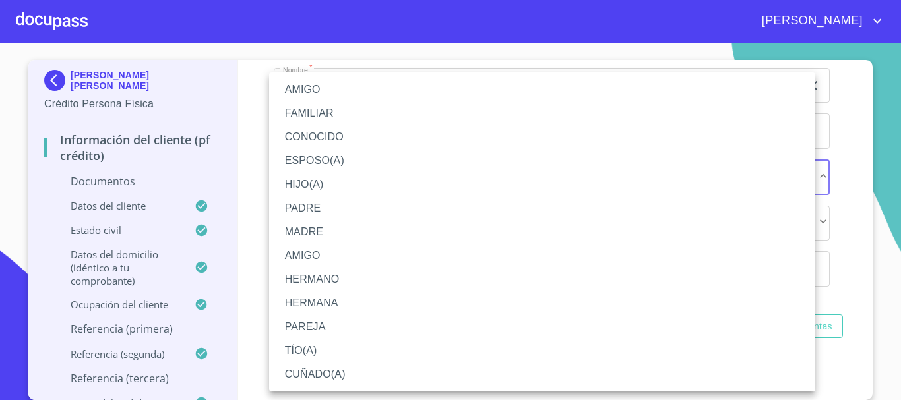
click at [326, 84] on li "AMIGO" at bounding box center [542, 90] width 546 height 24
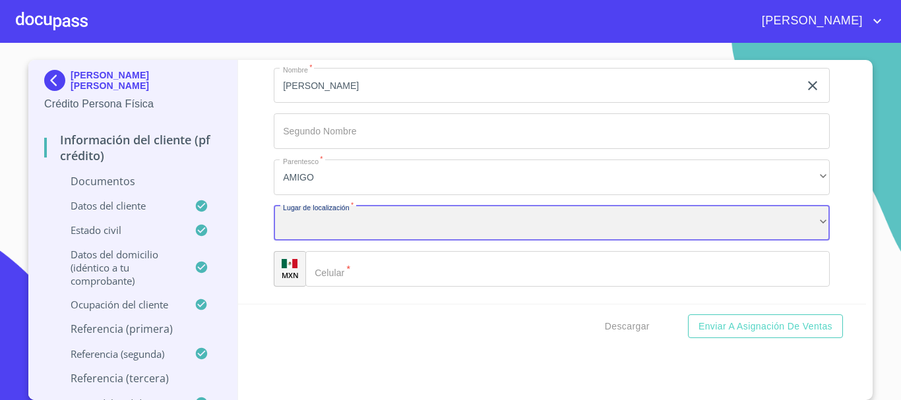
click at [370, 222] on div "​" at bounding box center [552, 224] width 556 height 36
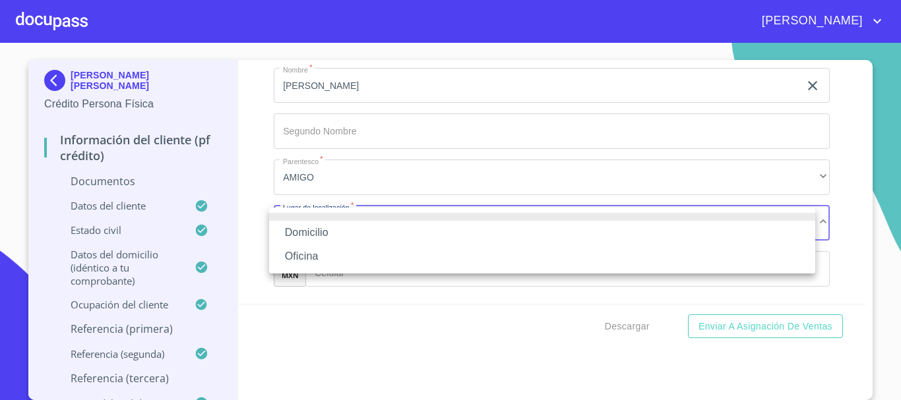
click at [367, 233] on li "Domicilio" at bounding box center [542, 233] width 546 height 24
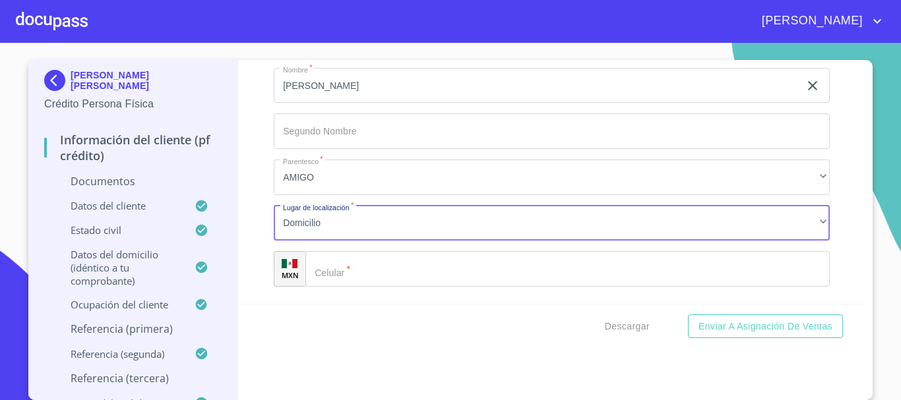
click at [377, 274] on input "Documento de identificación   *" at bounding box center [567, 269] width 524 height 36
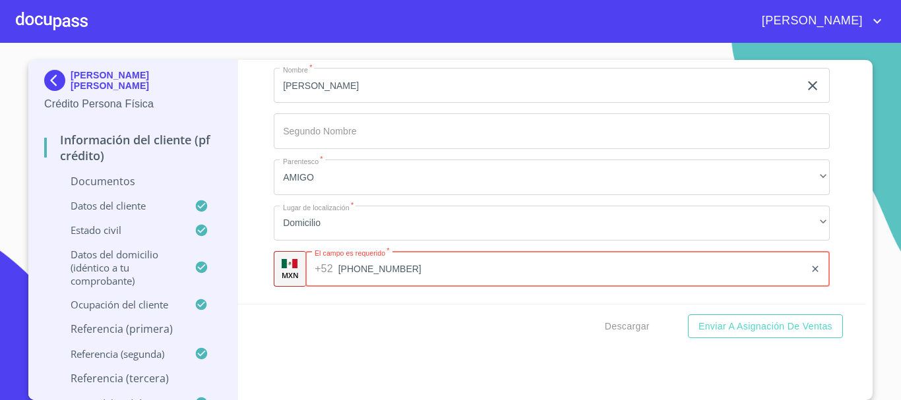
type input "[PHONE_NUMBER]"
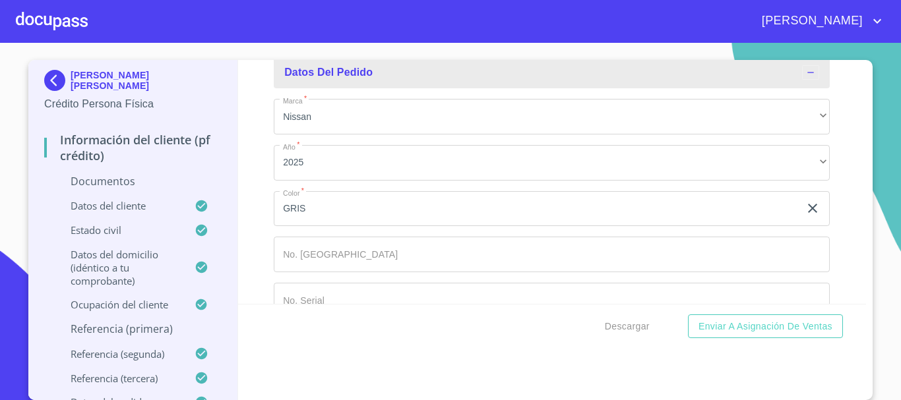
scroll to position [6164, 0]
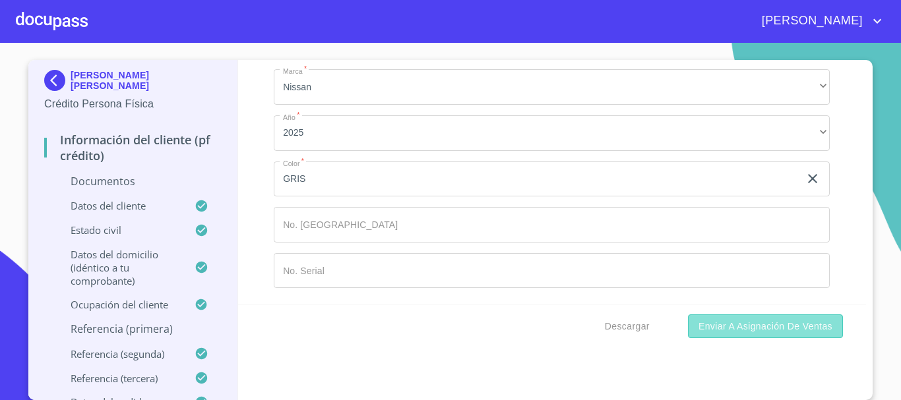
click at [755, 325] on span "Enviar a Asignación de Ventas" at bounding box center [765, 327] width 134 height 16
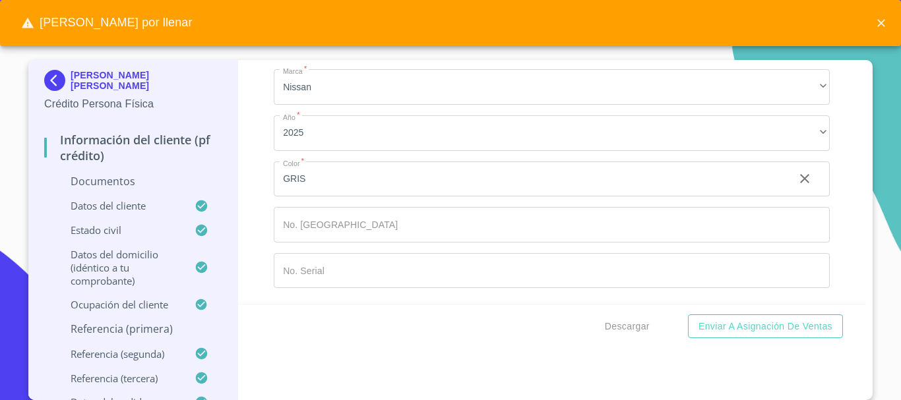
click at [830, 216] on div "Información del cliente (PF crédito) Documentos Documento de identificación   *…" at bounding box center [552, 182] width 629 height 244
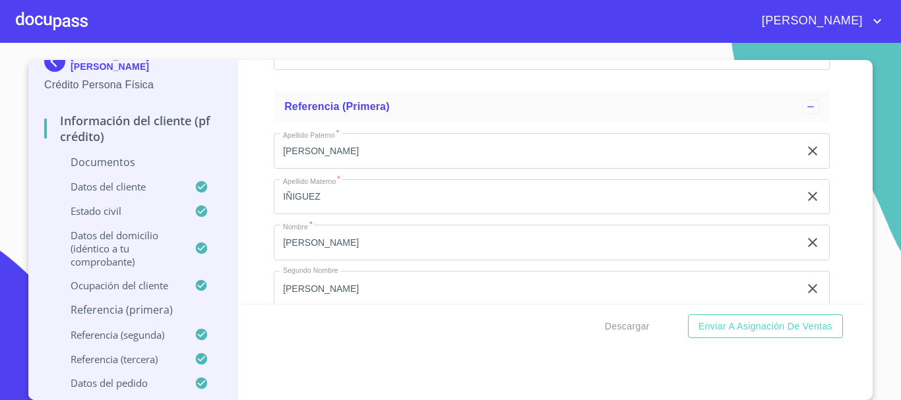
scroll to position [5108, 0]
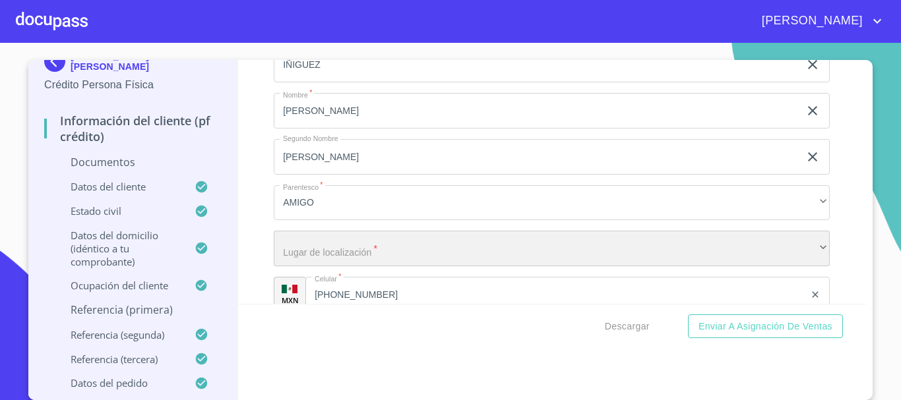
click at [400, 245] on div "​" at bounding box center [552, 249] width 556 height 36
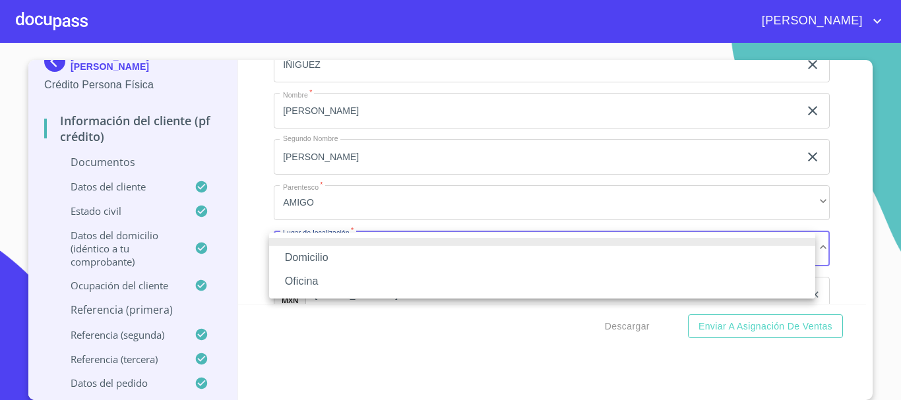
click at [356, 249] on li "Domicilio" at bounding box center [542, 258] width 546 height 24
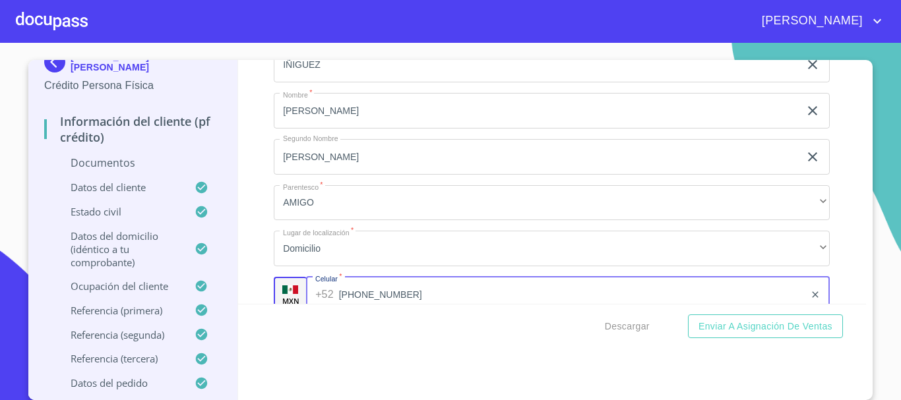
scroll to position [5117, 0]
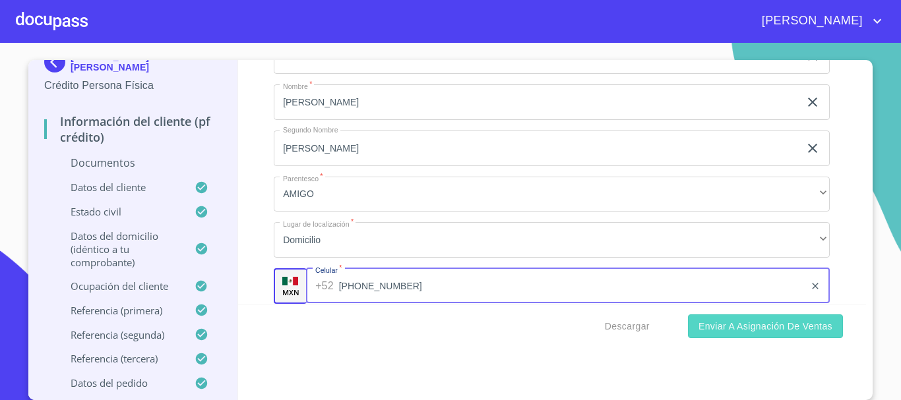
click at [779, 323] on span "Enviar a Asignación de Ventas" at bounding box center [765, 327] width 134 height 16
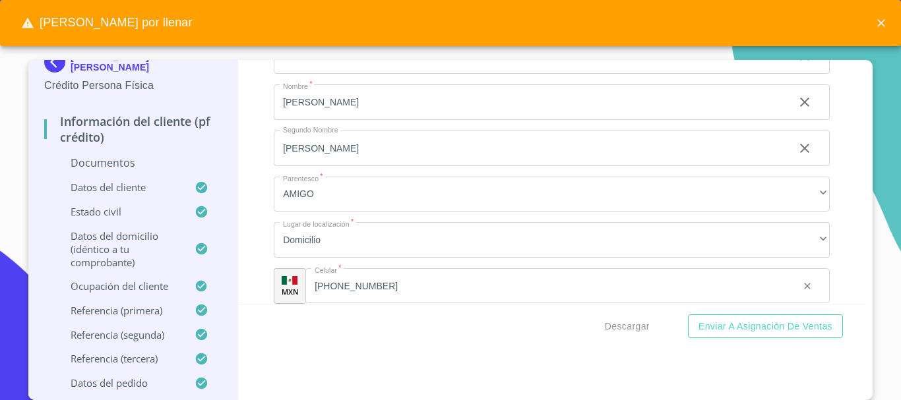
click at [886, 28] on icon "close" at bounding box center [881, 22] width 13 height 13
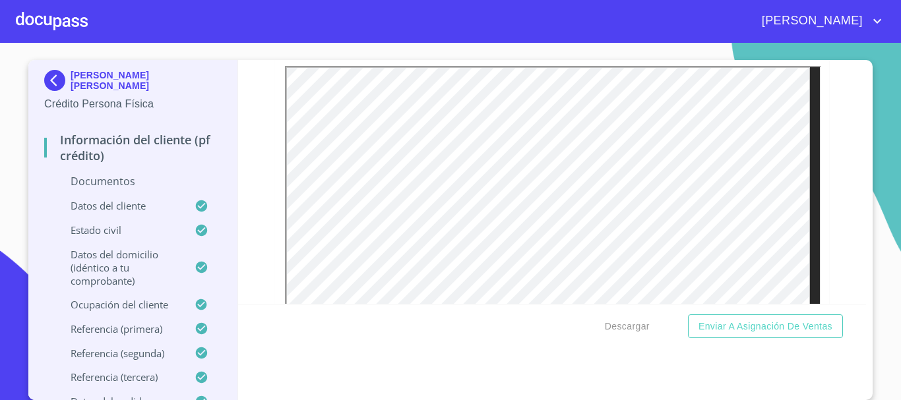
scroll to position [295, 0]
